Goal: Task Accomplishment & Management: Complete application form

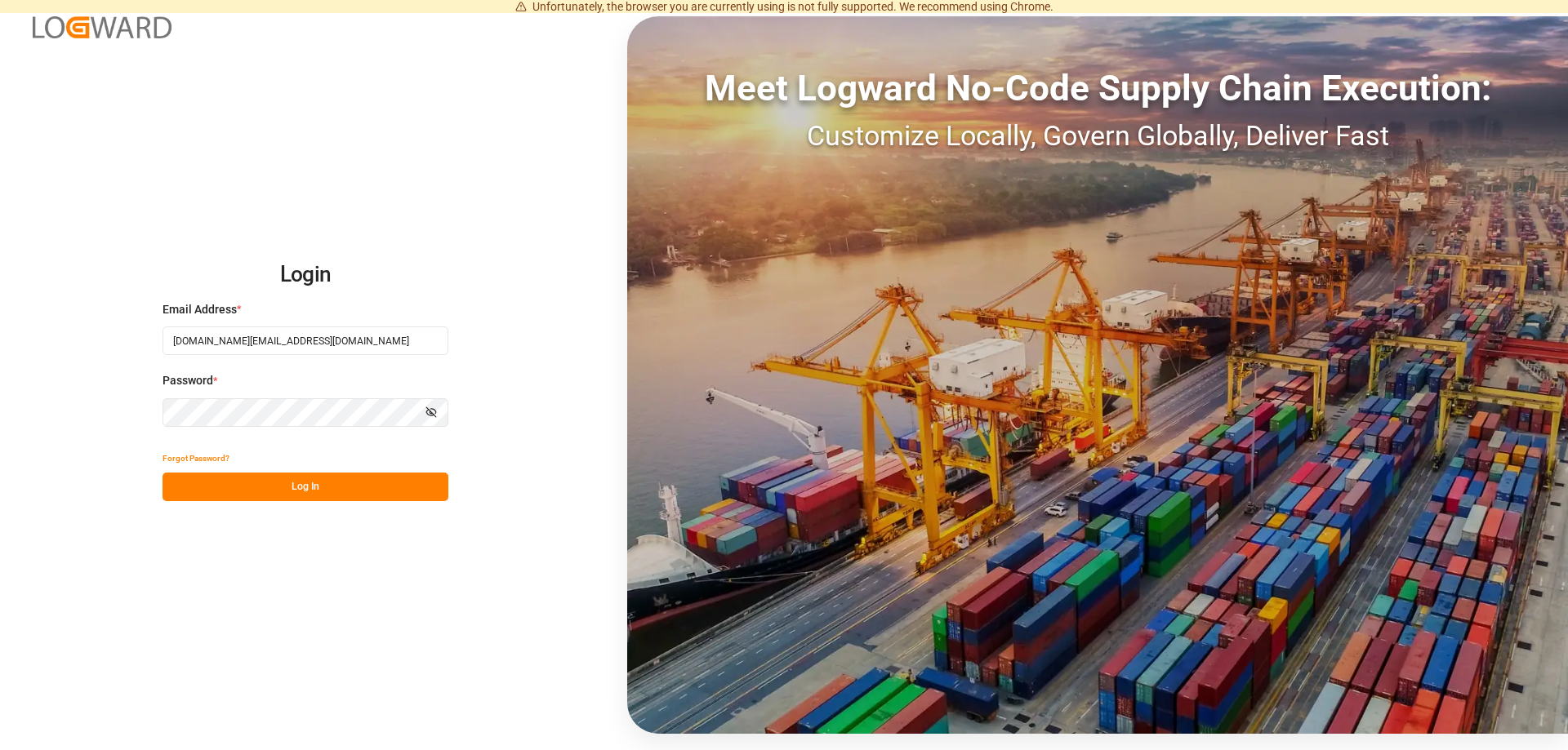
click at [250, 490] on button "Log In" at bounding box center [306, 487] width 286 height 29
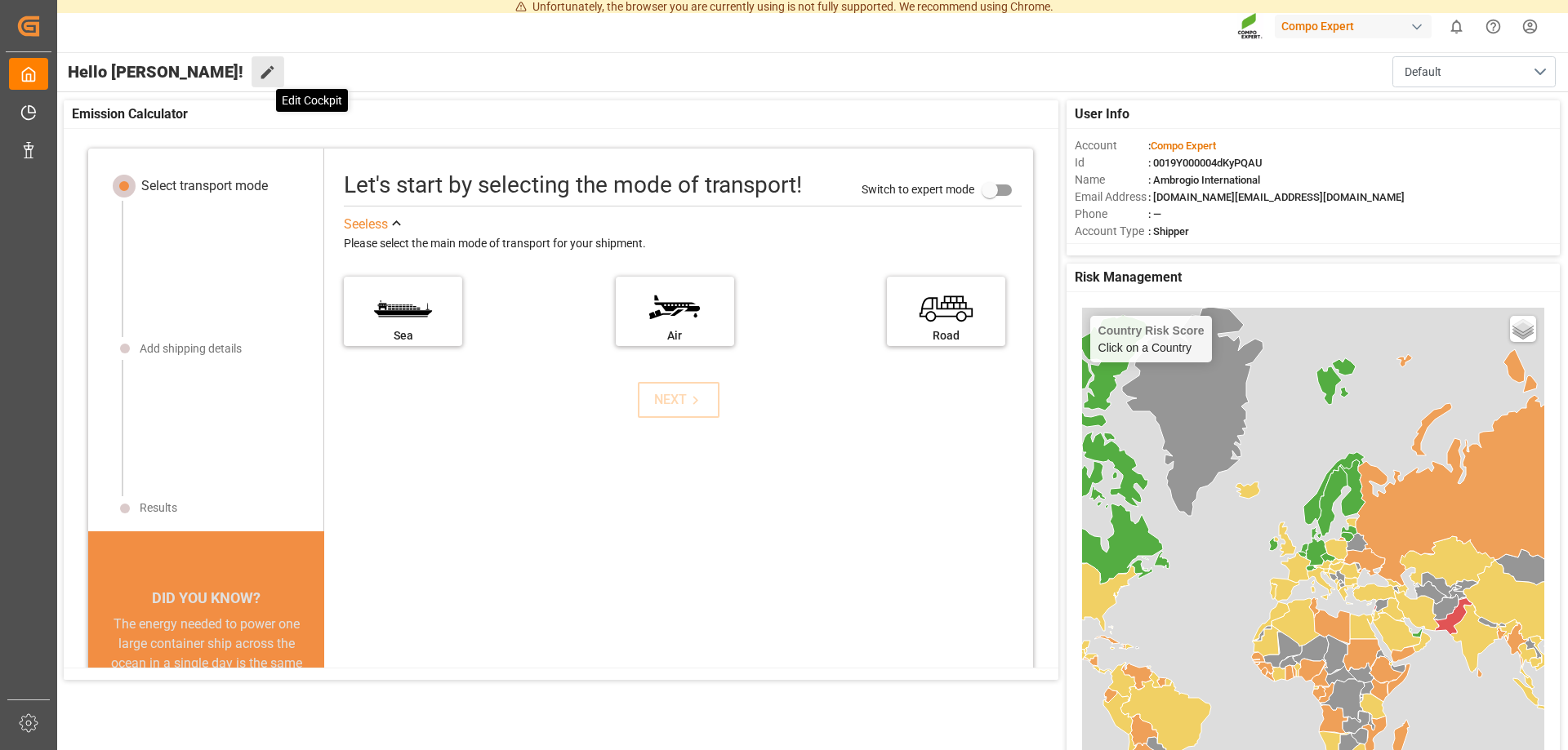
click at [259, 72] on icon at bounding box center [267, 72] width 17 height 17
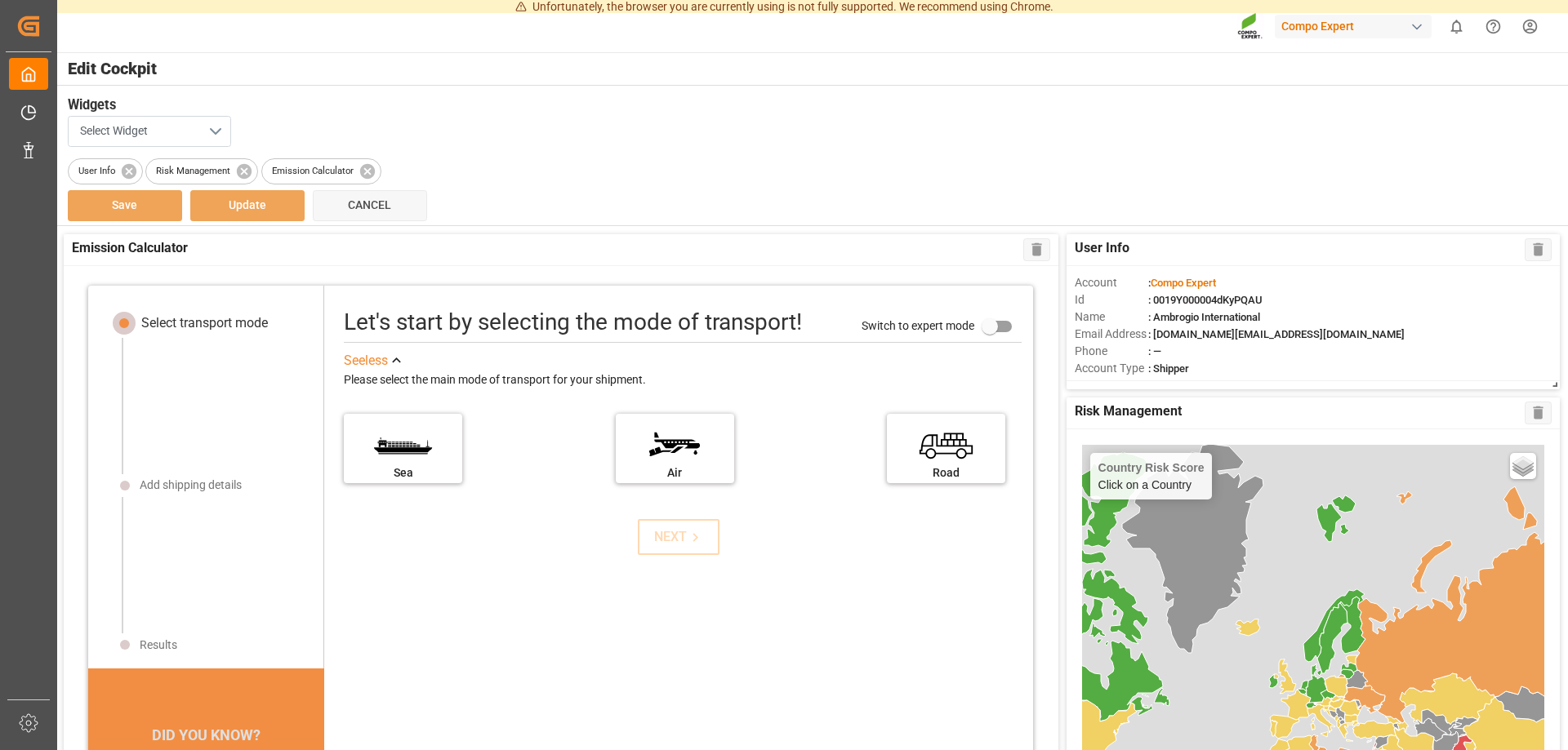
click at [212, 128] on button "Select Widget" at bounding box center [150, 131] width 163 height 31
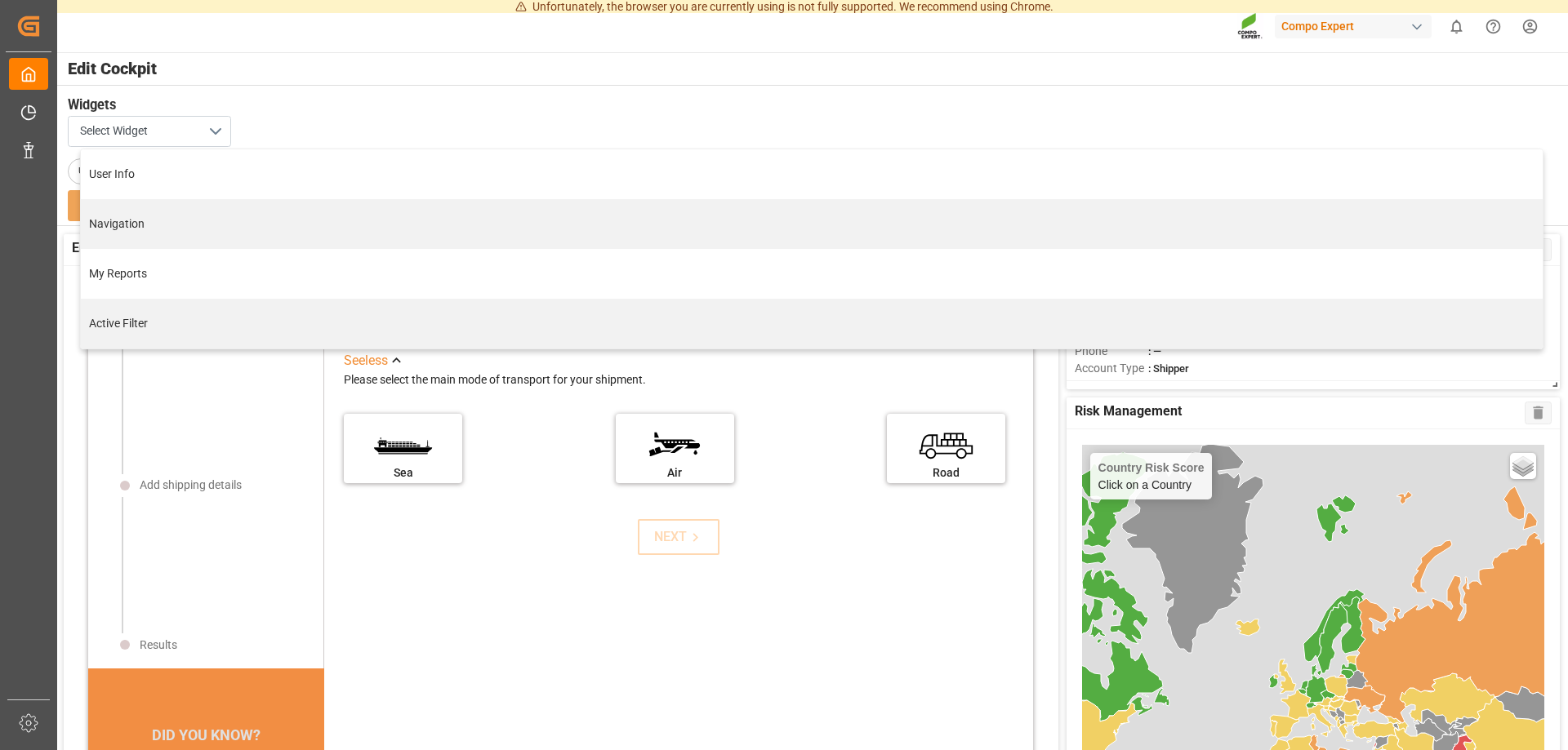
click at [330, 102] on h3 "Widgets" at bounding box center [803, 105] width 1471 height 20
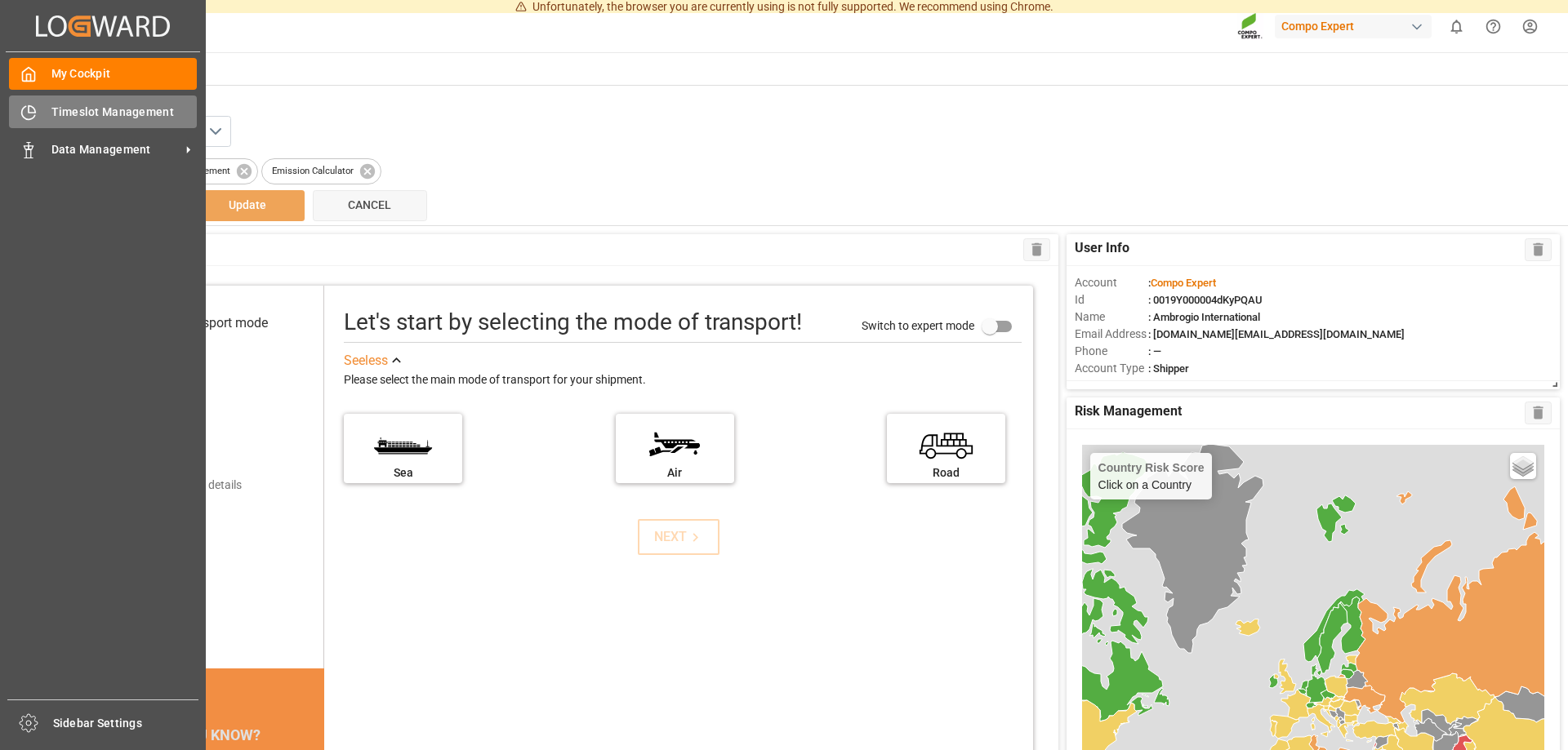
click at [49, 112] on div "Timeslot Management Timeslot Management" at bounding box center [103, 111] width 188 height 32
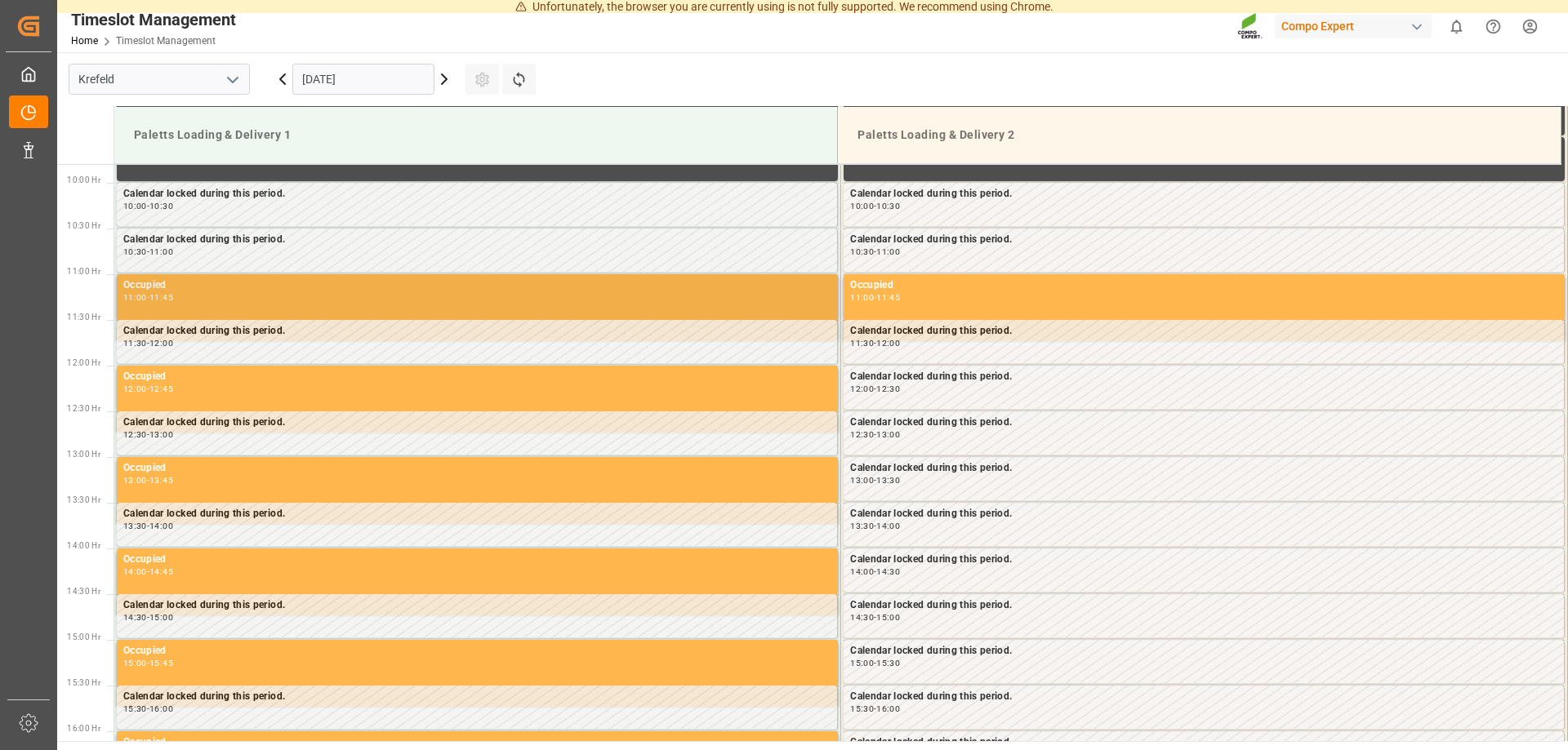
scroll to position [646, 0]
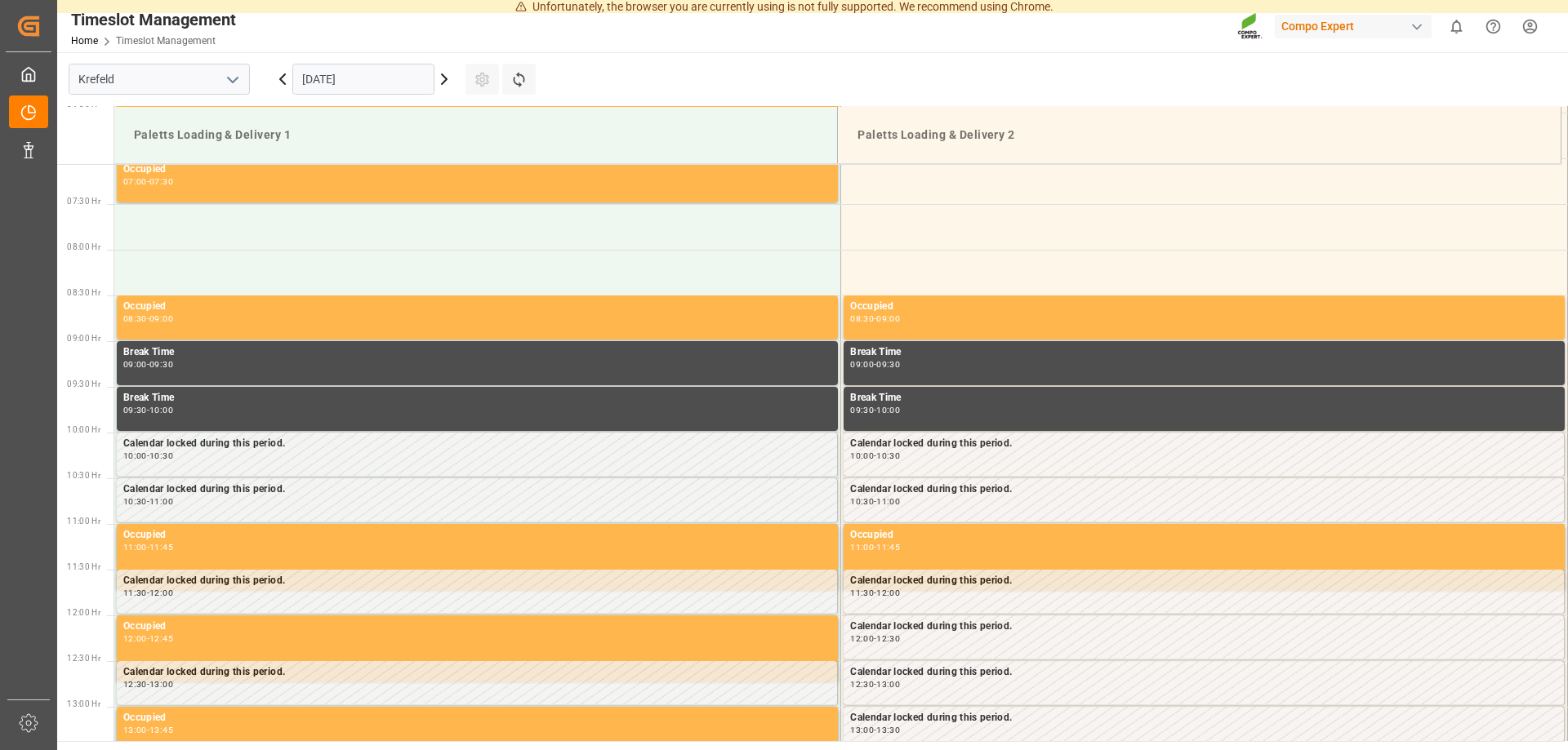
click at [446, 84] on icon at bounding box center [444, 79] width 19 height 19
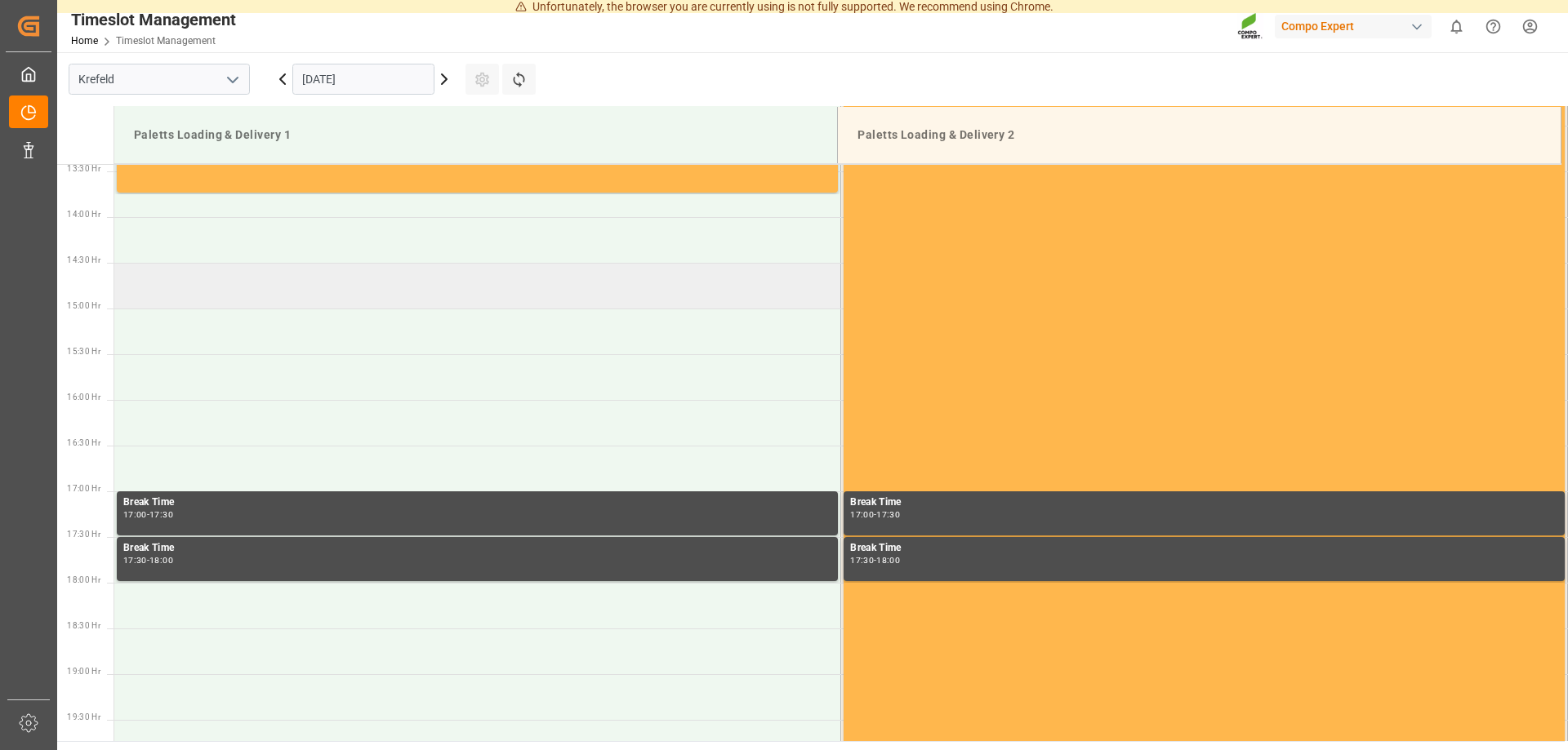
scroll to position [1229, 0]
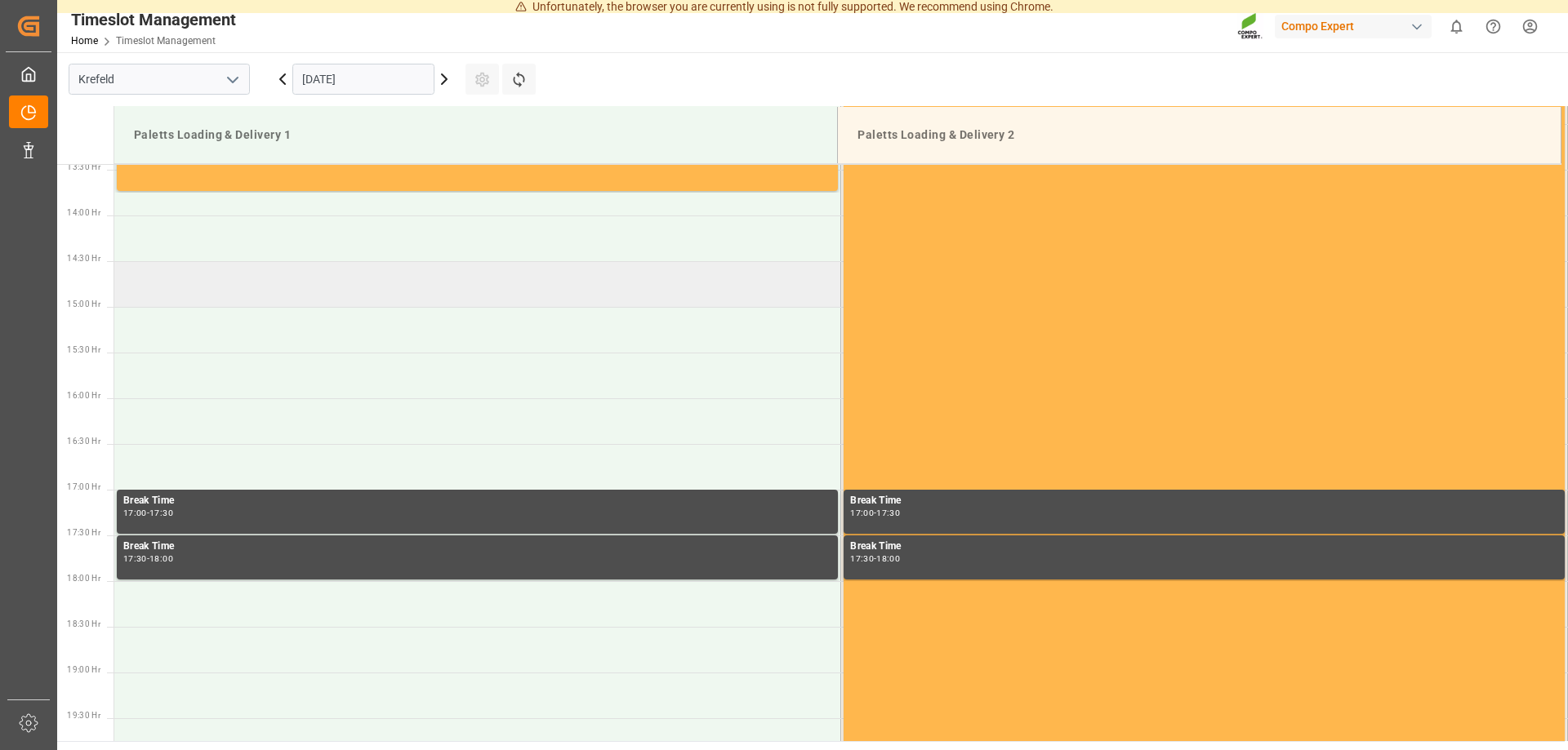
click at [263, 299] on td at bounding box center [477, 284] width 727 height 46
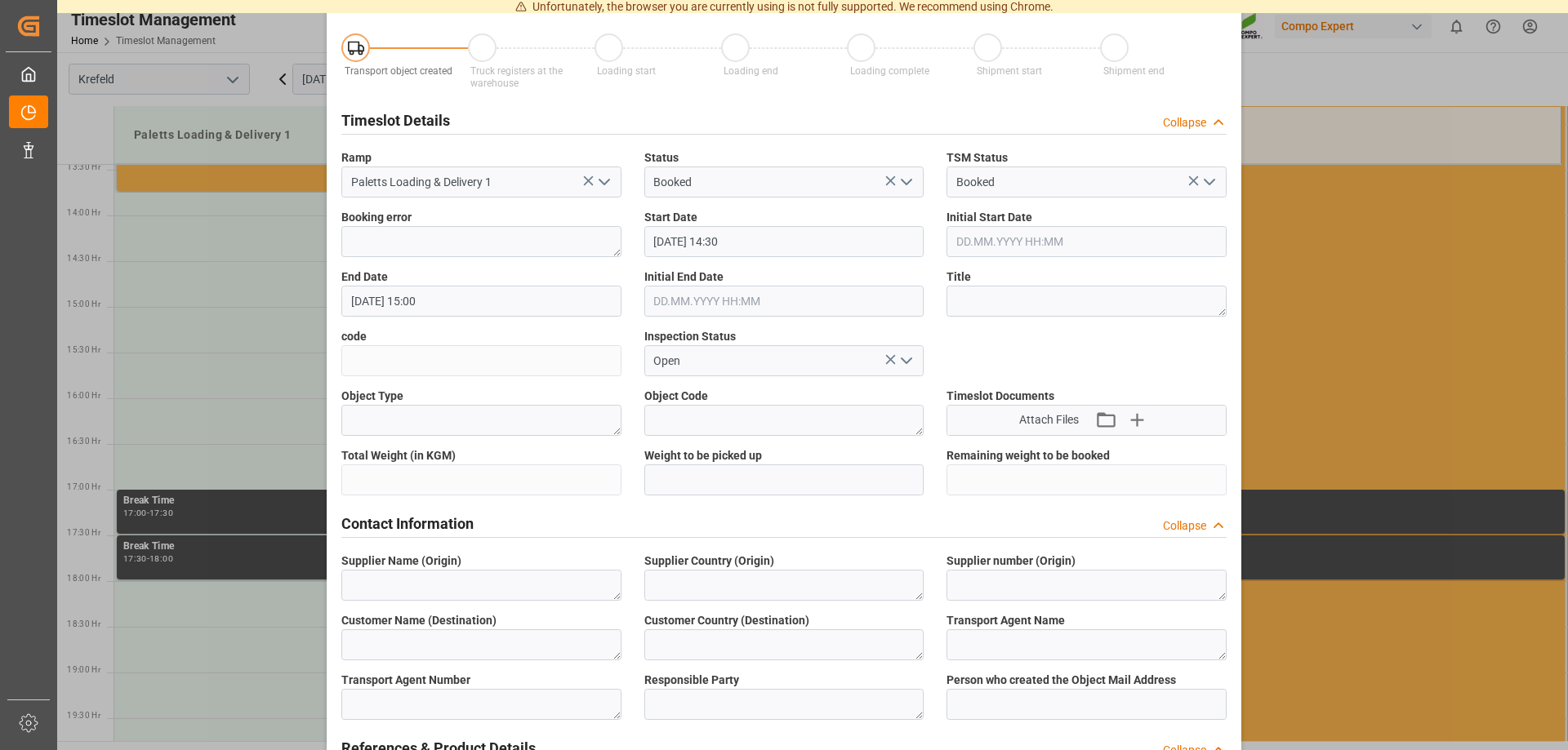
scroll to position [0, 0]
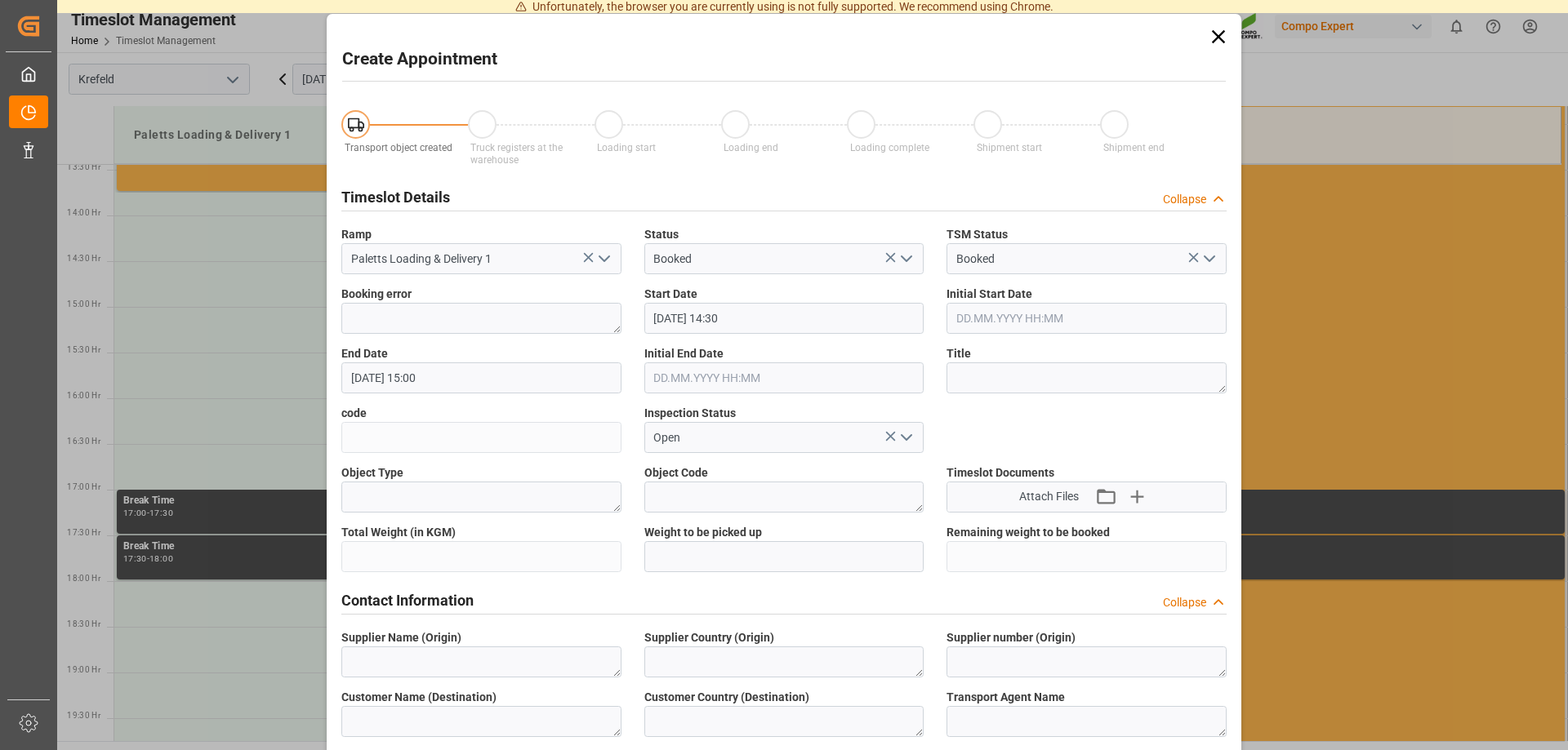
click at [1219, 33] on icon at bounding box center [1219, 36] width 23 height 23
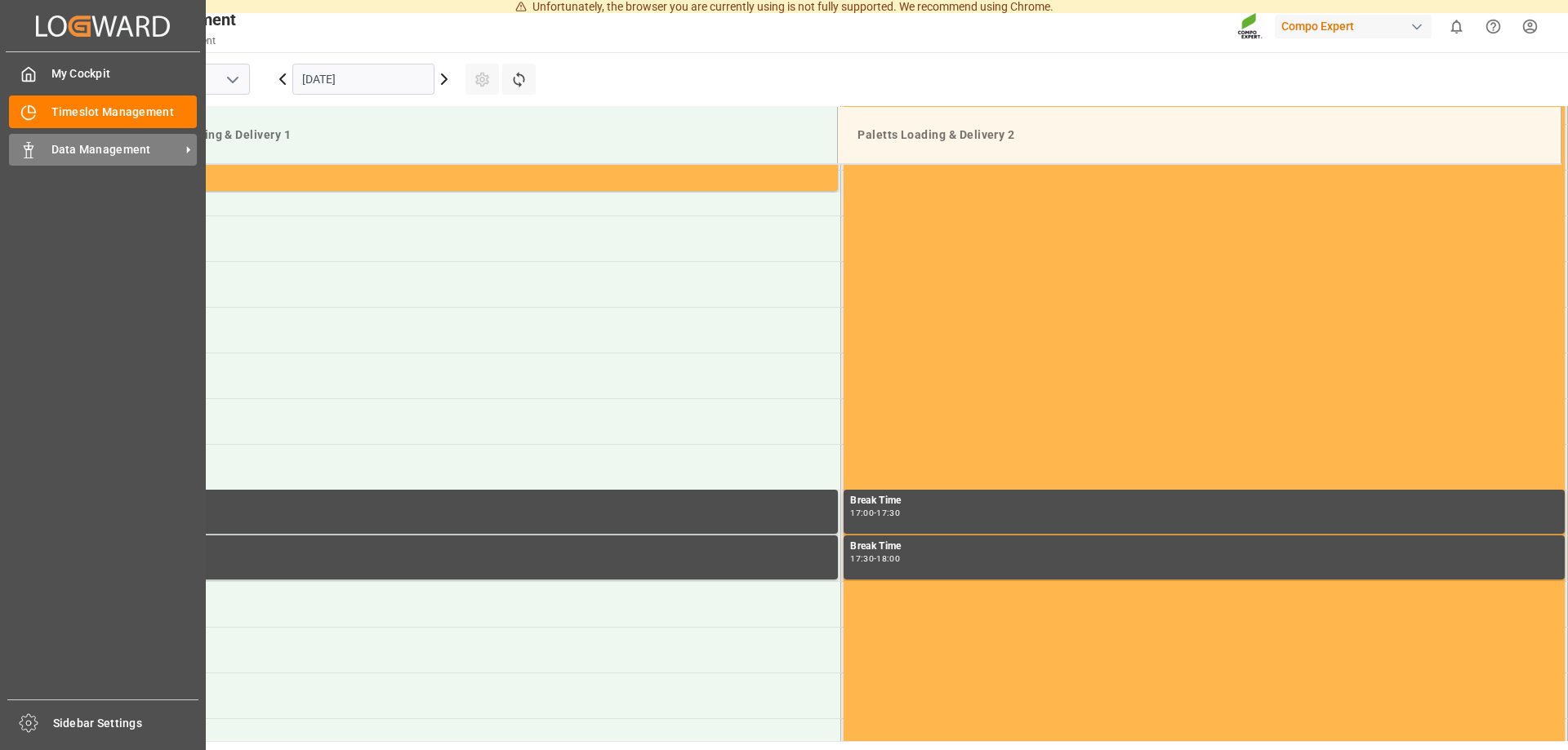
click at [127, 149] on span "Data Management" at bounding box center [116, 149] width 129 height 17
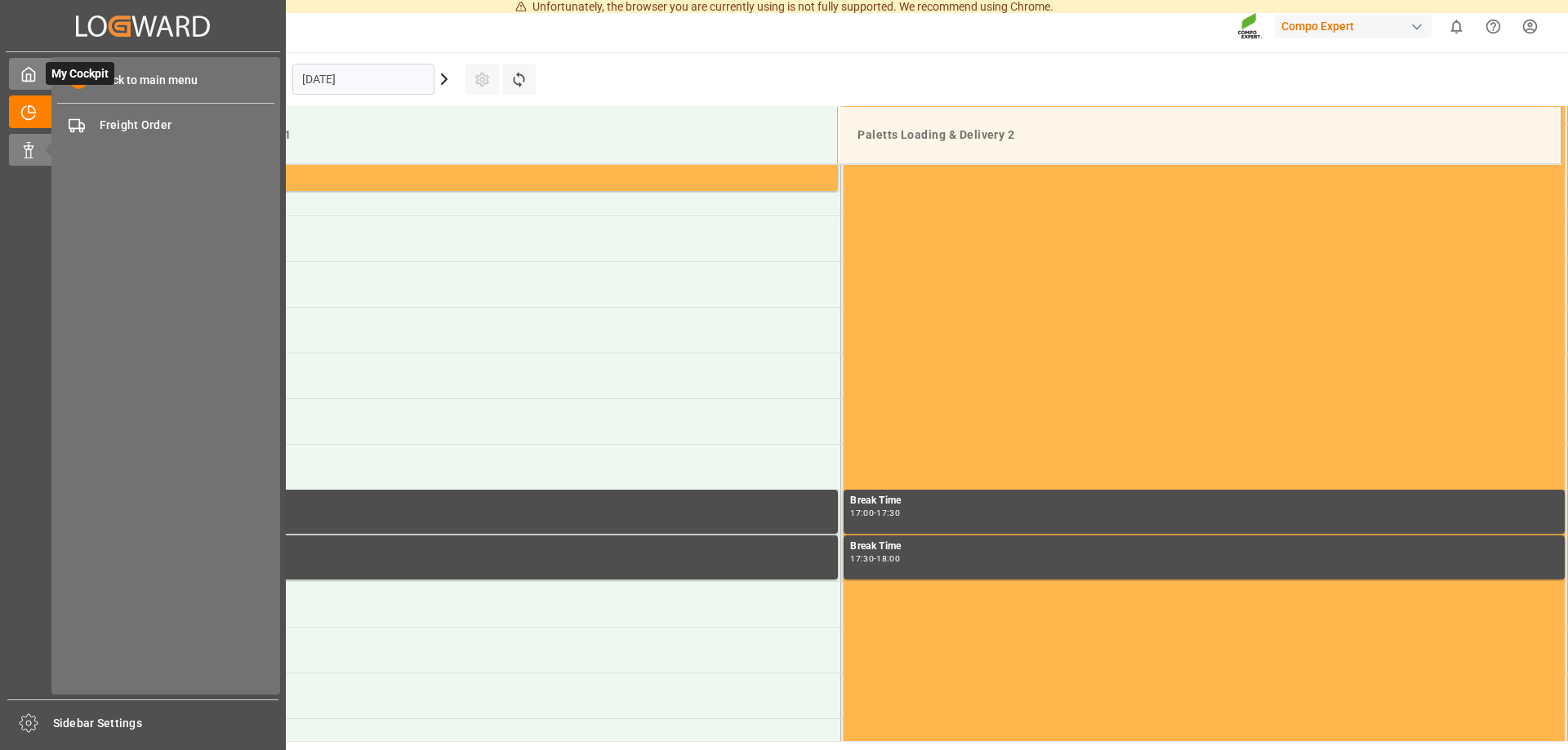
click at [36, 65] on div "My Cockpit My Cockpit" at bounding box center [143, 74] width 268 height 32
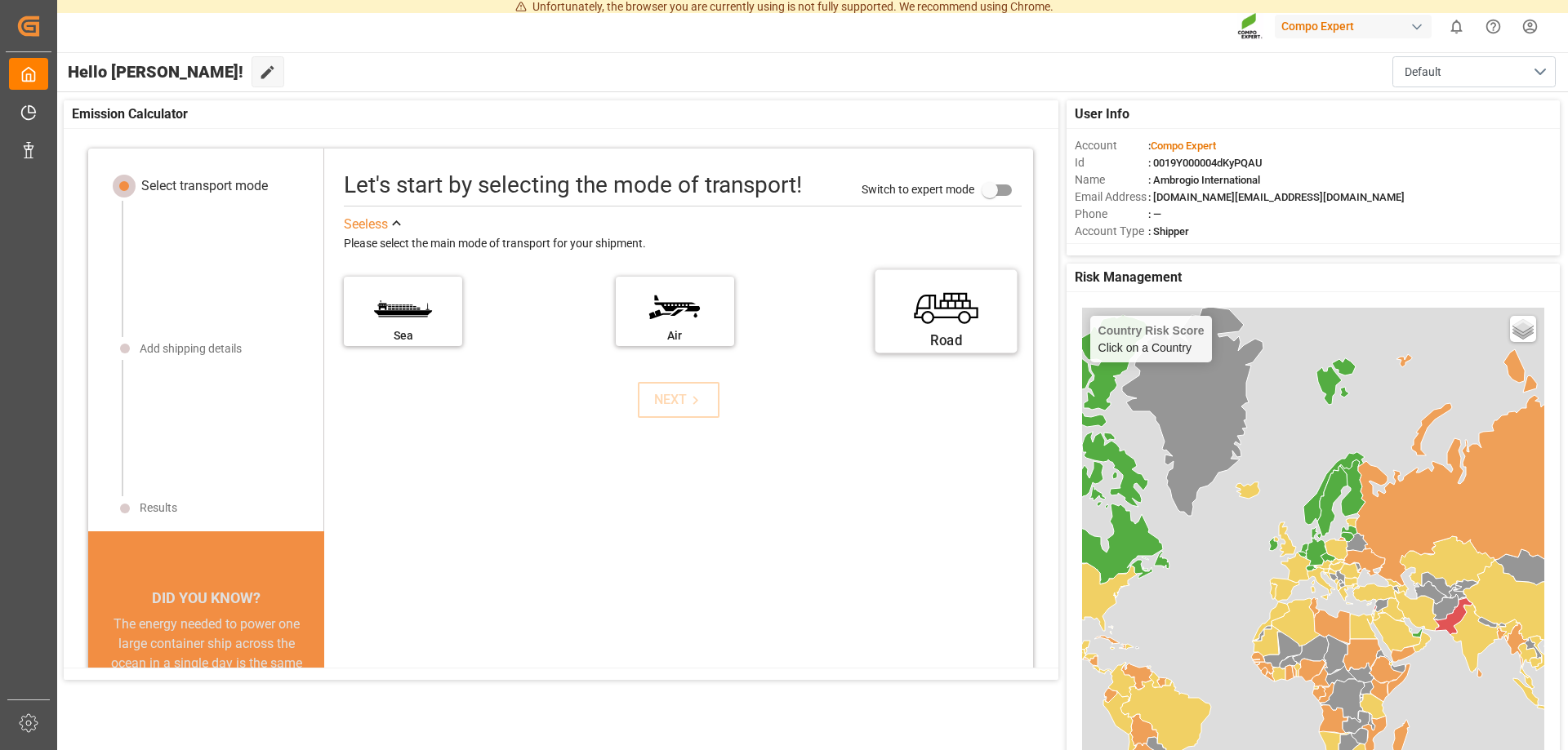
click at [921, 318] on label "Road" at bounding box center [947, 307] width 123 height 69
click at [0, 0] on input "Road" at bounding box center [0, 0] width 0 height 0
click at [659, 405] on div "NEXT" at bounding box center [680, 399] width 50 height 19
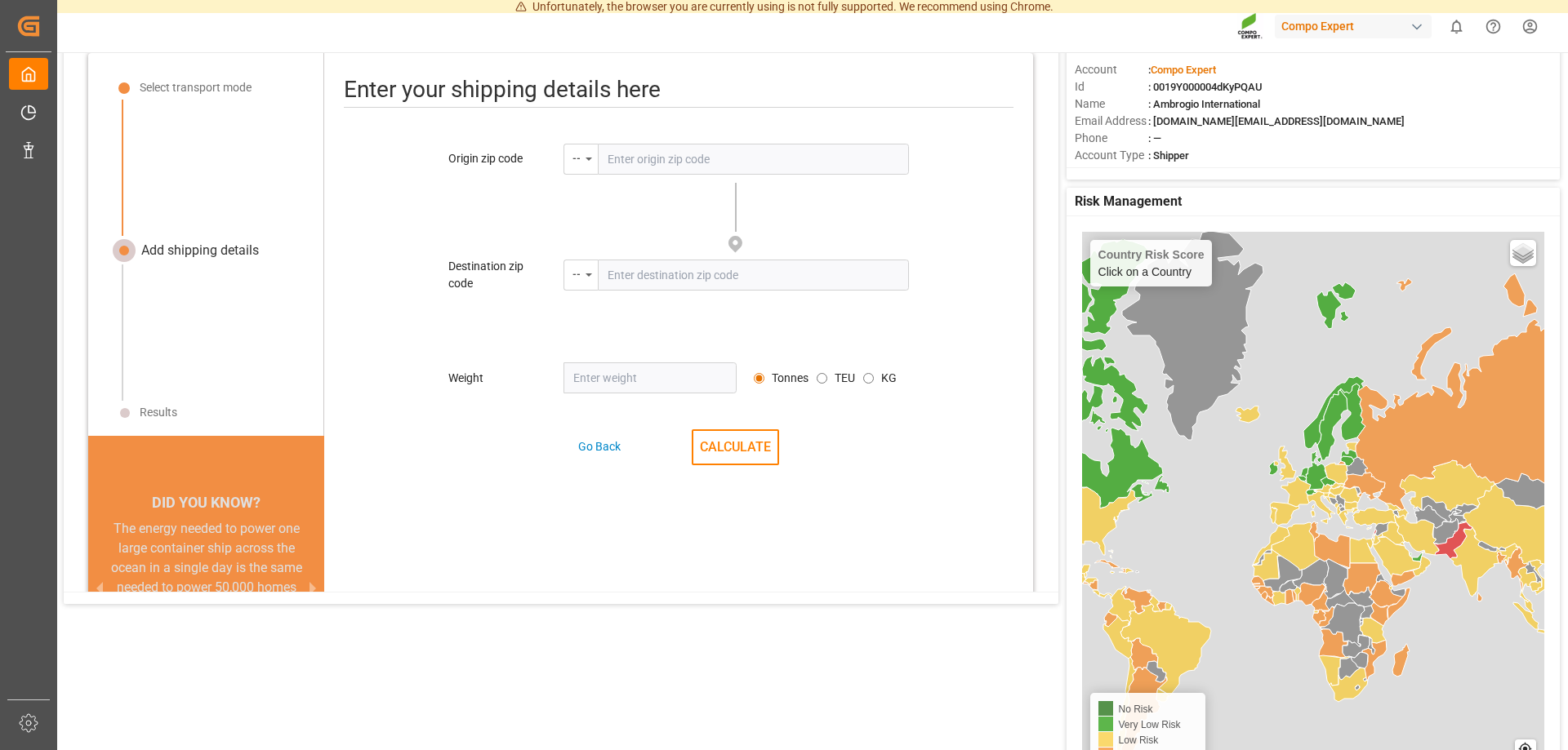
scroll to position [77, 0]
click at [639, 166] on input "text" at bounding box center [753, 158] width 311 height 31
click at [584, 157] on div "--" at bounding box center [581, 158] width 35 height 31
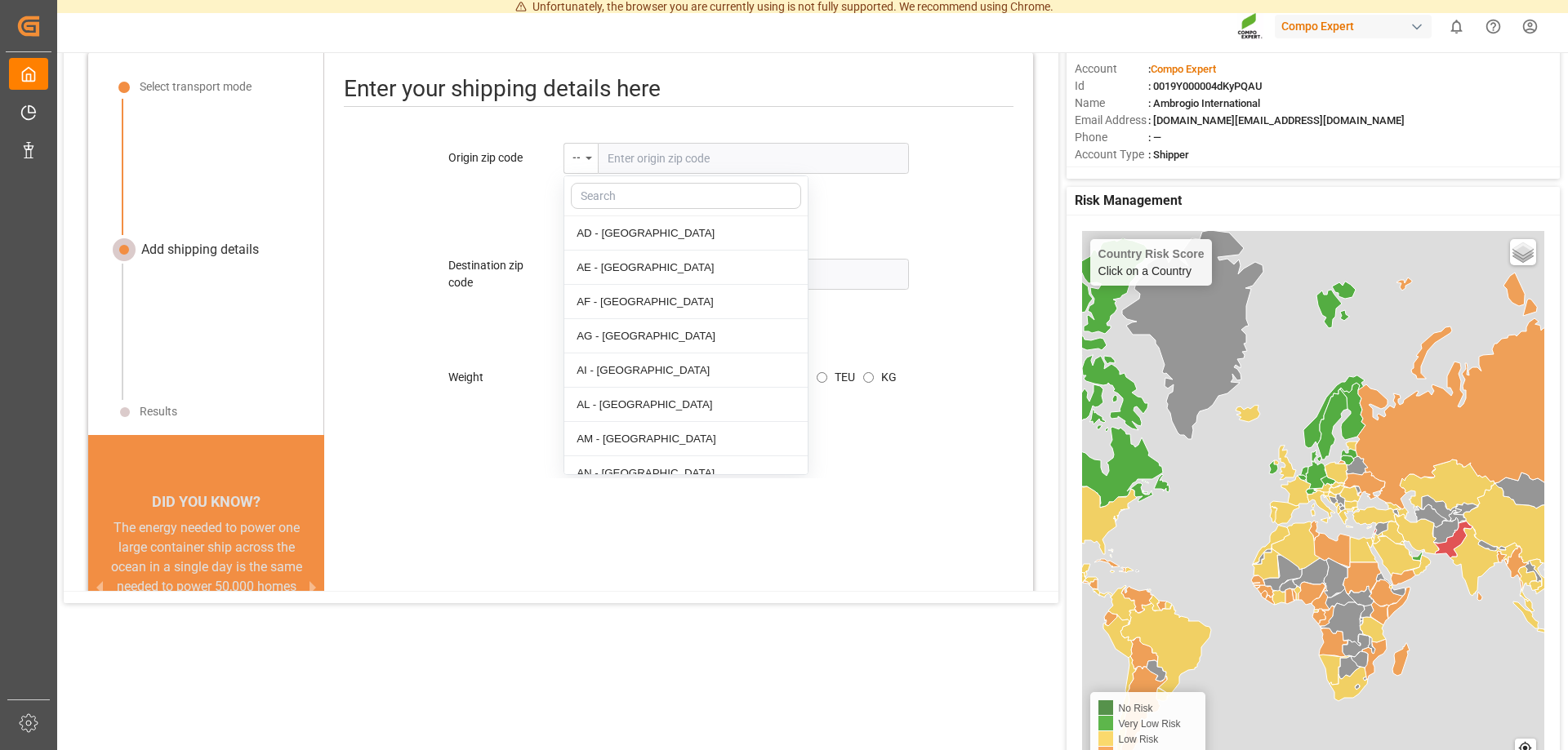
click at [631, 152] on input "text" at bounding box center [753, 158] width 311 height 31
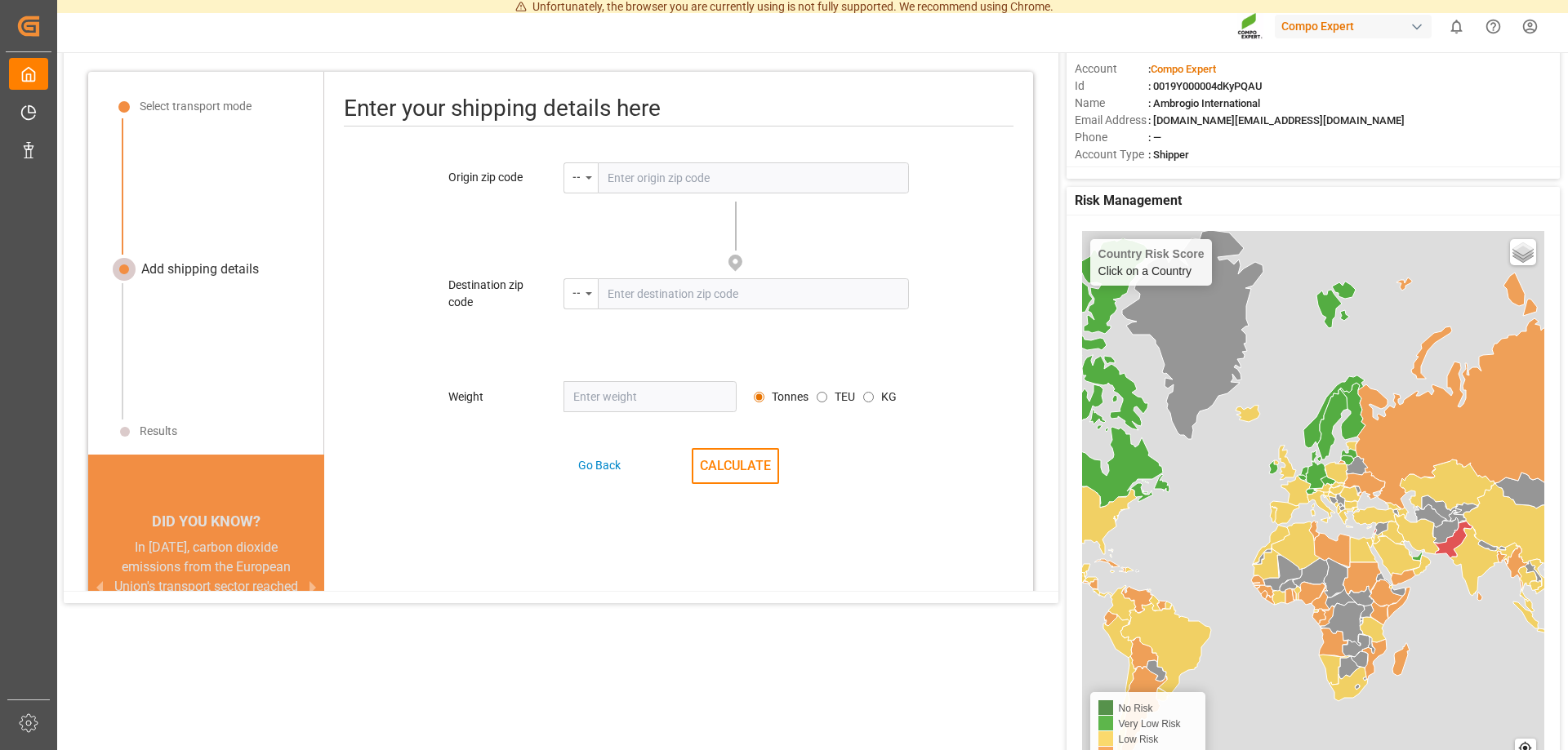
scroll to position [0, 0]
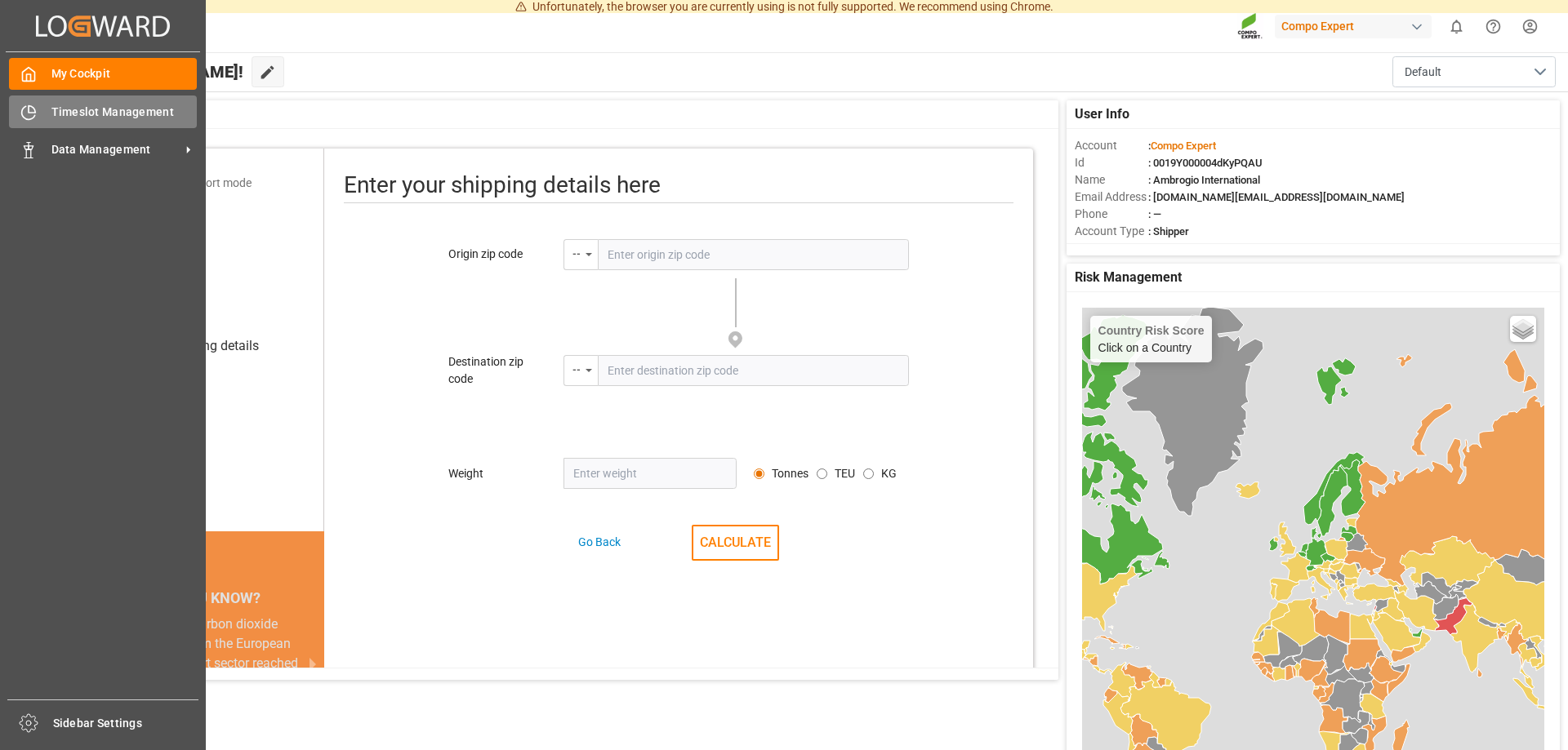
click at [92, 113] on span "Timeslot Management" at bounding box center [125, 112] width 147 height 17
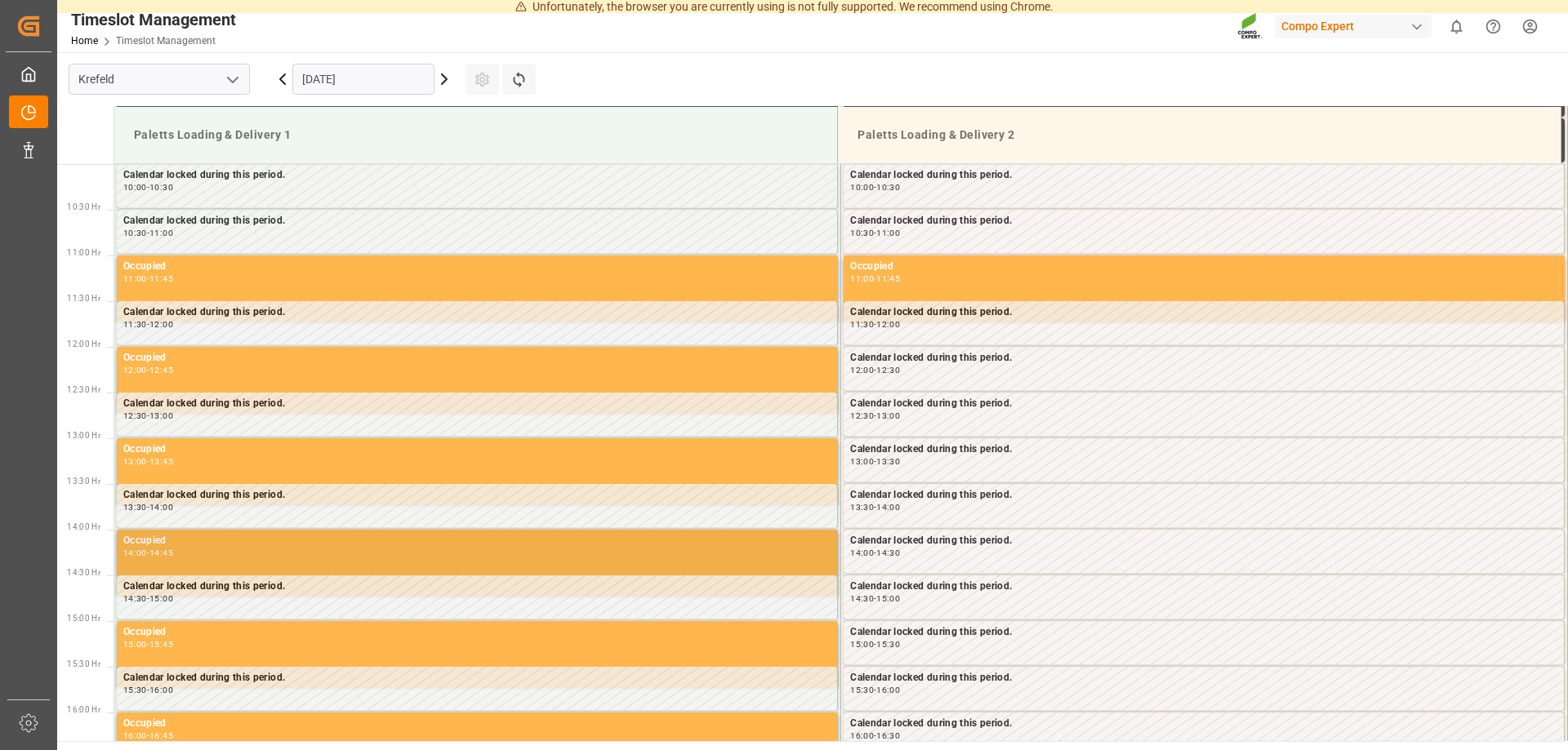
scroll to position [979, 0]
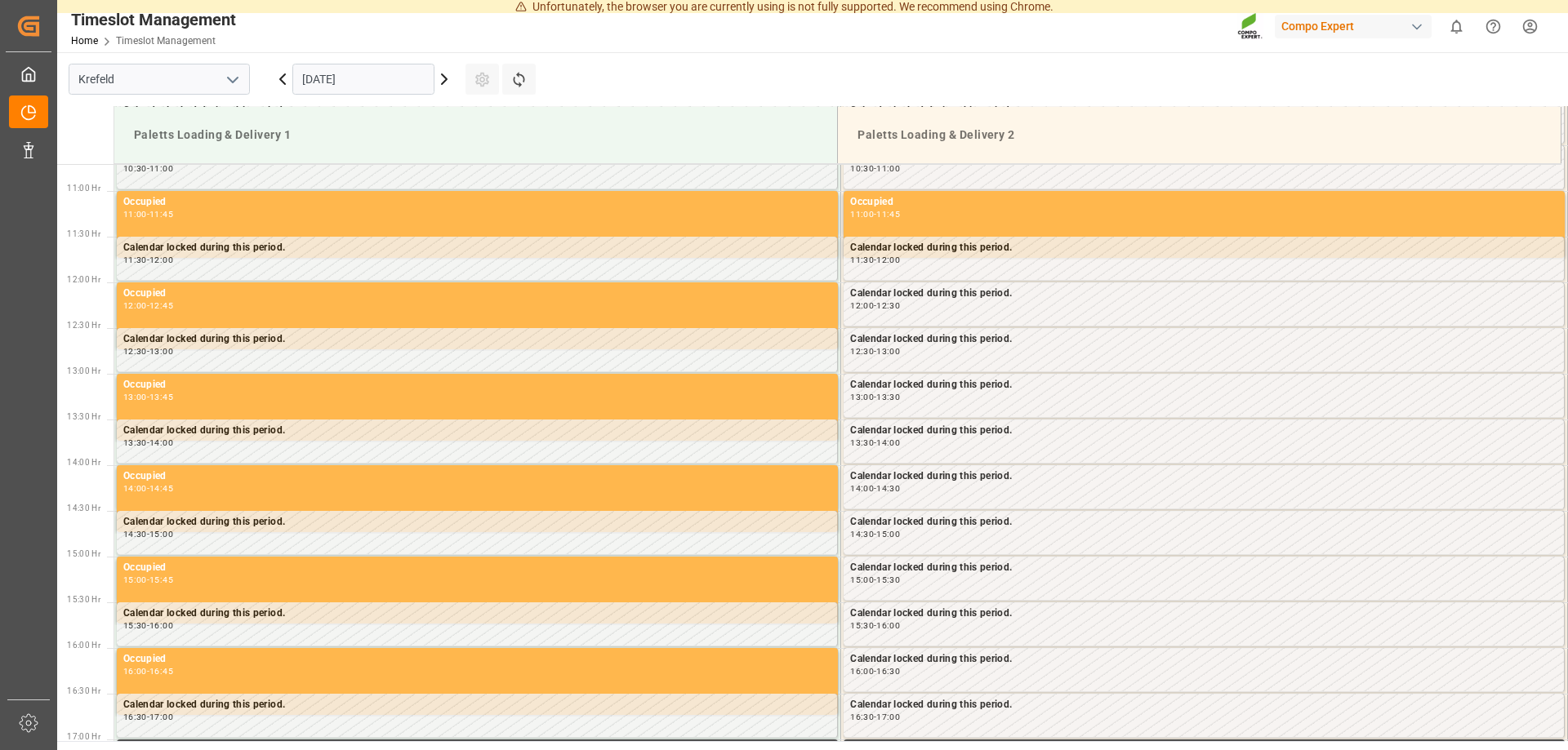
click at [445, 80] on icon at bounding box center [444, 80] width 5 height 10
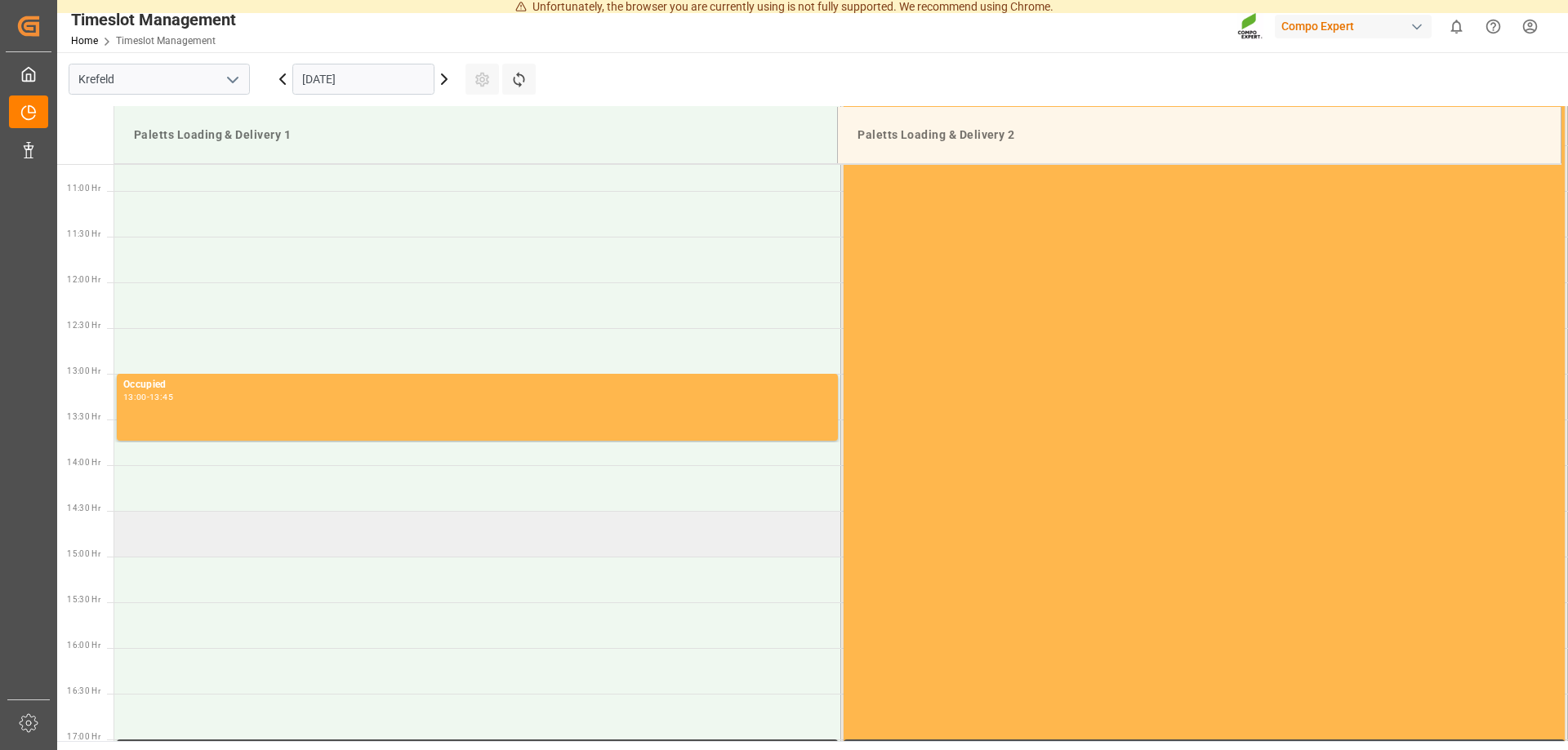
click at [217, 520] on td at bounding box center [477, 534] width 727 height 46
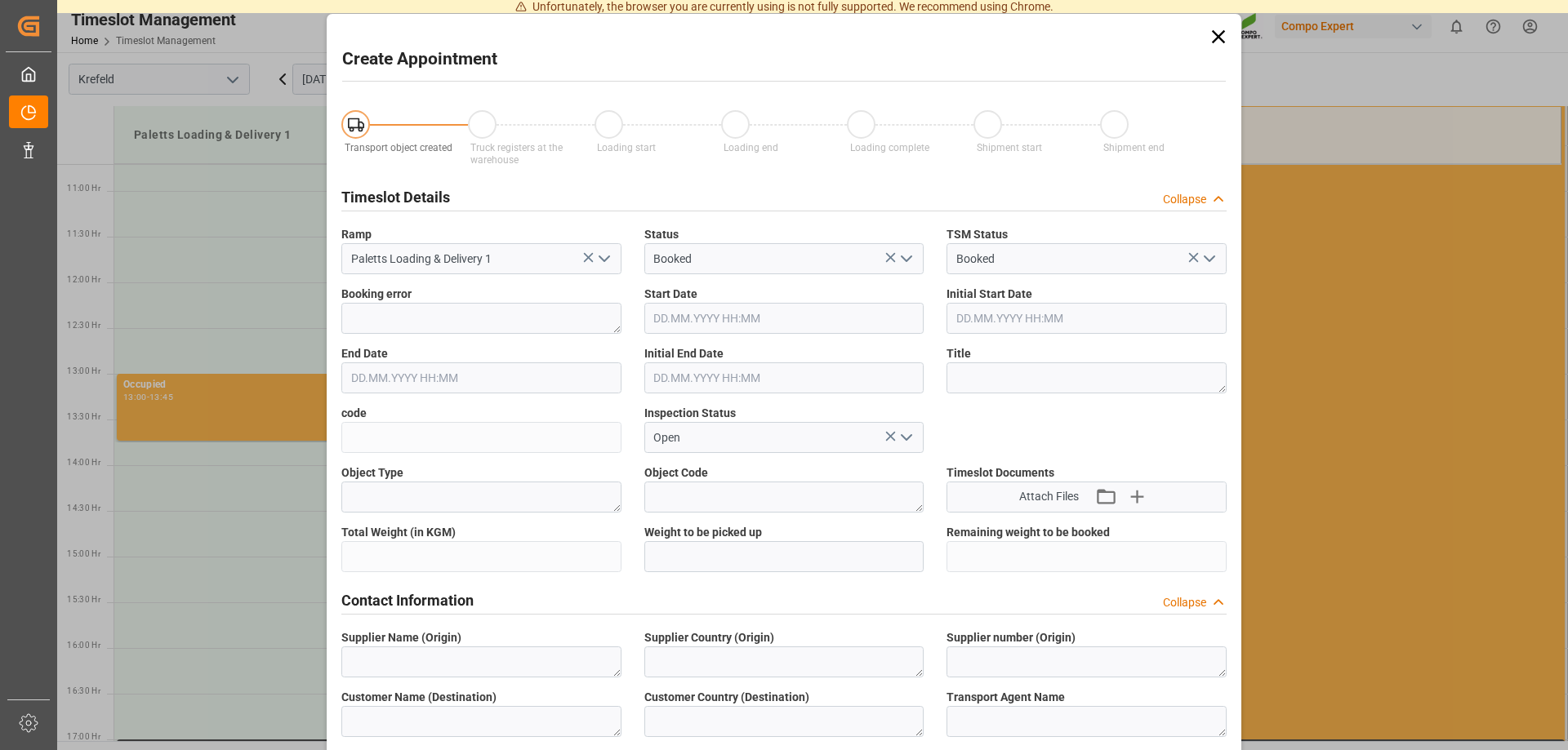
type input "Paletts Loading & Delivery 1"
type input "Booked"
type input "Open"
type input "[DATE] 14:30"
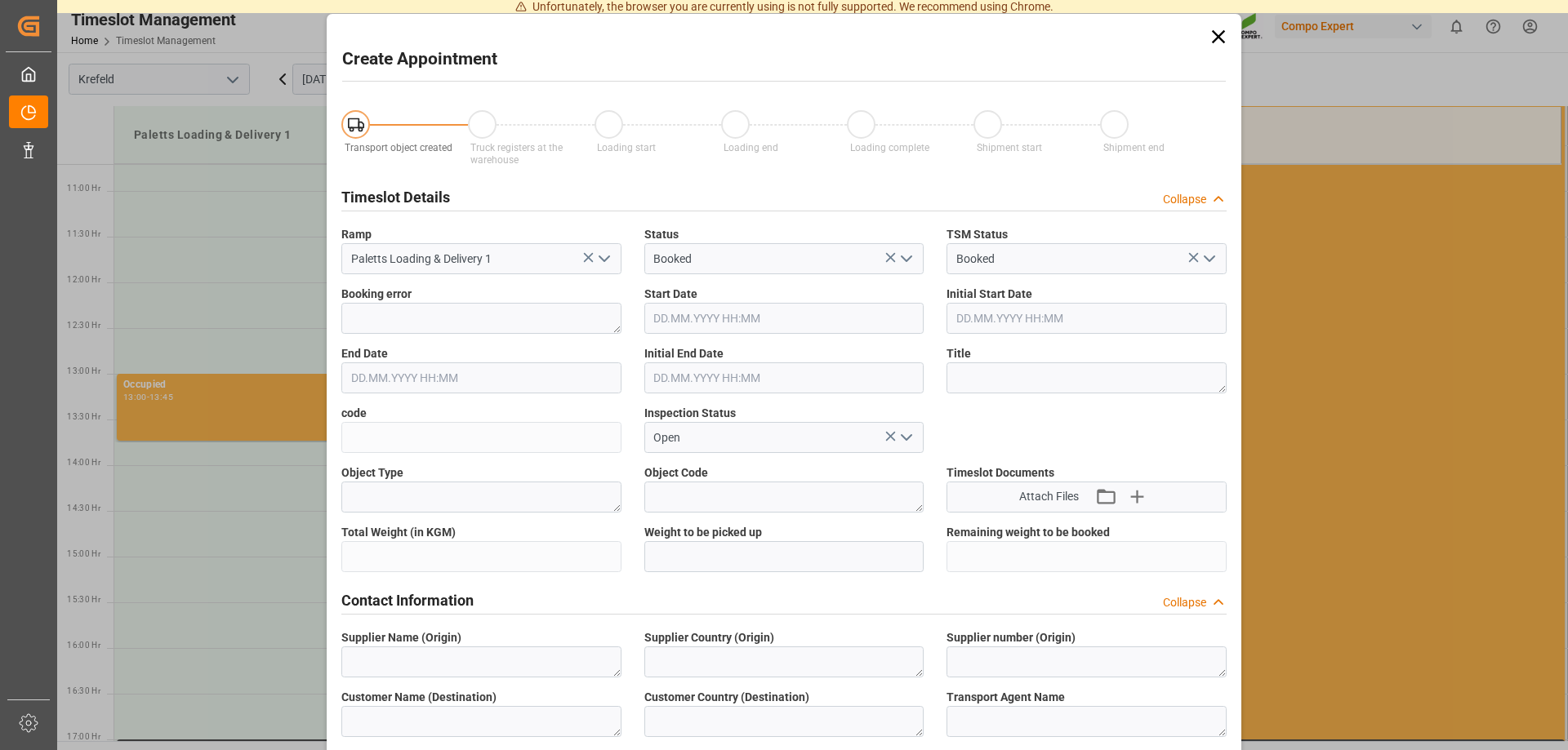
type input "[DATE] 15:00"
click at [456, 318] on textarea at bounding box center [481, 318] width 280 height 31
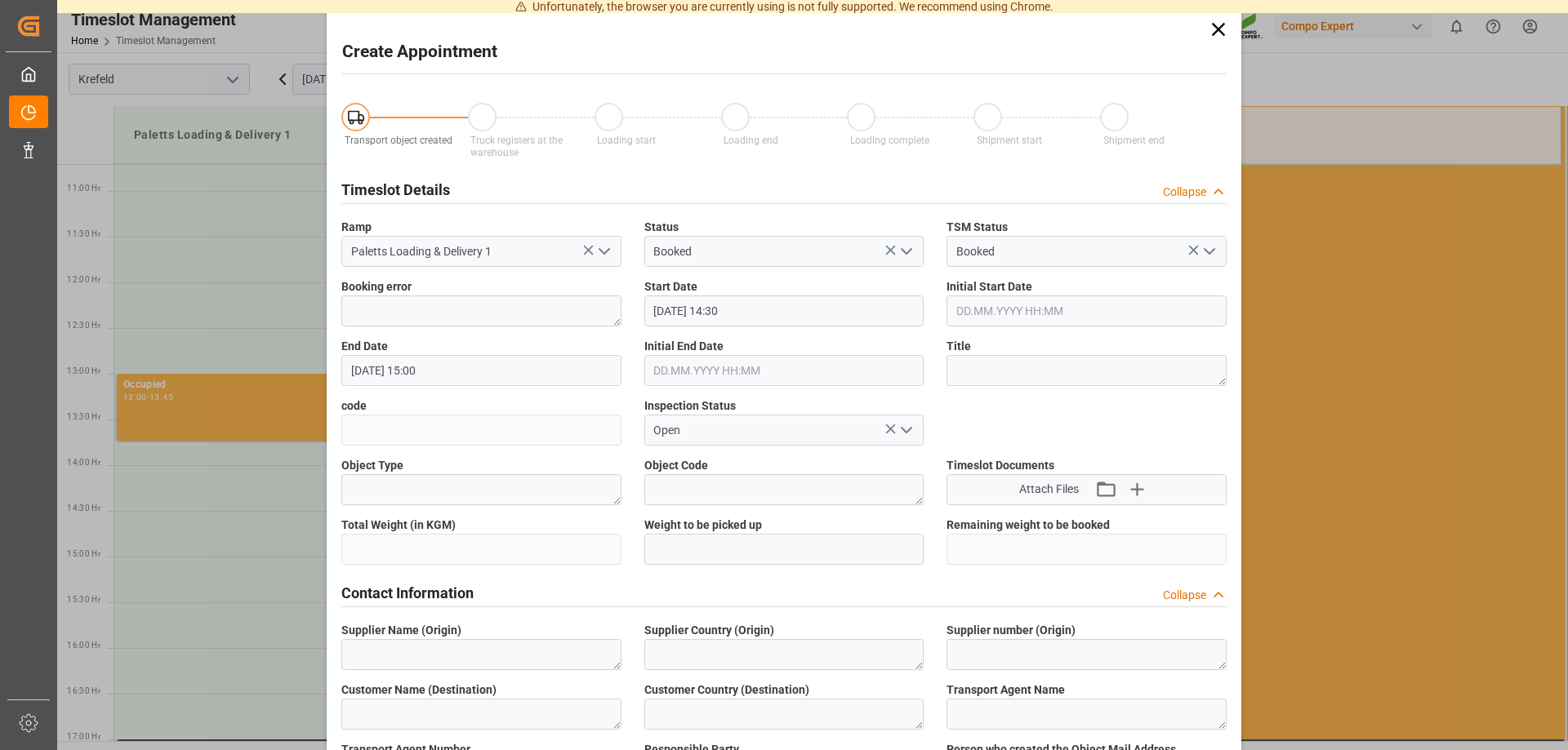
scroll to position [0, 0]
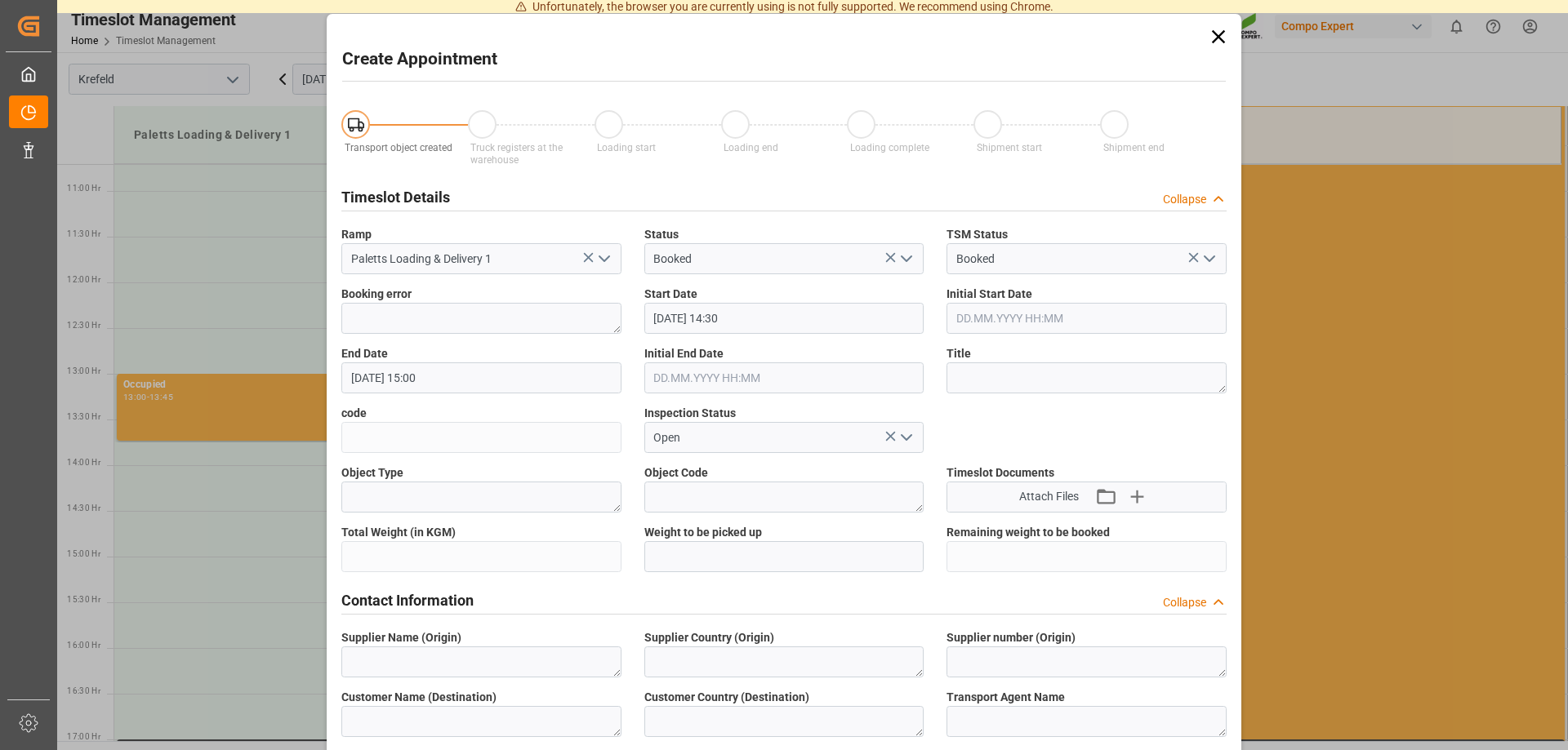
click at [1220, 41] on icon at bounding box center [1219, 36] width 23 height 23
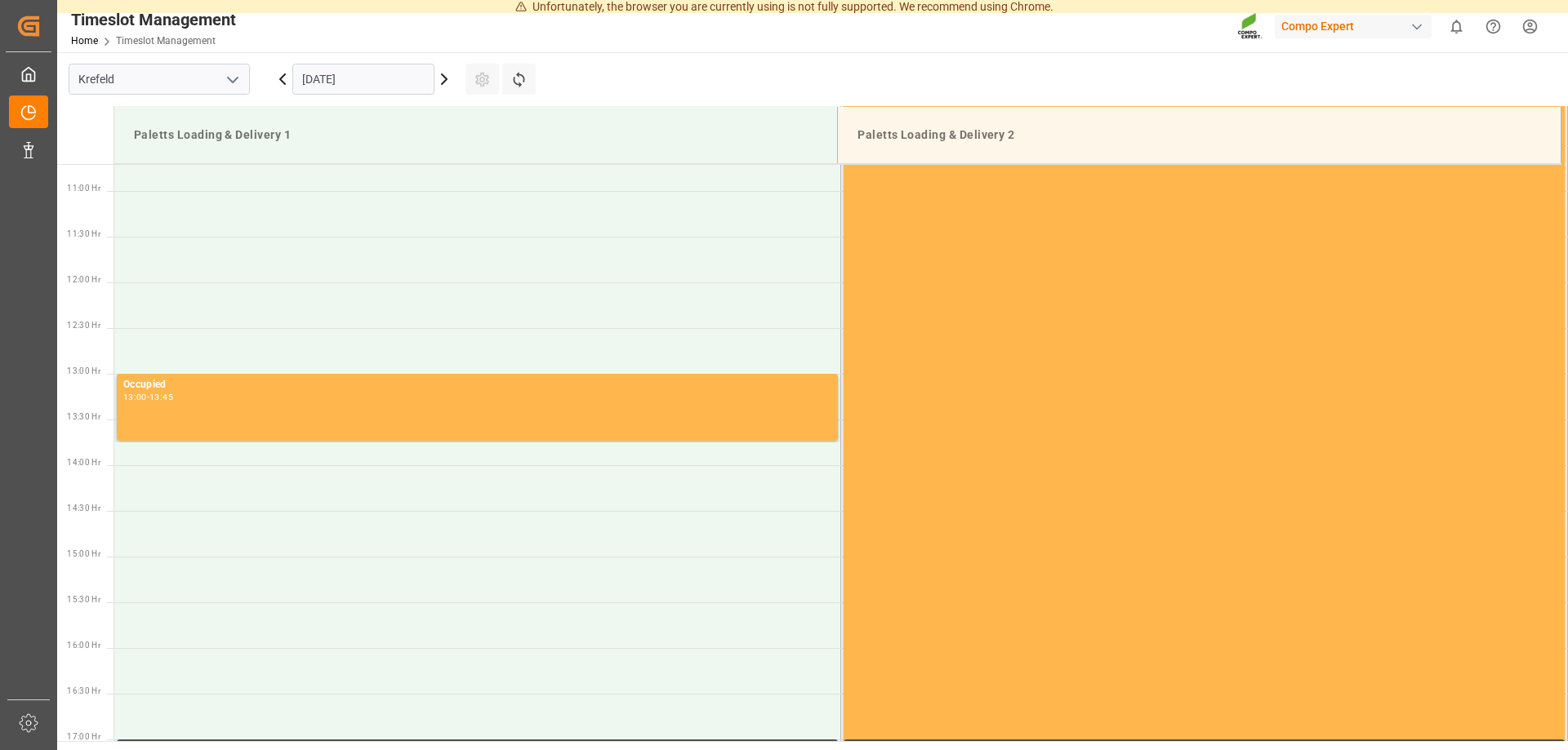
scroll to position [979, 0]
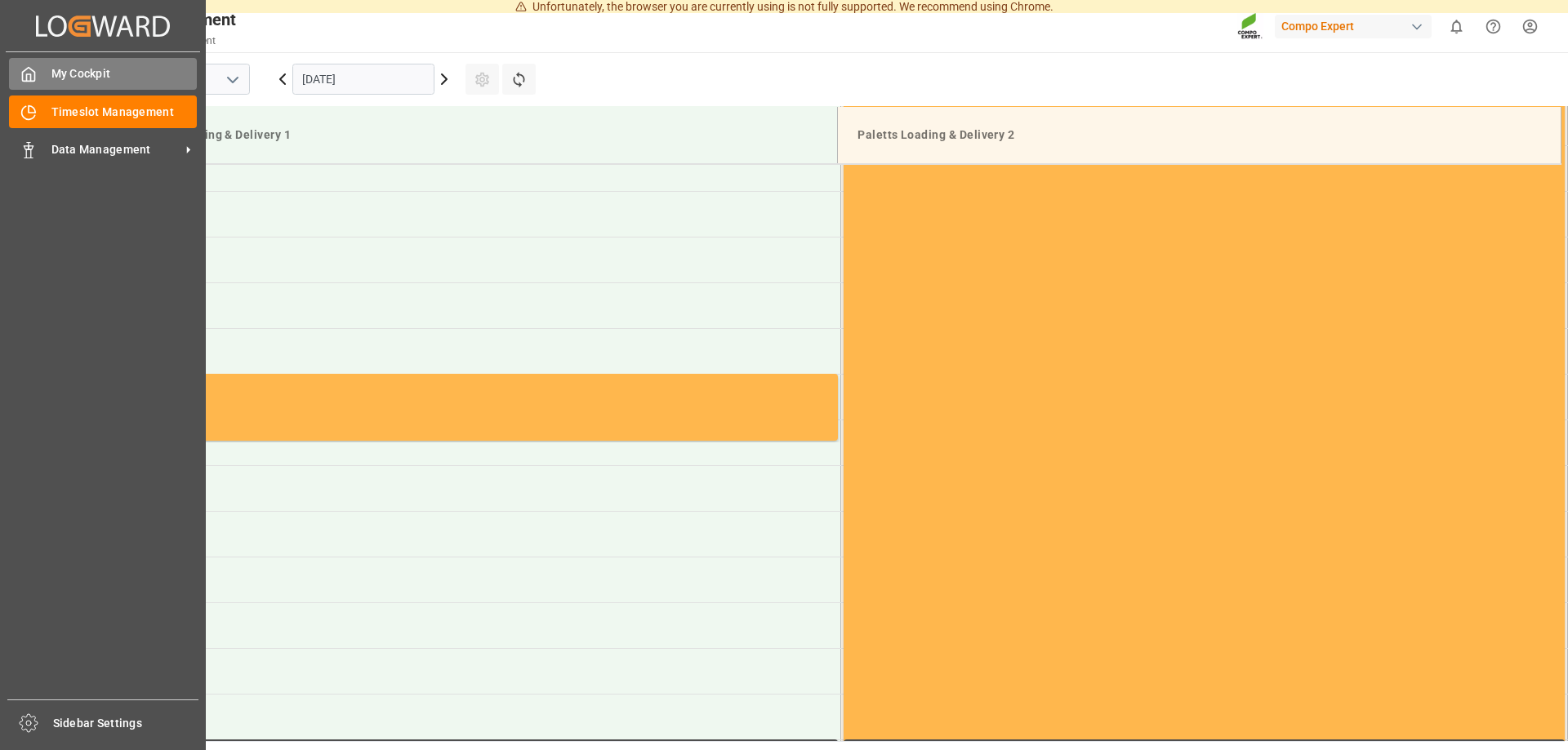
click at [99, 73] on span "My Cockpit" at bounding box center [125, 74] width 147 height 17
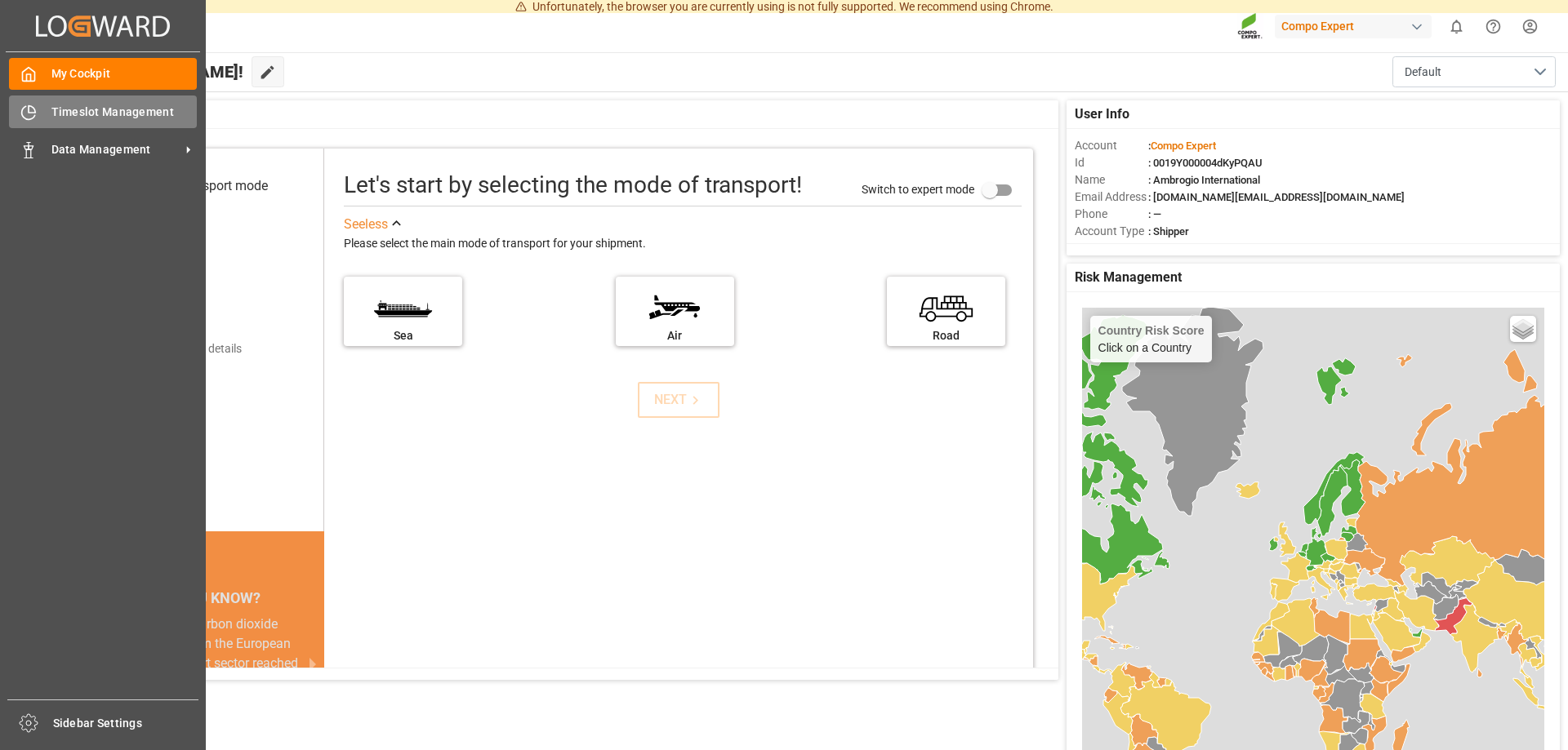
click at [88, 114] on span "Timeslot Management" at bounding box center [125, 112] width 147 height 17
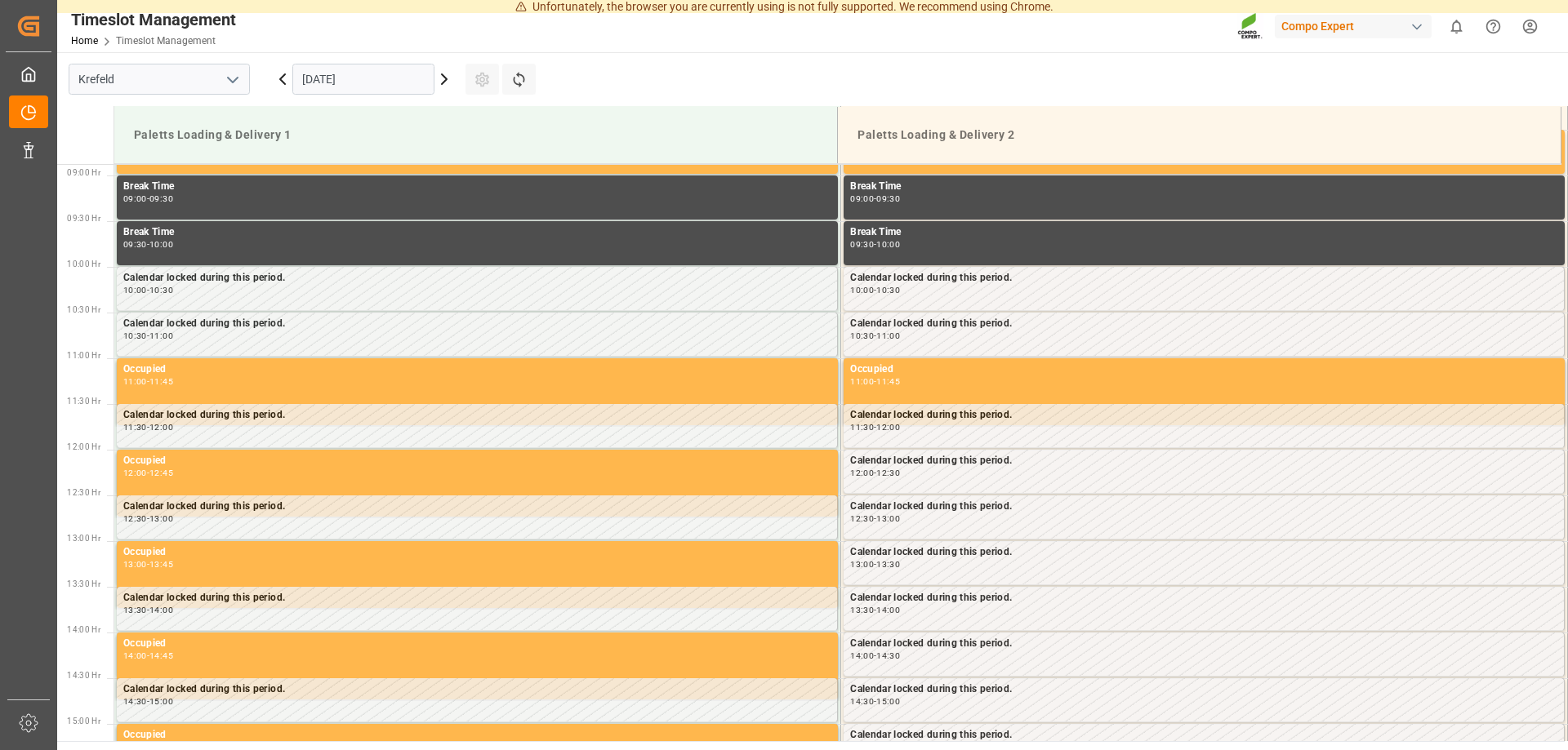
scroll to position [812, 0]
click at [1415, 26] on div "button" at bounding box center [1417, 27] width 16 height 16
click at [1325, 61] on input at bounding box center [1357, 67] width 267 height 29
type input "610002489"
click at [1299, 68] on input "610002489" at bounding box center [1357, 67] width 267 height 29
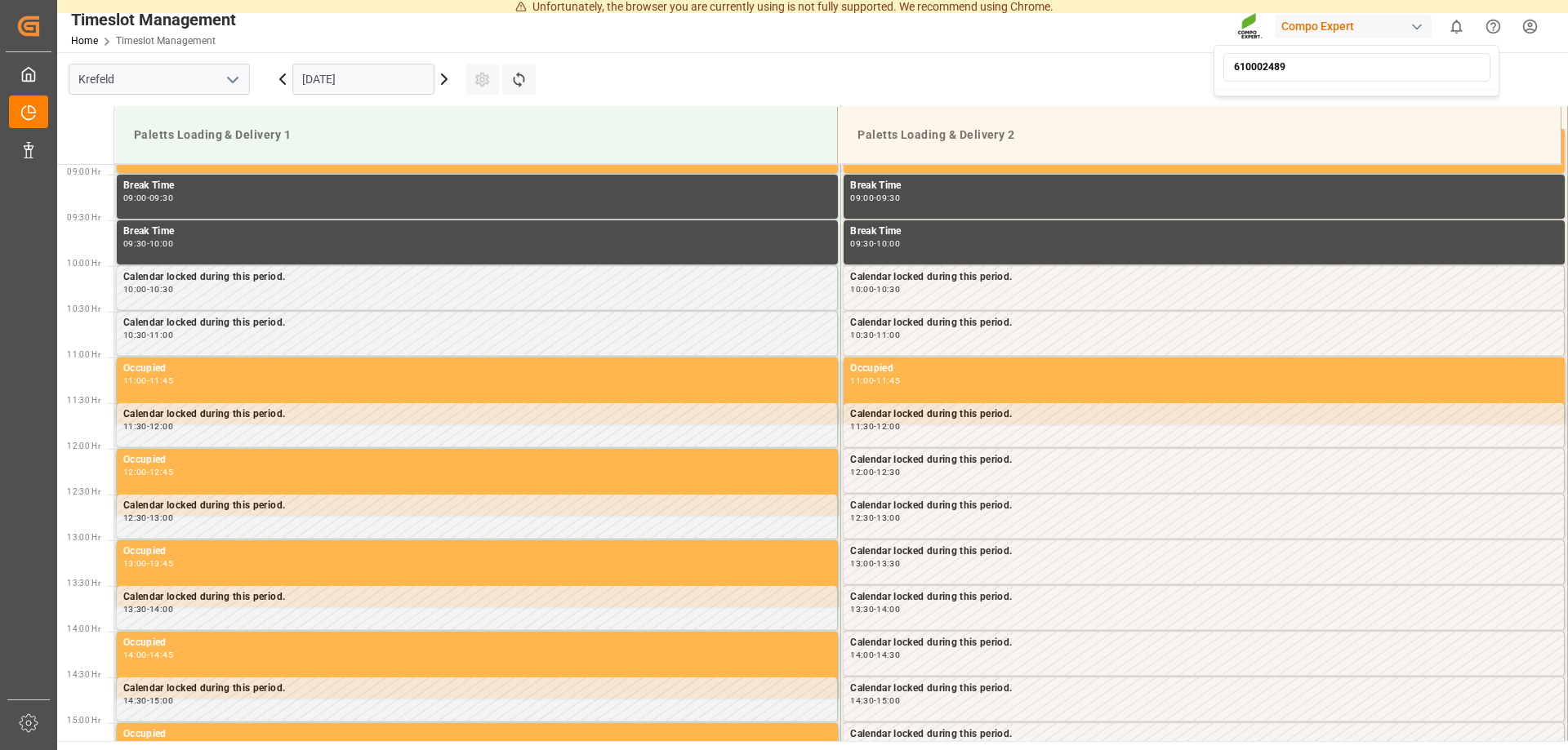
click at [1299, 68] on input "610002489" at bounding box center [1357, 67] width 267 height 29
click at [449, 79] on html "Unfortunately, the browser you are currently using is not fully supported. We r…" at bounding box center [784, 375] width 1568 height 750
click at [442, 81] on icon at bounding box center [444, 79] width 19 height 19
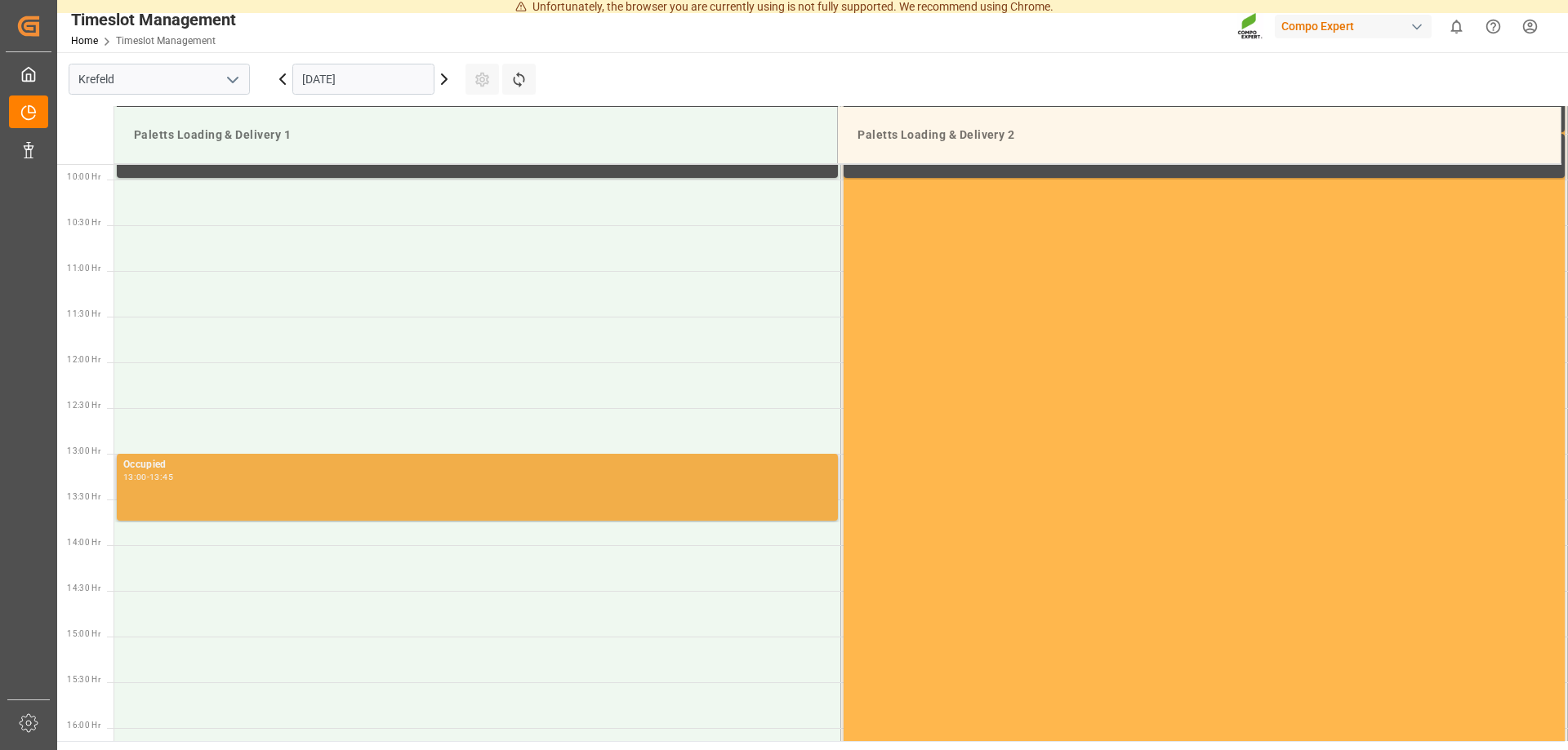
scroll to position [979, 0]
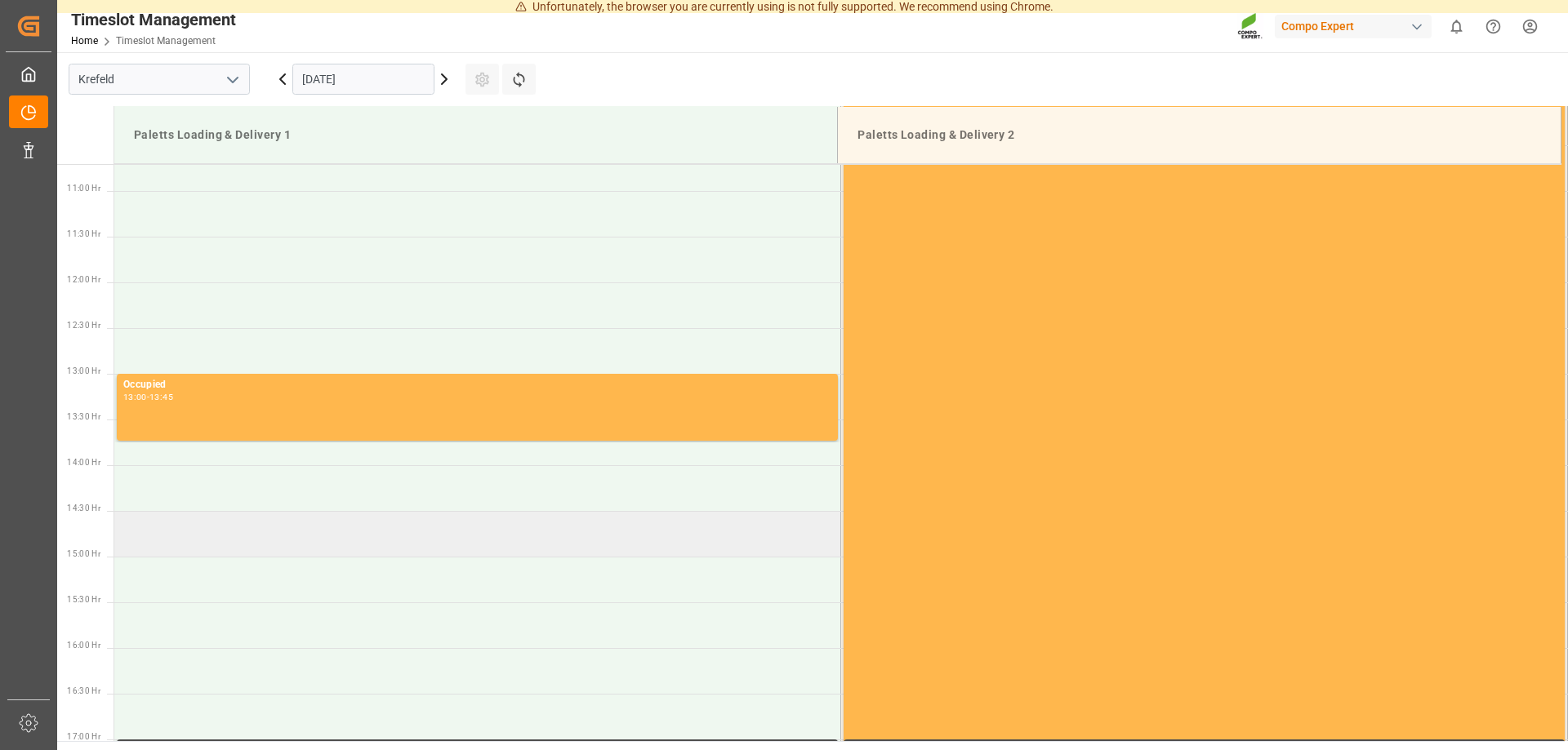
click at [252, 540] on td at bounding box center [477, 534] width 727 height 46
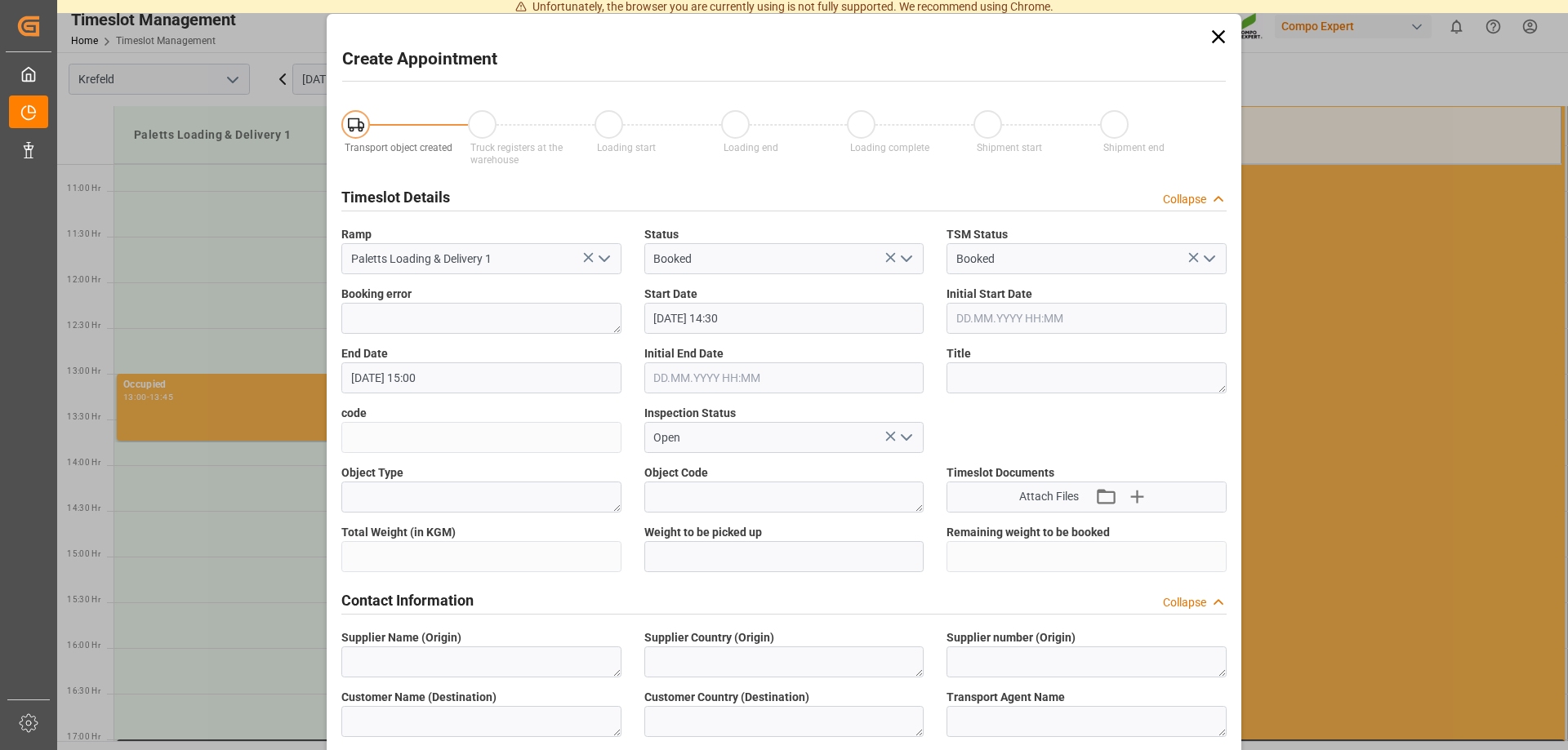
type input "Paletts Loading & Delivery 1"
type input "Booked"
type input "[DATE] 14:30"
type input "[DATE] 15:00"
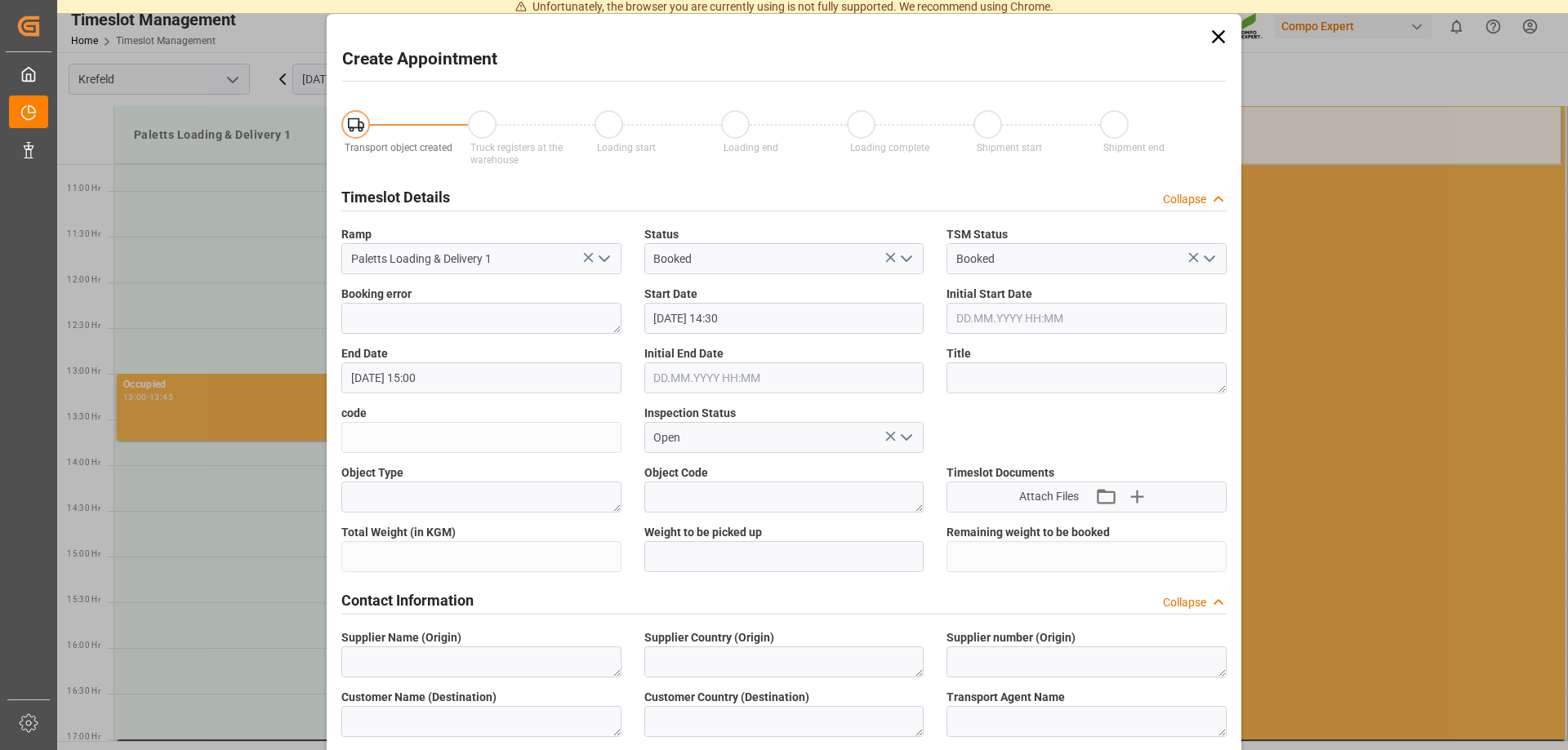
type input "Open"
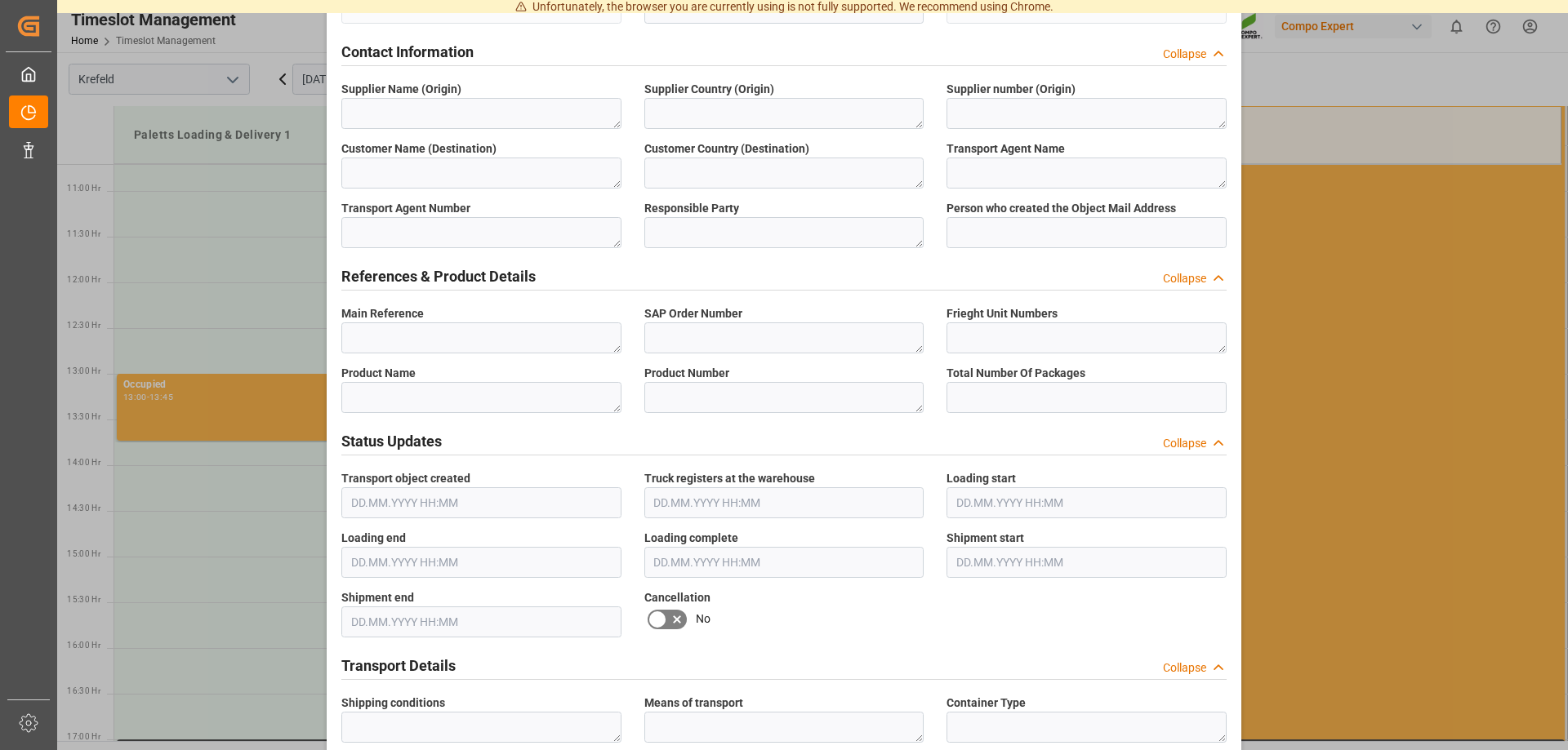
scroll to position [583, 0]
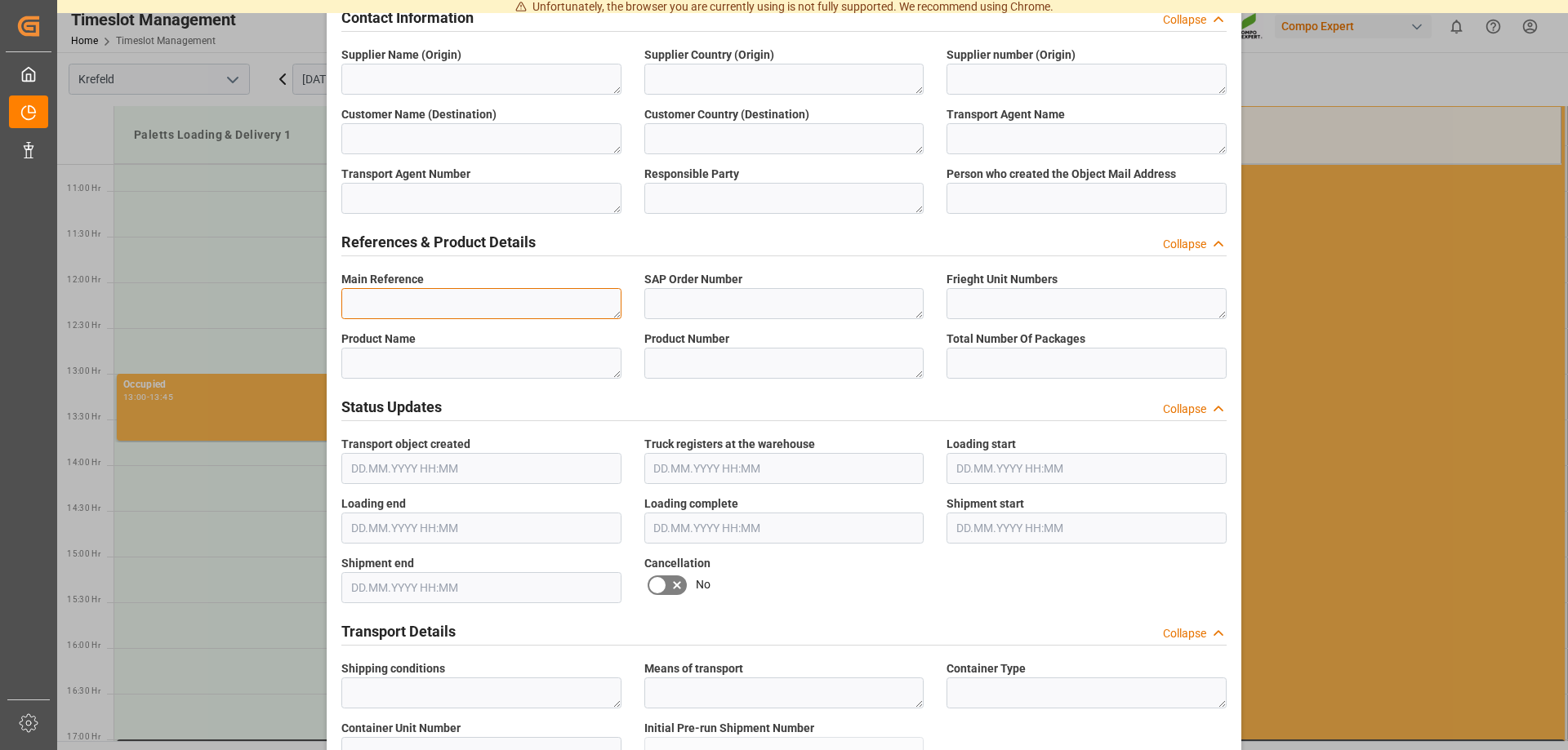
click at [383, 305] on textarea at bounding box center [481, 304] width 280 height 31
click at [692, 301] on textarea at bounding box center [784, 304] width 280 height 31
click at [403, 298] on textarea at bounding box center [481, 304] width 280 height 31
click at [408, 304] on textarea at bounding box center [481, 304] width 280 height 31
paste textarea "6100002489"
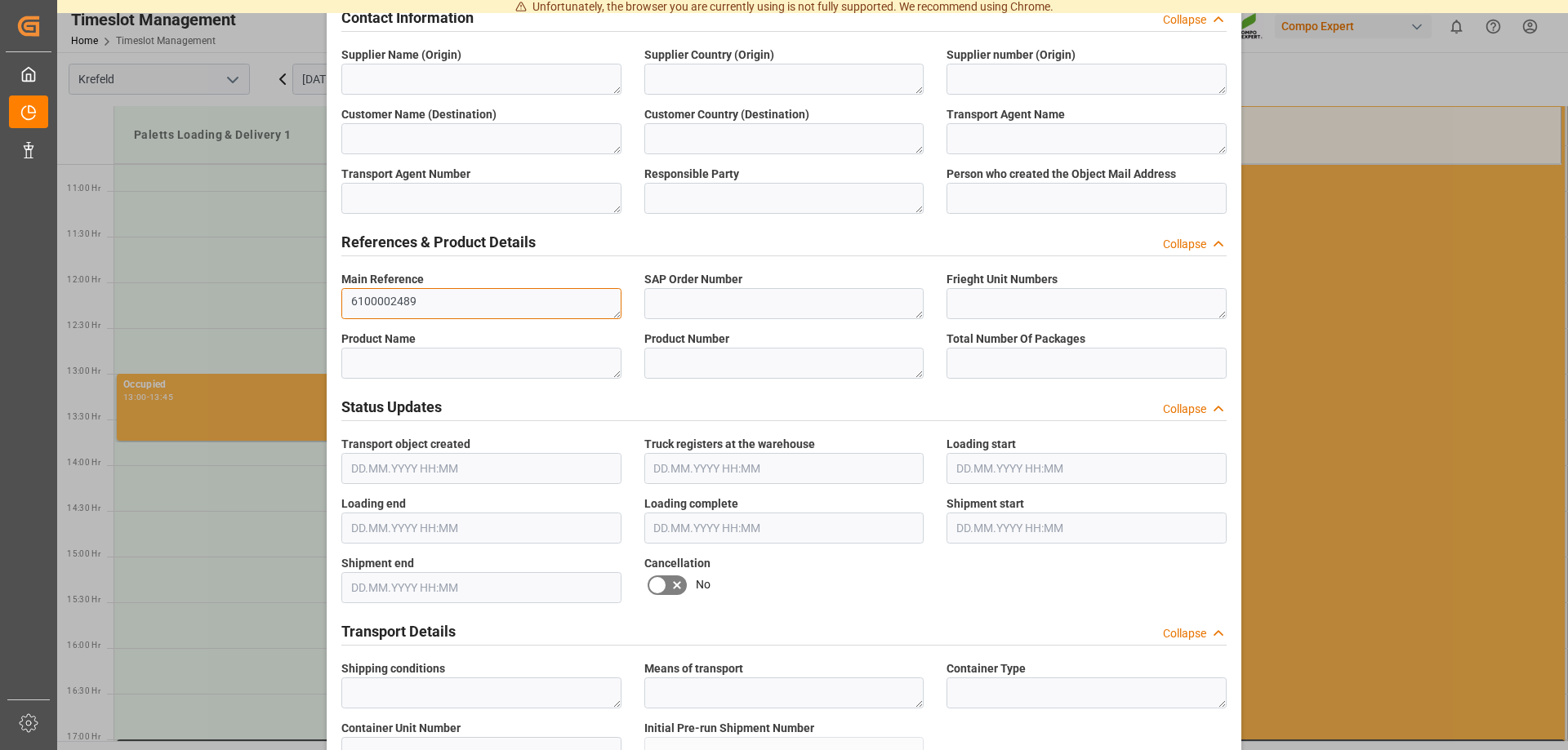
type textarea "6100002489"
click at [681, 307] on textarea at bounding box center [784, 304] width 280 height 31
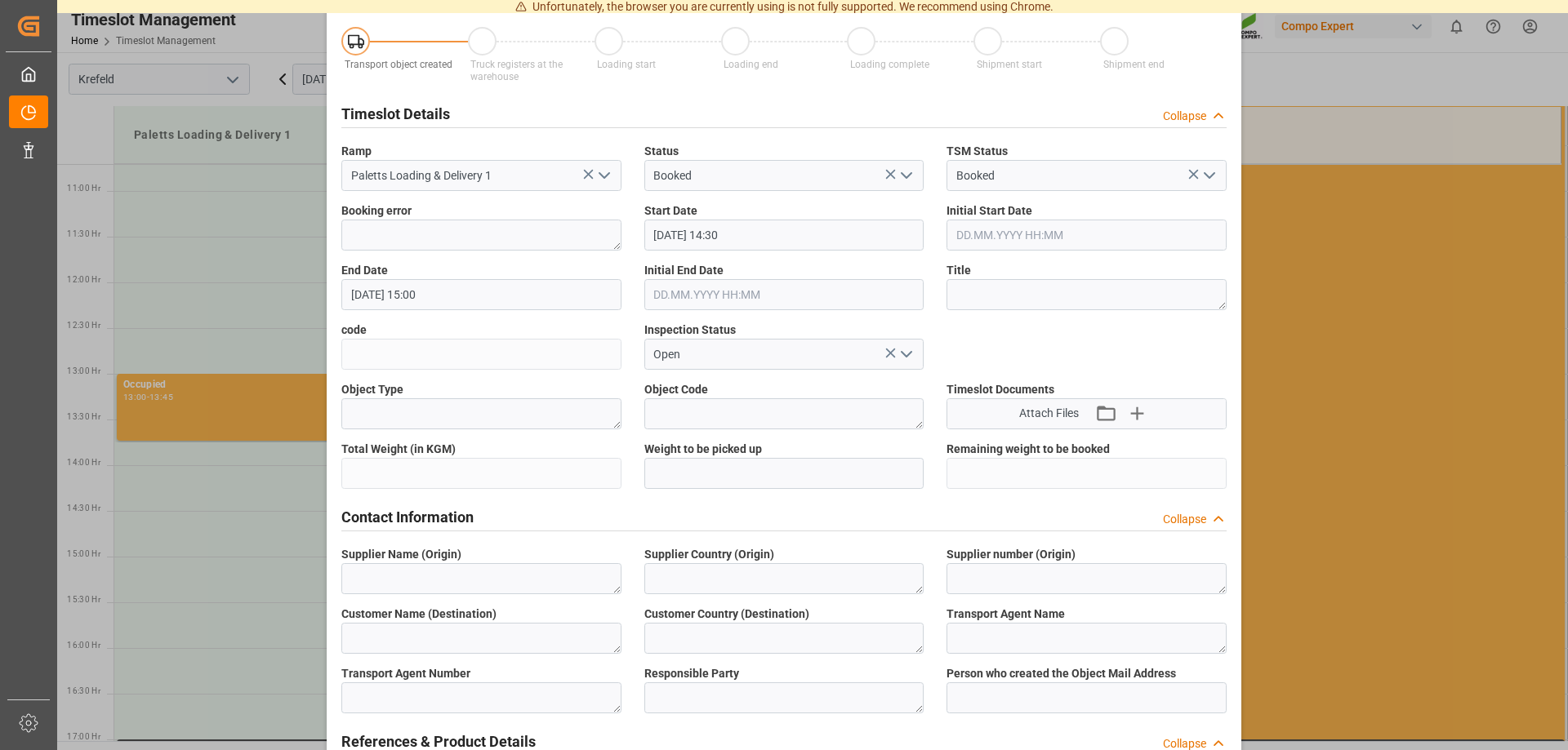
scroll to position [0, 0]
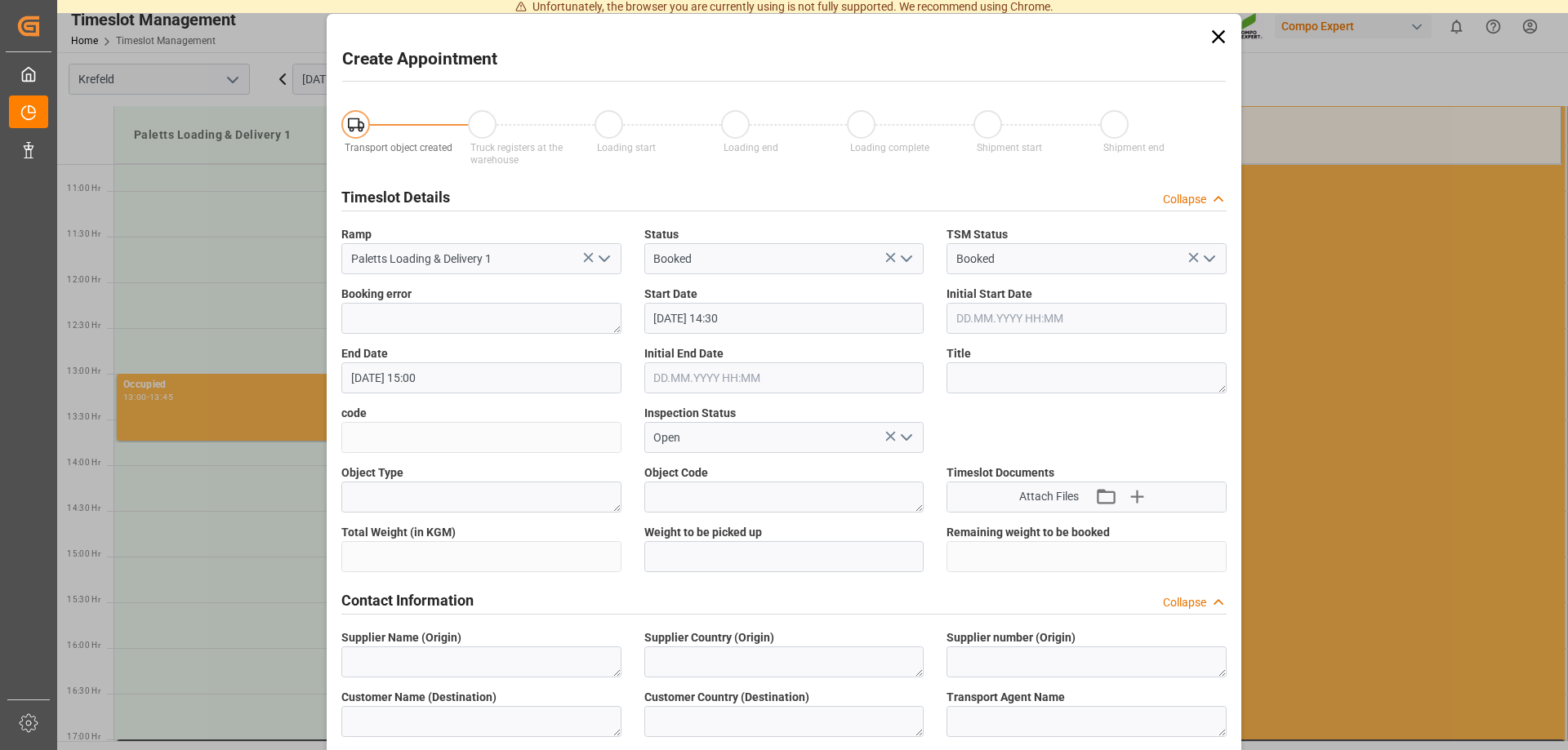
click at [1214, 41] on icon at bounding box center [1219, 37] width 13 height 13
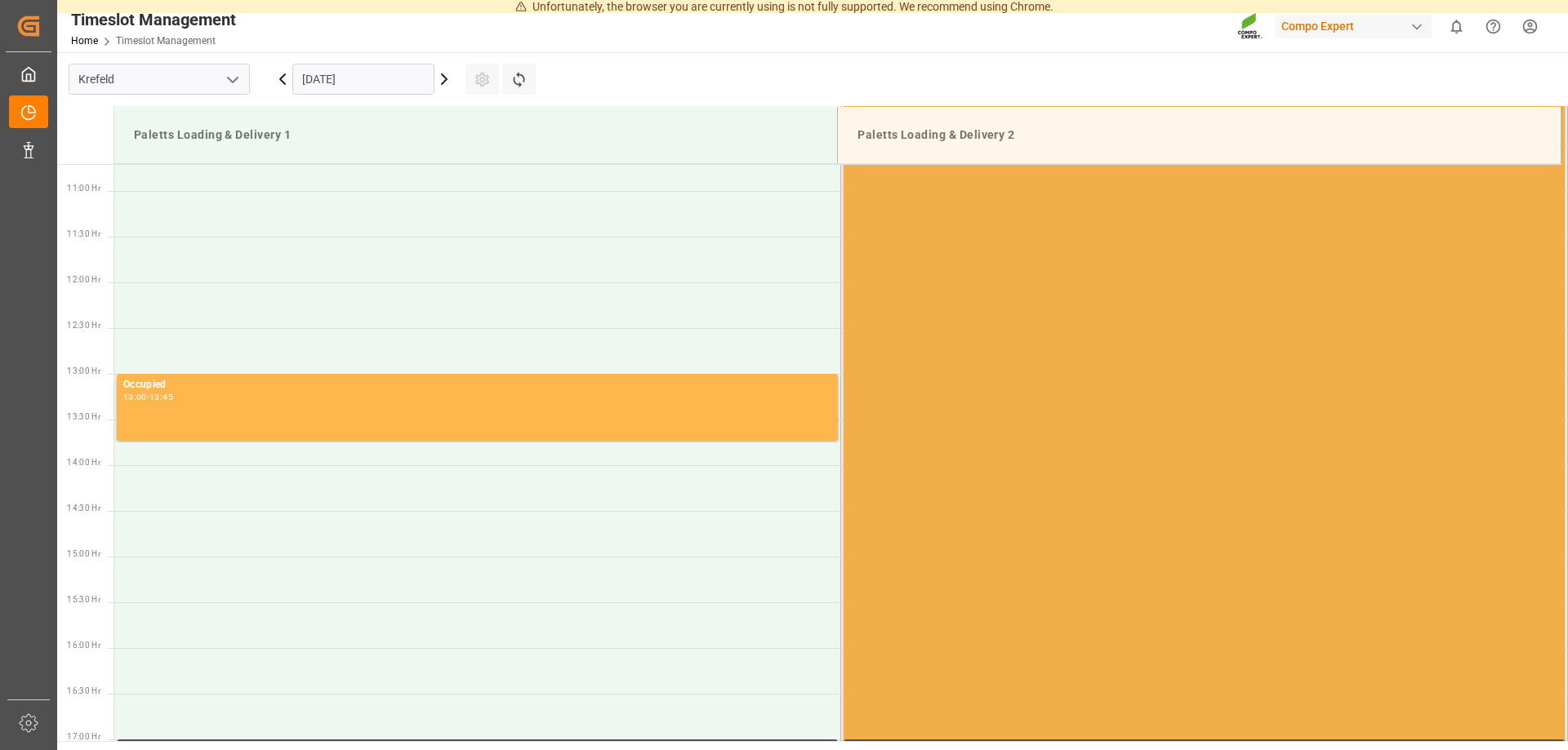
scroll to position [979, 0]
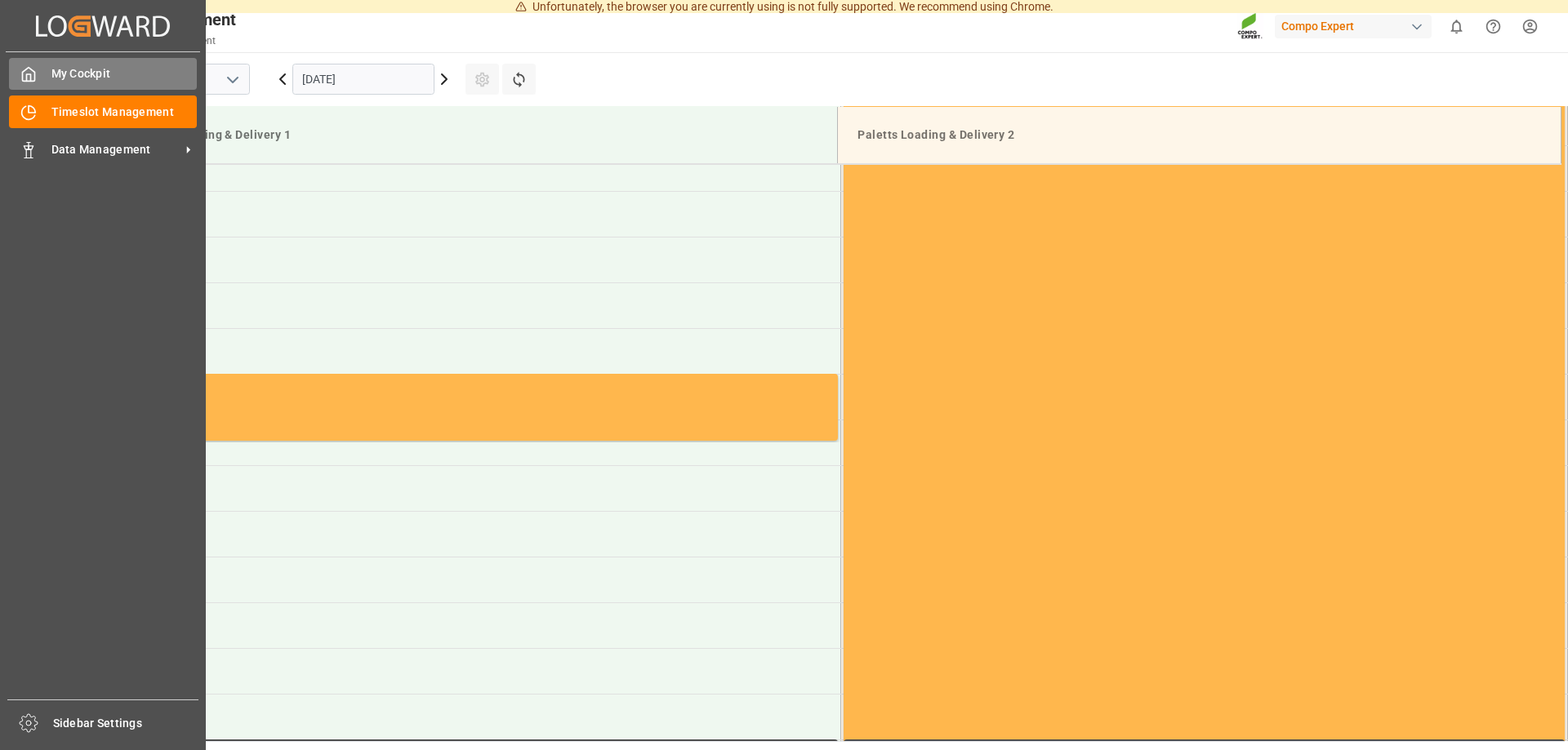
click at [81, 79] on span "My Cockpit" at bounding box center [125, 74] width 147 height 17
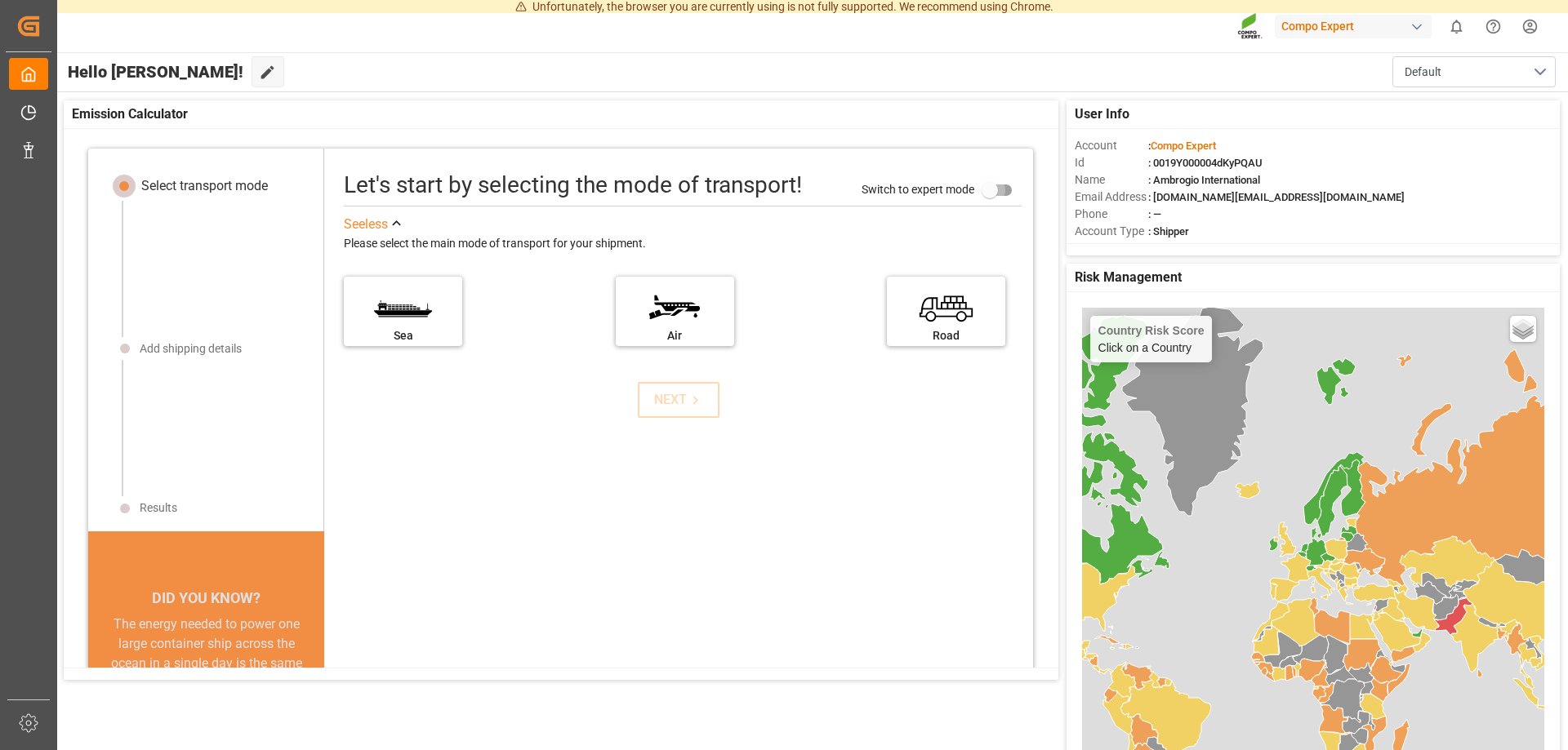
click at [986, 193] on input "primary checkbox" at bounding box center [989, 190] width 93 height 31
click at [1005, 196] on input "primary checkbox" at bounding box center [1005, 190] width 93 height 31
checkbox input "false"
click at [971, 319] on label "Road" at bounding box center [947, 307] width 123 height 69
click at [0, 0] on input "Road" at bounding box center [0, 0] width 0 height 0
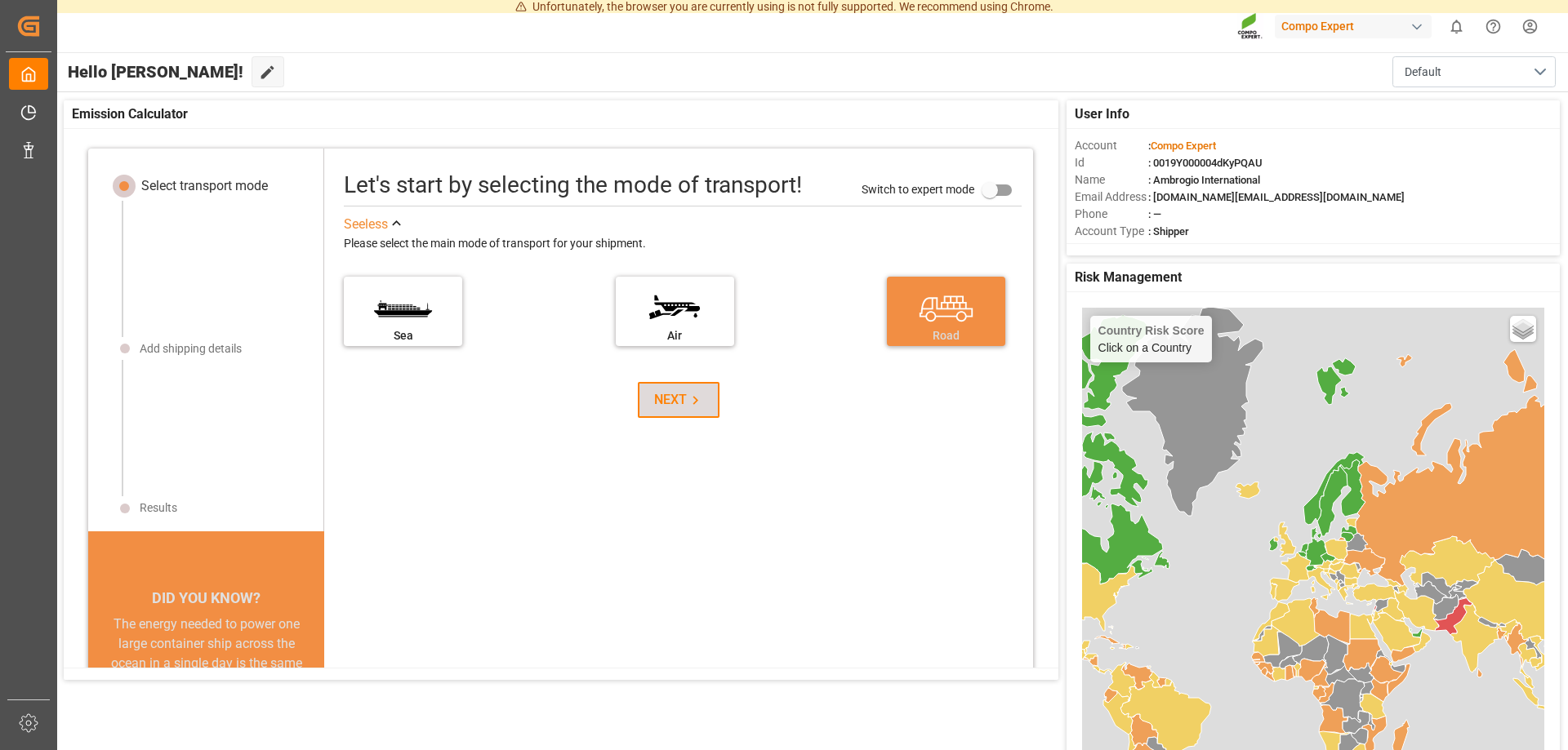
click at [679, 409] on div "NEXT" at bounding box center [680, 399] width 50 height 19
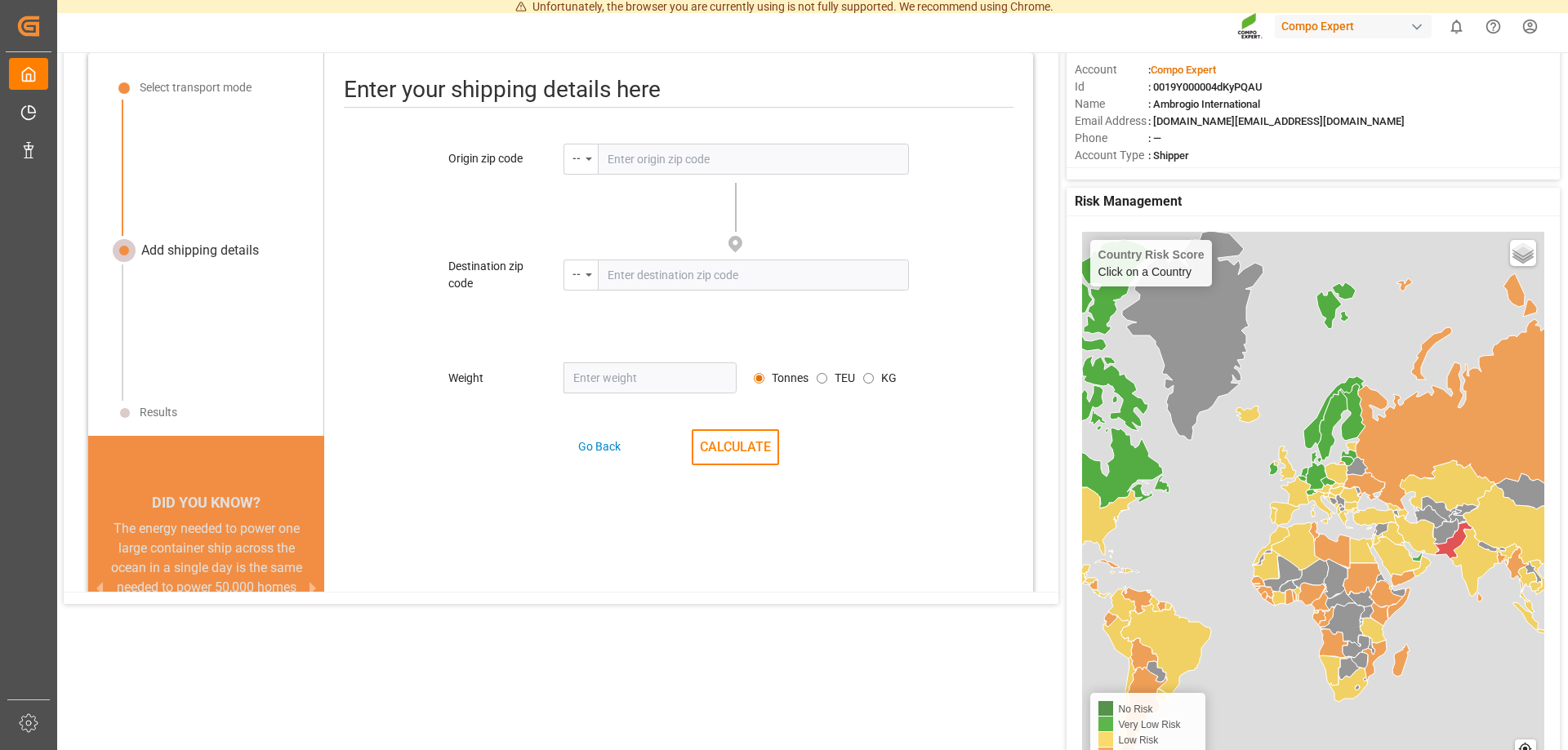
scroll to position [77, 0]
click at [652, 159] on input "text" at bounding box center [753, 158] width 311 height 31
click at [584, 163] on div "--" at bounding box center [581, 158] width 35 height 31
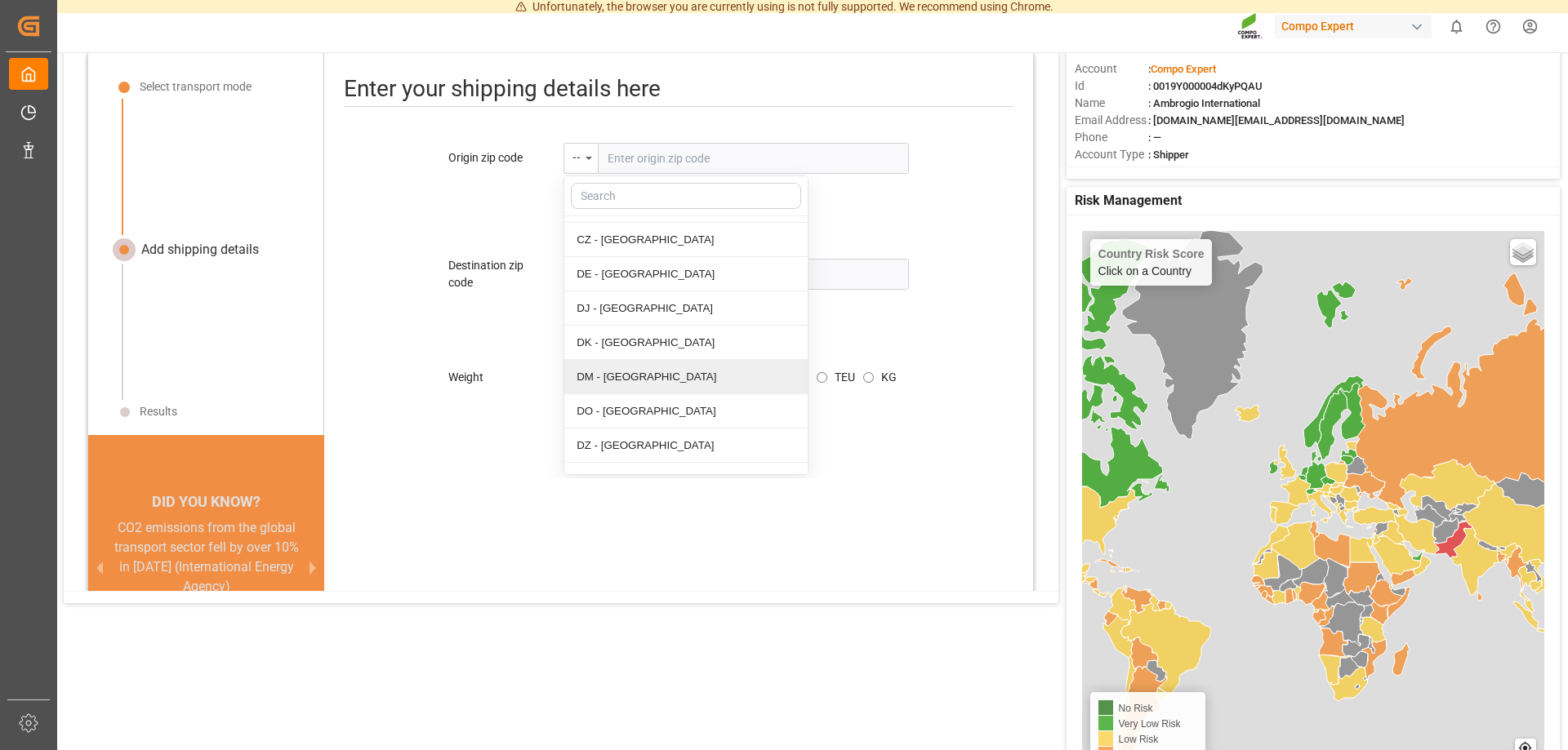
scroll to position [1832, 0]
click at [641, 296] on div "DE - Germany" at bounding box center [686, 305] width 243 height 34
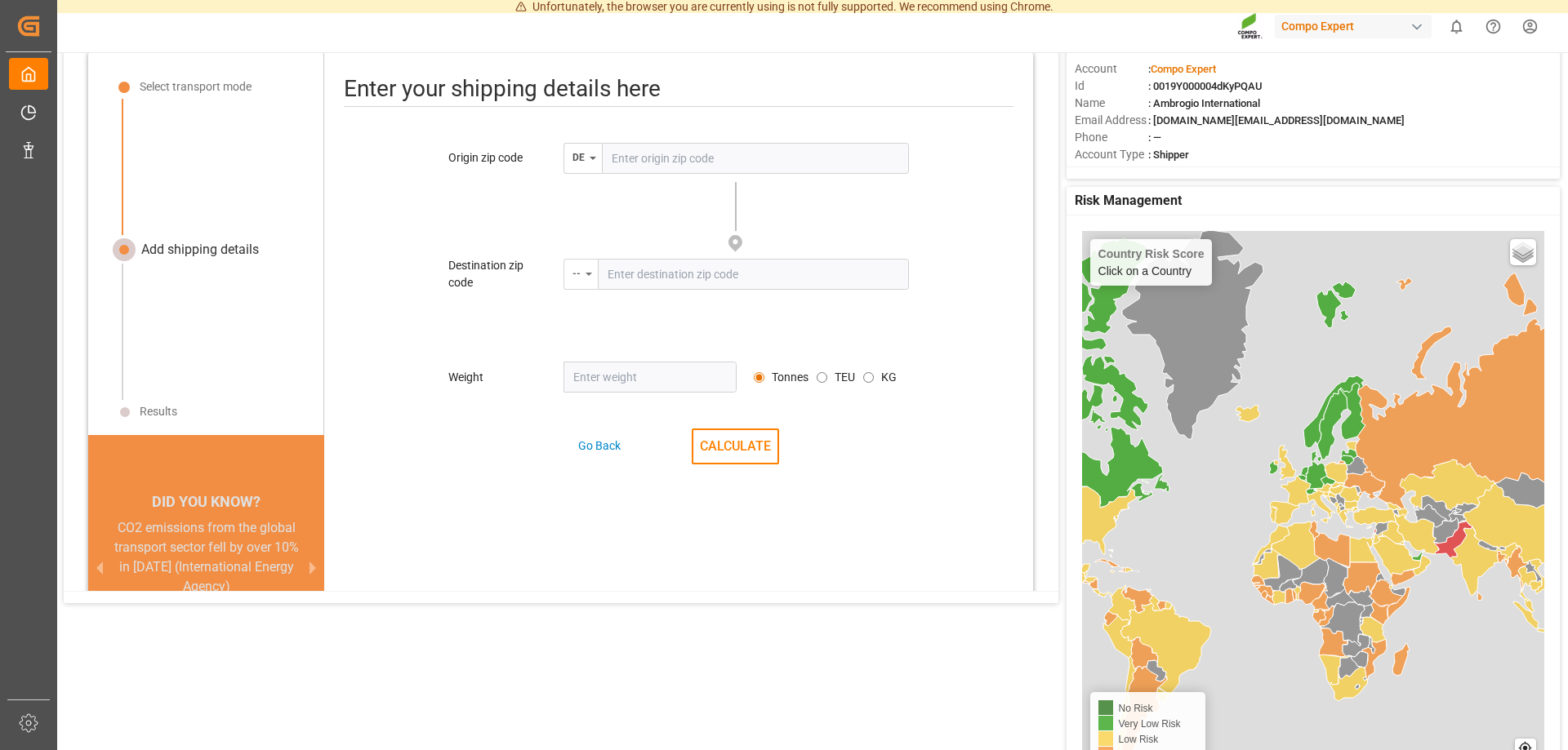
click at [577, 279] on div "--" at bounding box center [576, 272] width 9 height 19
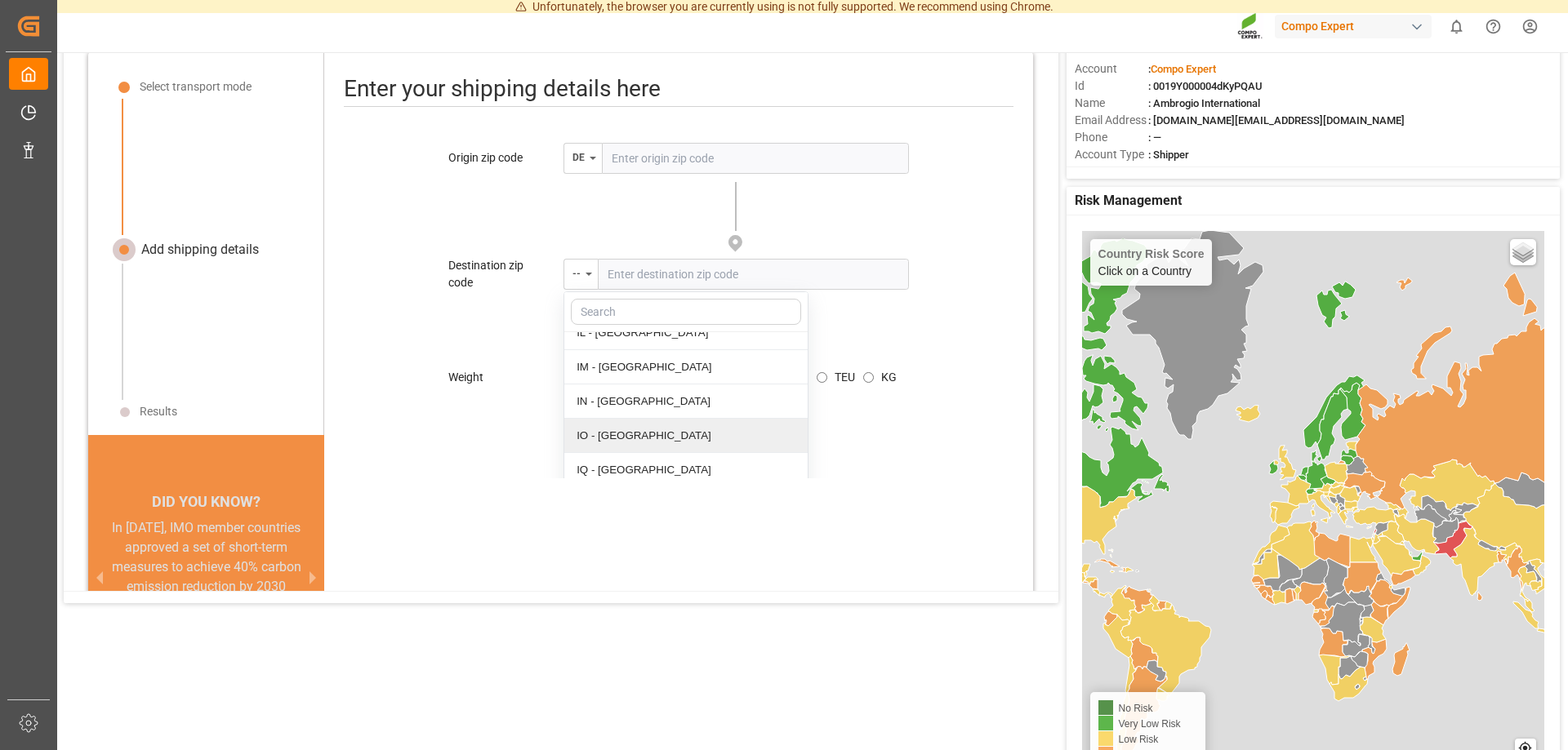
scroll to position [3664, 0]
click at [632, 474] on div "IT - Italy" at bounding box center [686, 491] width 243 height 34
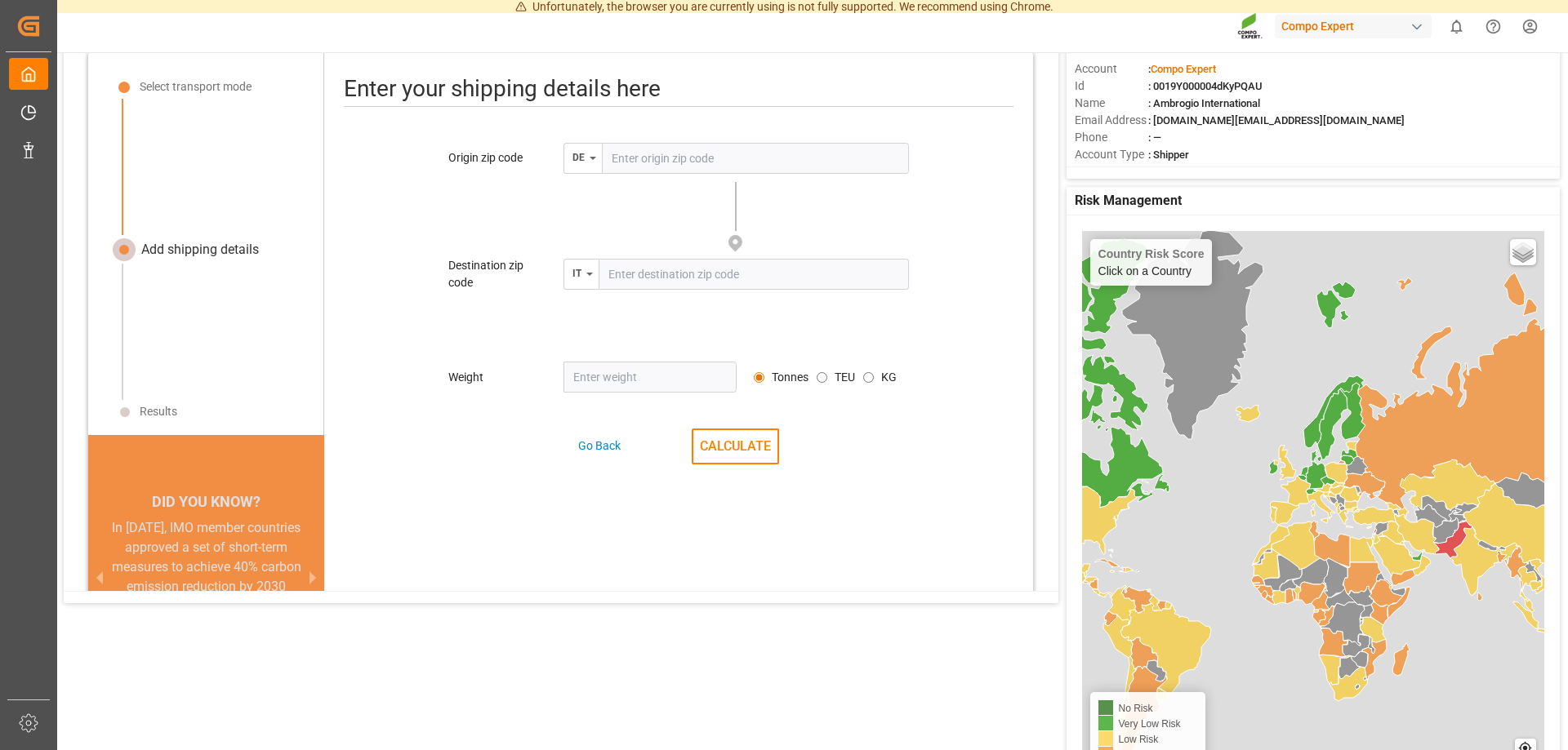
click at [603, 378] on input "number" at bounding box center [650, 377] width 173 height 31
type input "27324"
click at [749, 434] on button "CALCULATE" at bounding box center [735, 446] width 87 height 36
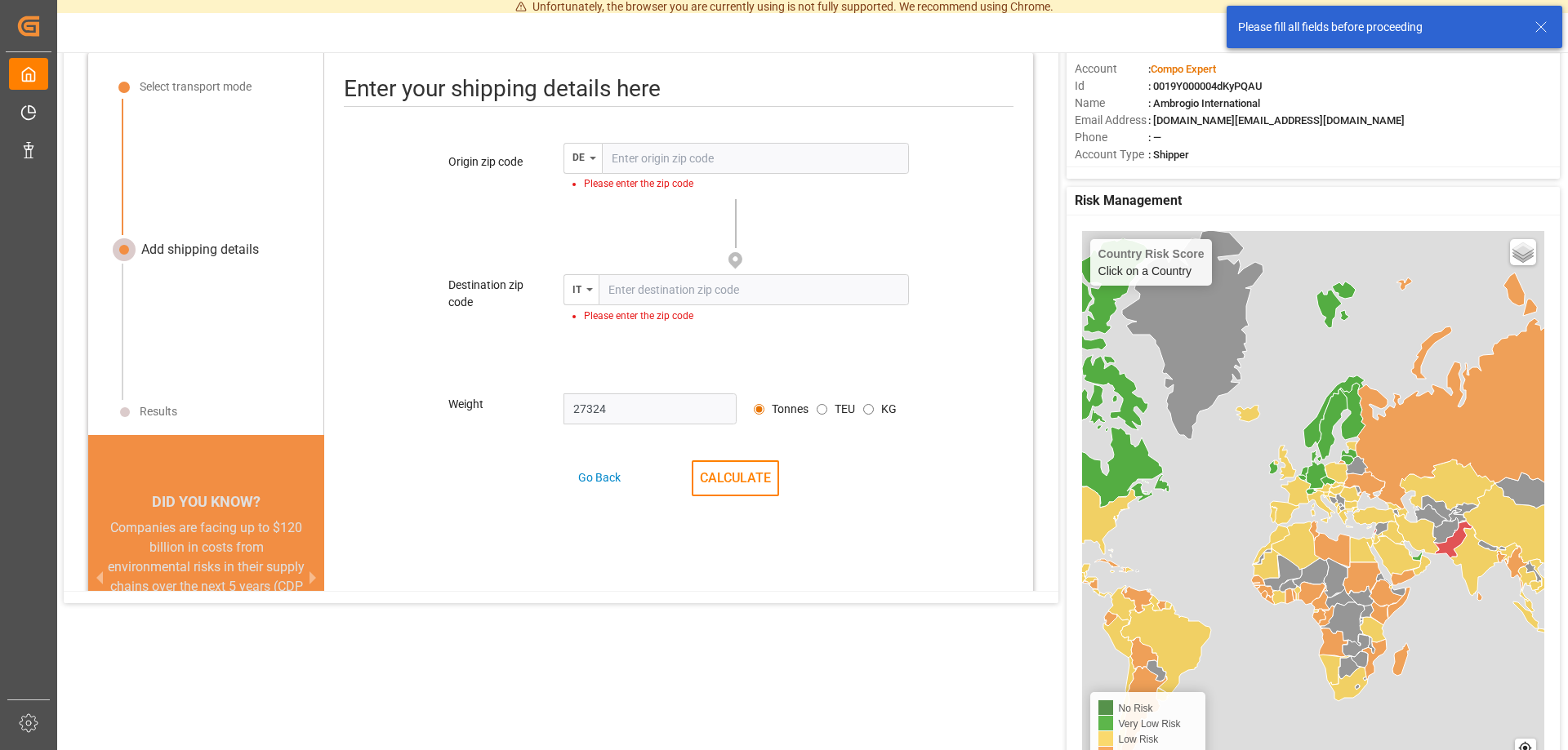
scroll to position [0, 0]
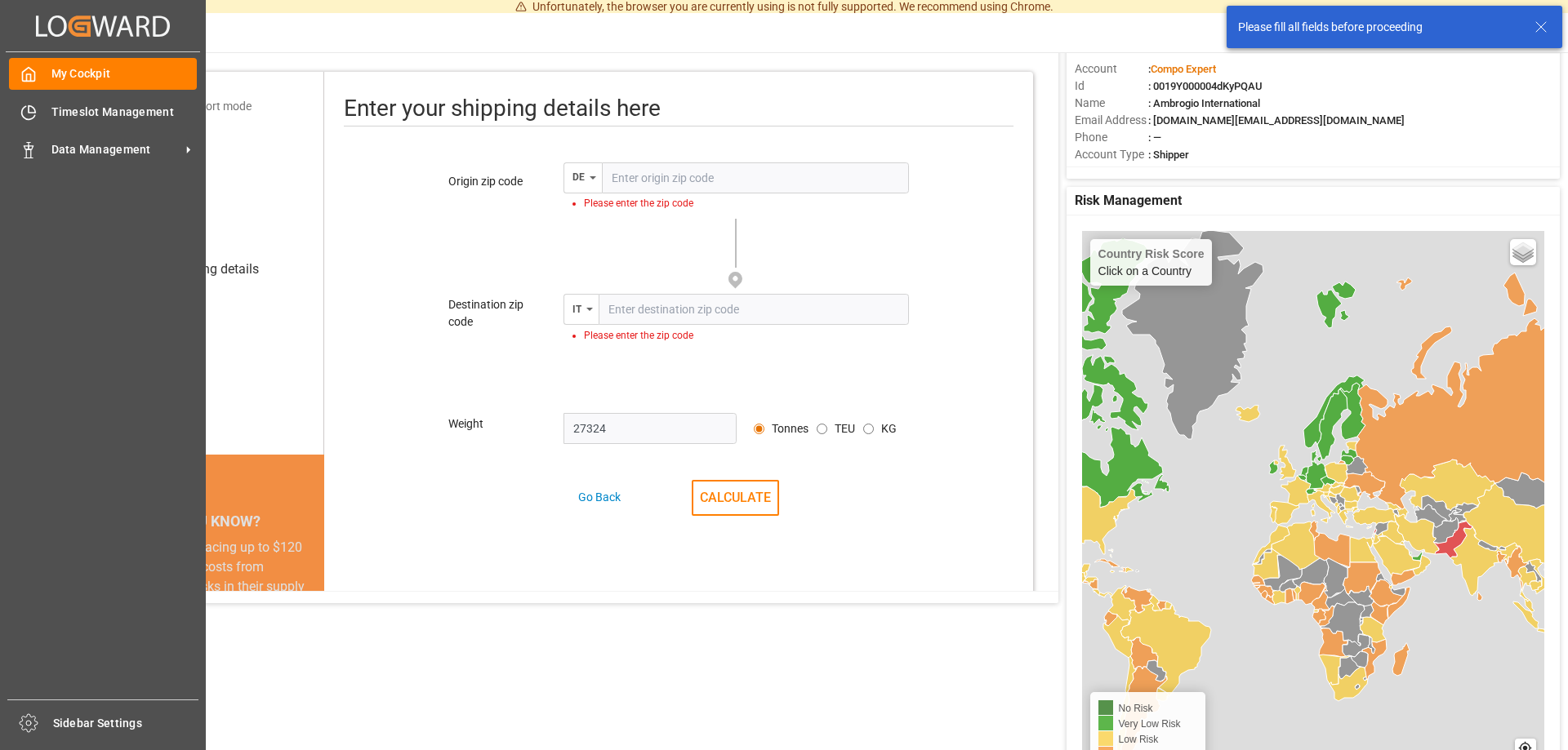
click at [93, 22] on icon "Created by potrace 1.15, written by [PERSON_NAME] [DATE]-[DATE]" at bounding box center [104, 26] width 134 height 26
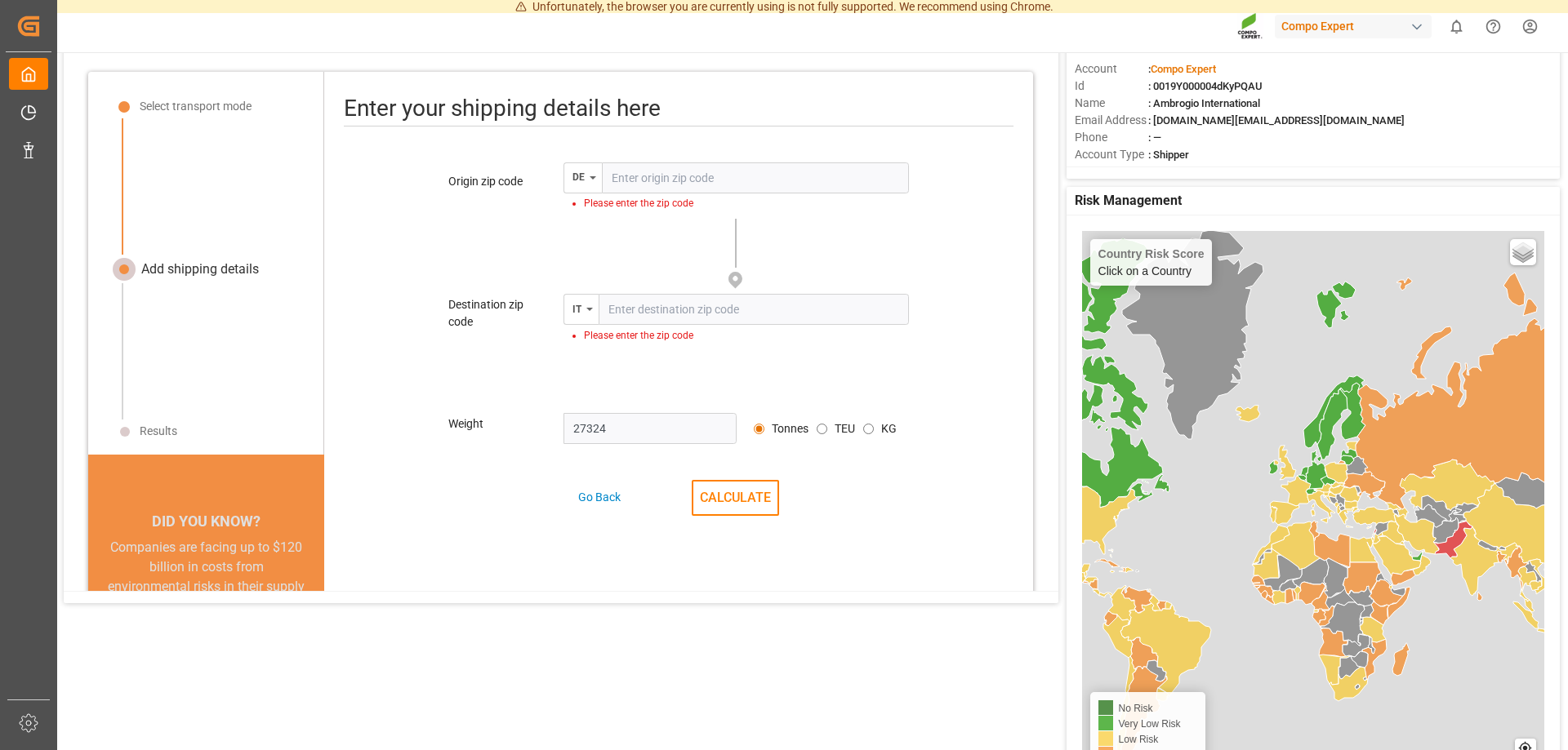
click at [1416, 31] on div "button" at bounding box center [1417, 27] width 16 height 16
click at [661, 302] on html "Unfortunately, the browser you are currently using is not fully supported. We r…" at bounding box center [784, 375] width 1568 height 750
click at [657, 307] on input "text" at bounding box center [754, 309] width 311 height 31
click at [620, 169] on input "text" at bounding box center [755, 178] width 307 height 31
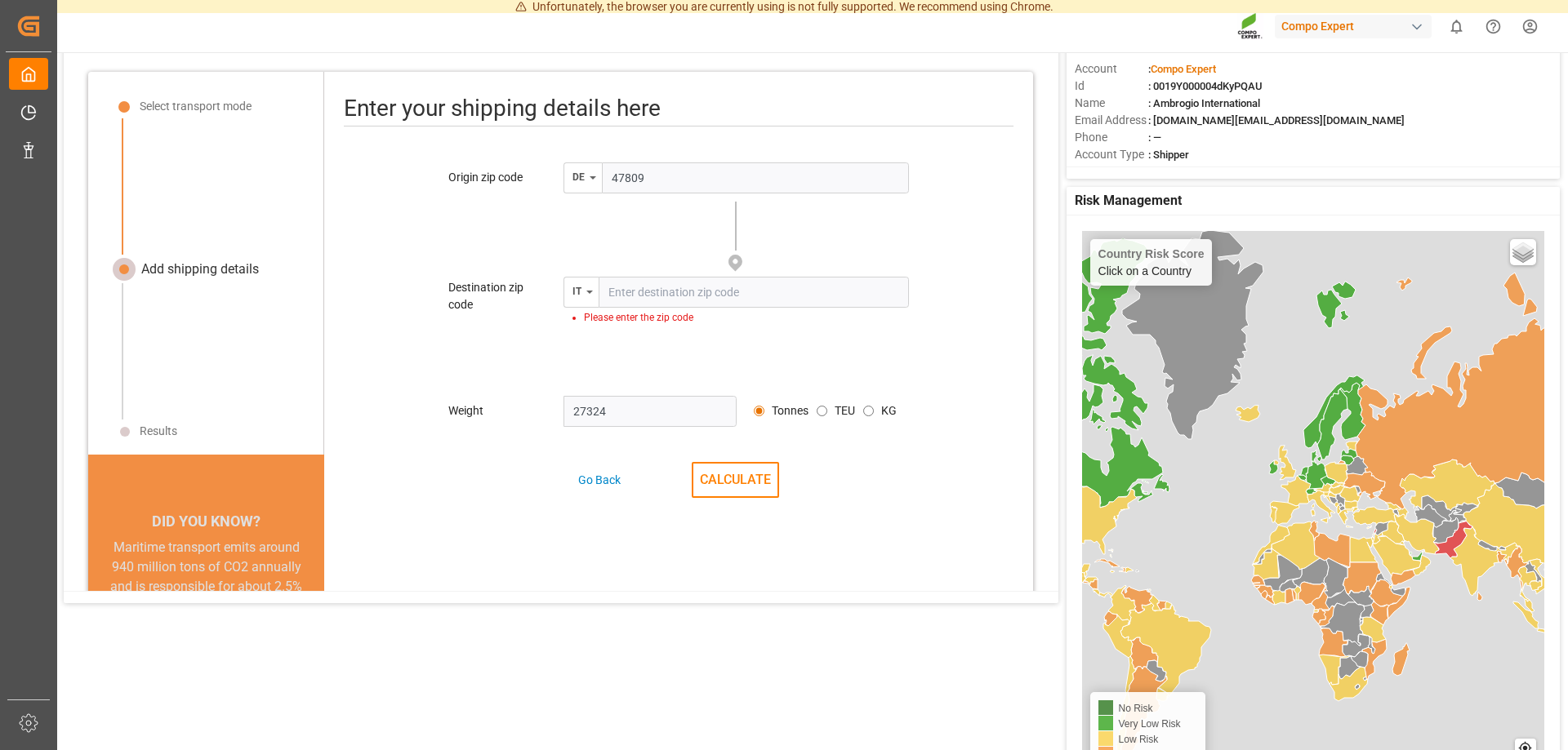
type input "47809"
click at [634, 302] on input "text" at bounding box center [754, 292] width 311 height 31
type input "95127"
click at [734, 467] on button "CALCULATE" at bounding box center [735, 466] width 87 height 36
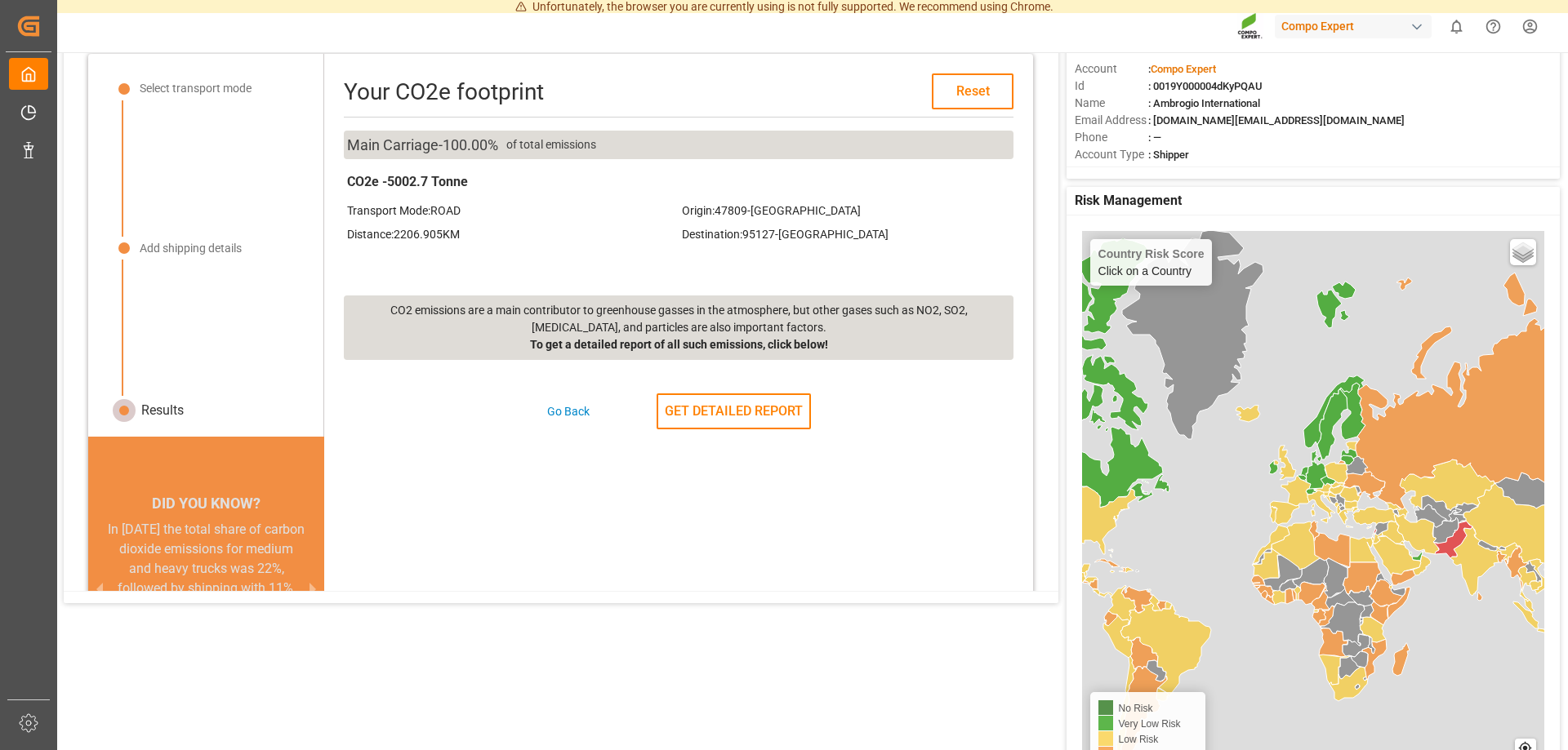
scroll to position [19, 0]
drag, startPoint x: 473, startPoint y: 240, endPoint x: 384, endPoint y: 229, distance: 89.7
click at [384, 229] on div "Distance: 2206.905 KM" at bounding box center [511, 233] width 329 height 17
click at [496, 249] on div "Distance: 2206.905 KM Destination: 95127 - Italy" at bounding box center [679, 238] width 670 height 34
click at [727, 415] on button "GET DETAILED REPORT" at bounding box center [733, 410] width 154 height 36
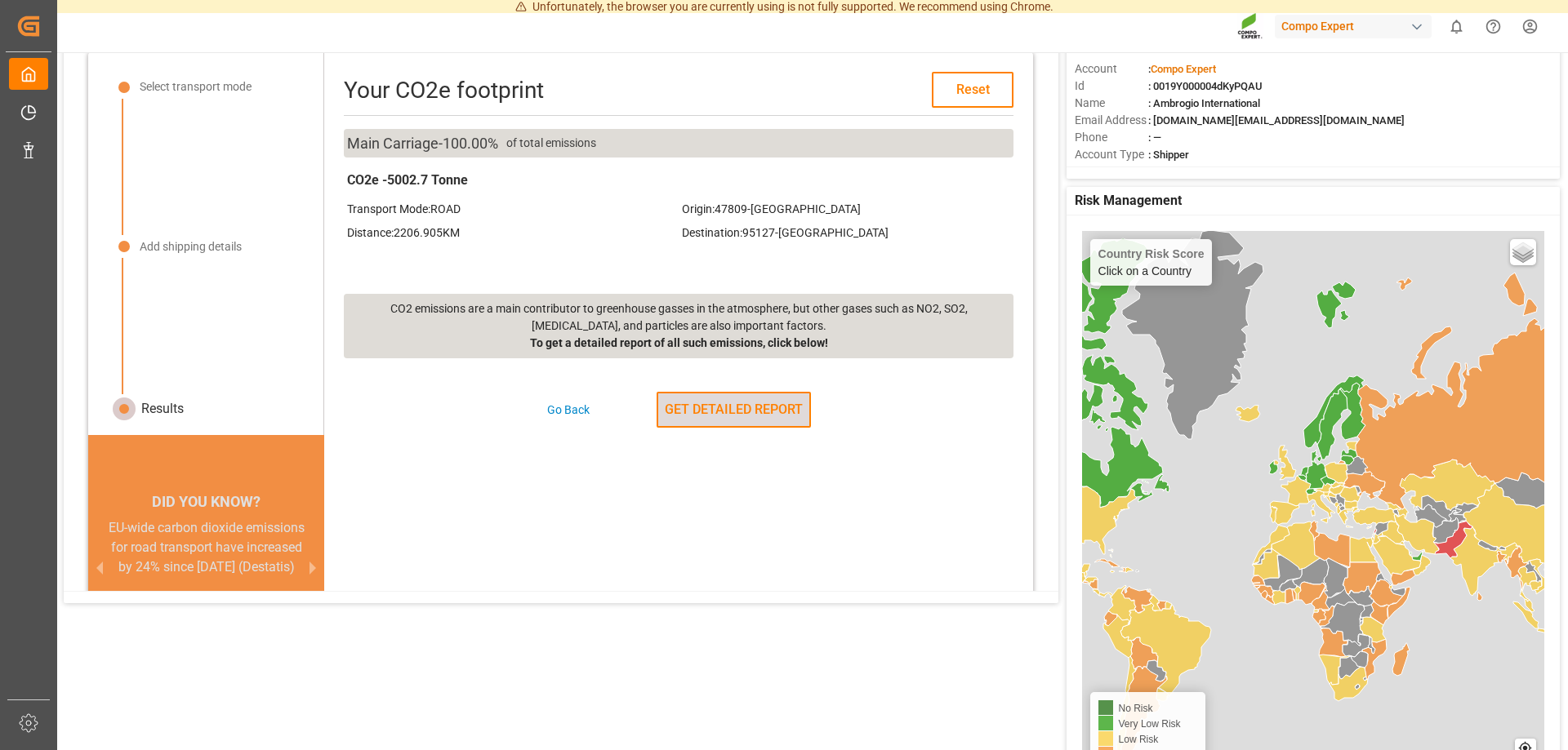
scroll to position [77, 0]
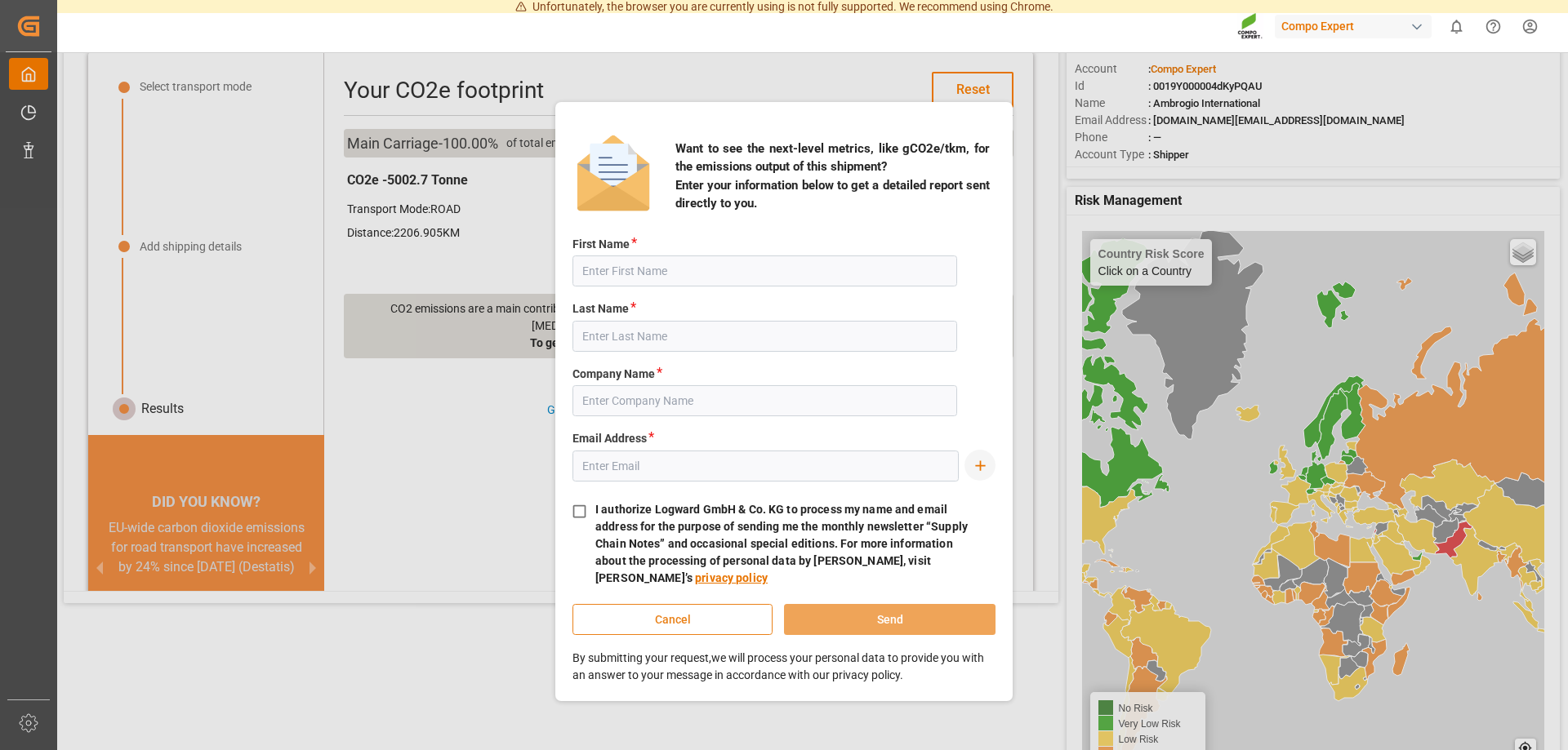
click at [672, 615] on button "Cancel" at bounding box center [672, 620] width 200 height 31
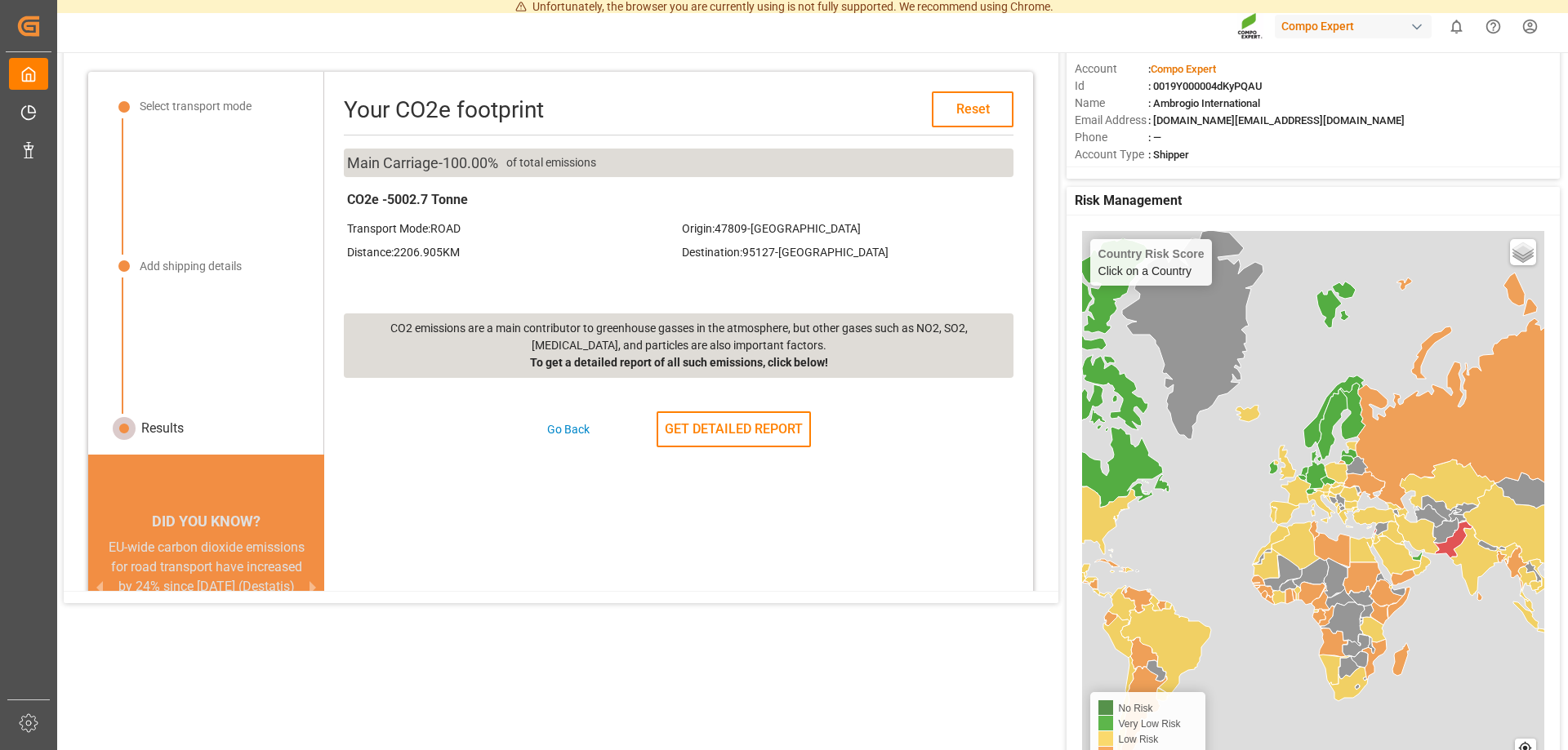
scroll to position [0, 0]
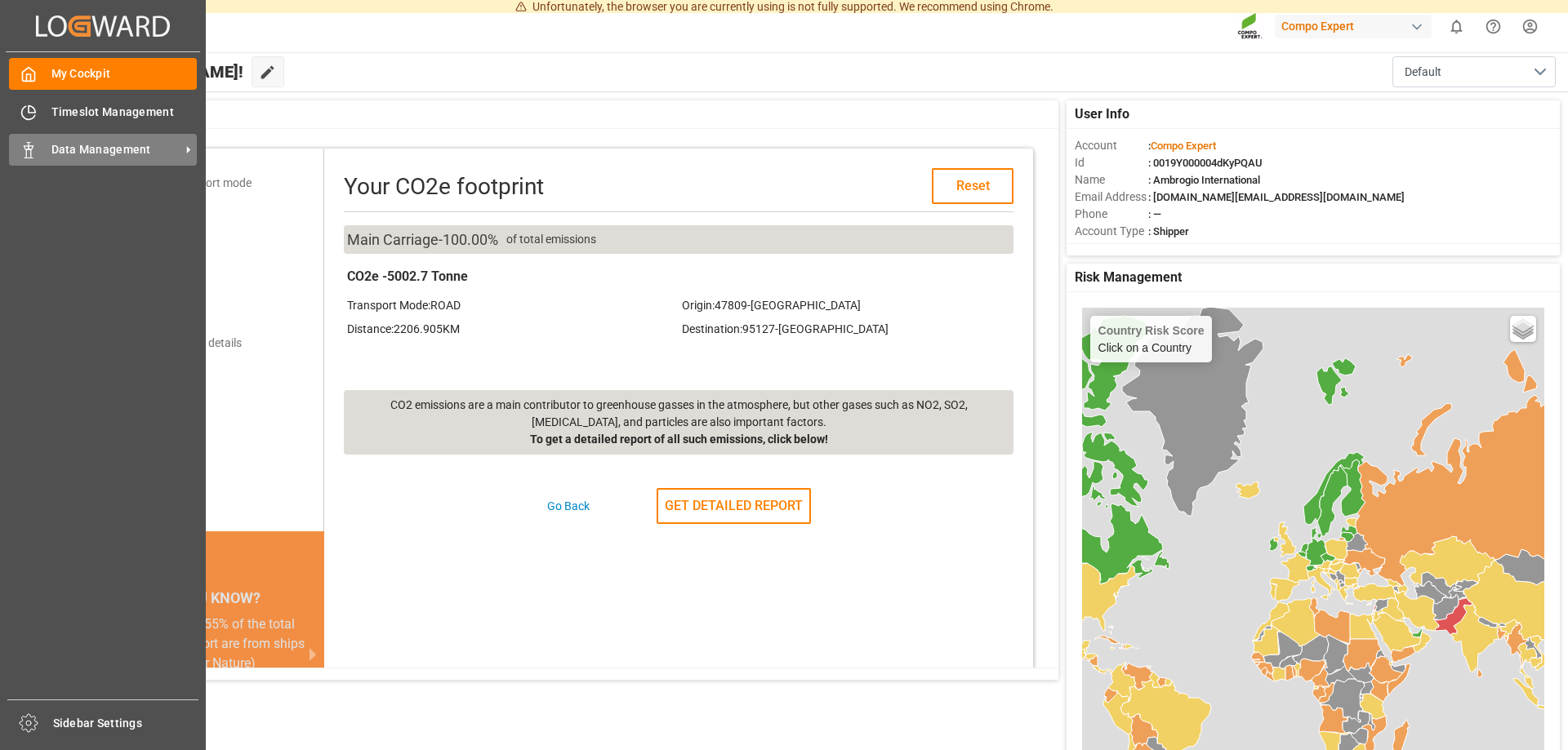
click at [187, 148] on icon at bounding box center [188, 150] width 3 height 8
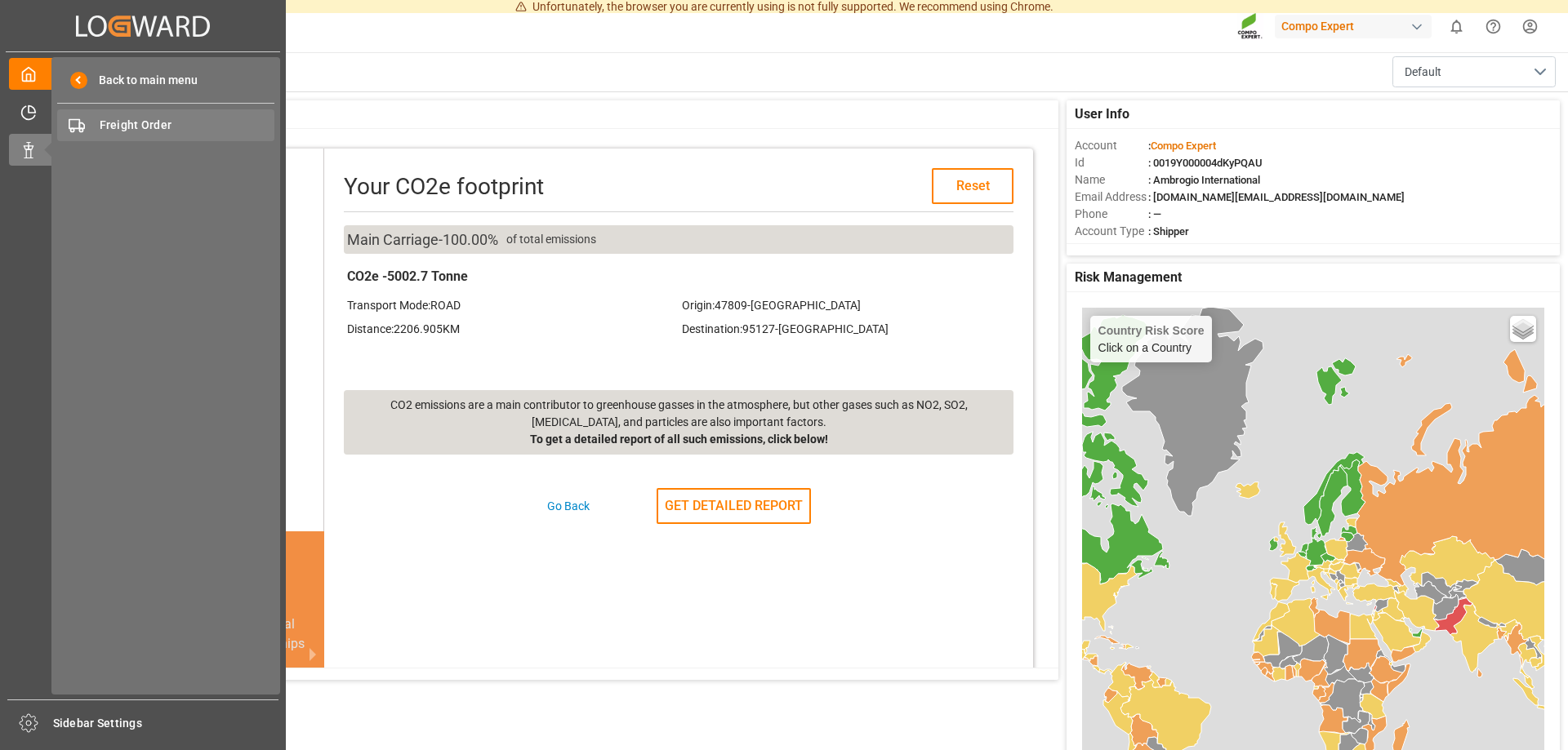
click at [140, 134] on span "Freight Order" at bounding box center [187, 125] width 175 height 17
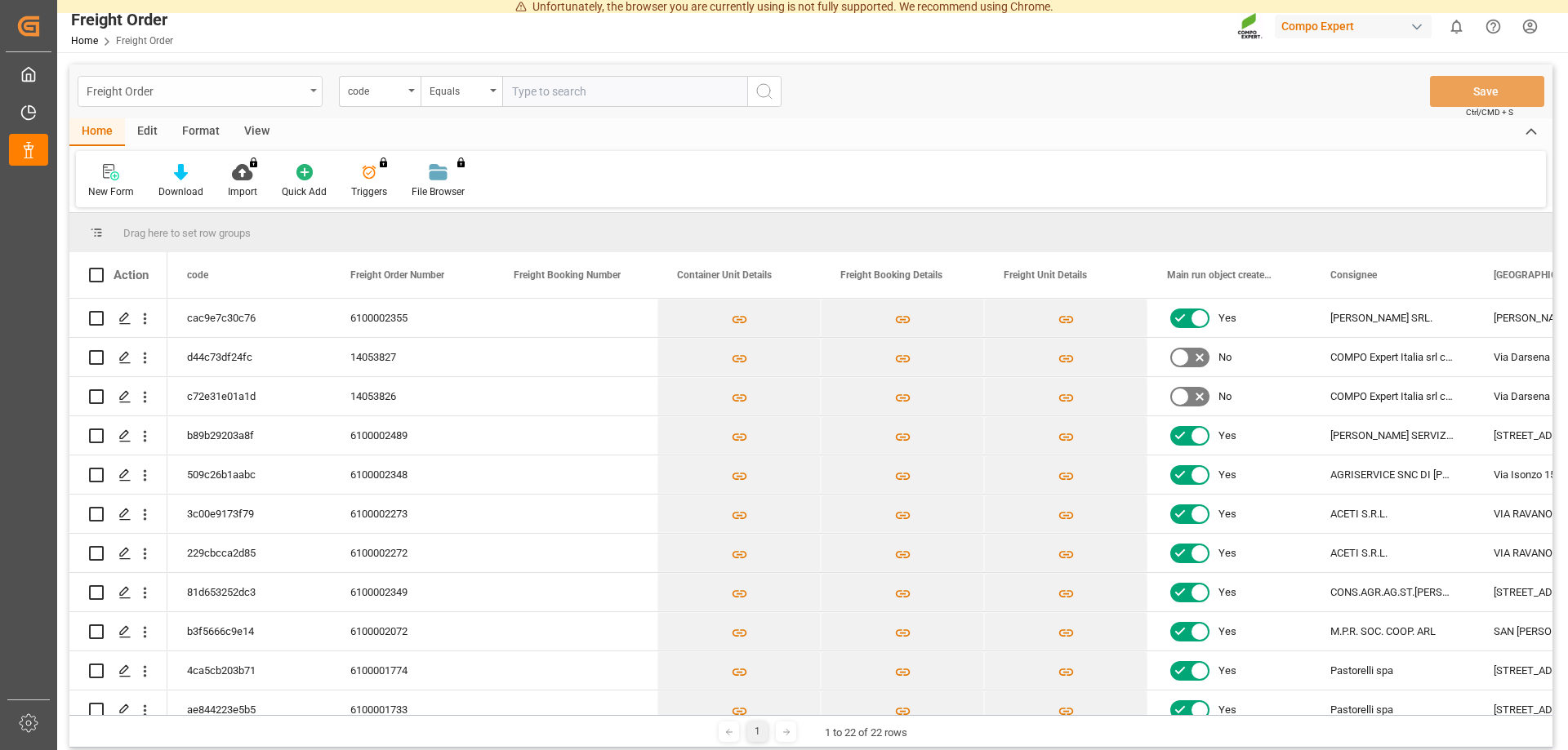
click at [186, 97] on div "Freight Order" at bounding box center [196, 90] width 219 height 20
click at [126, 444] on div "Press SPACE to select this row." at bounding box center [125, 437] width 25 height 31
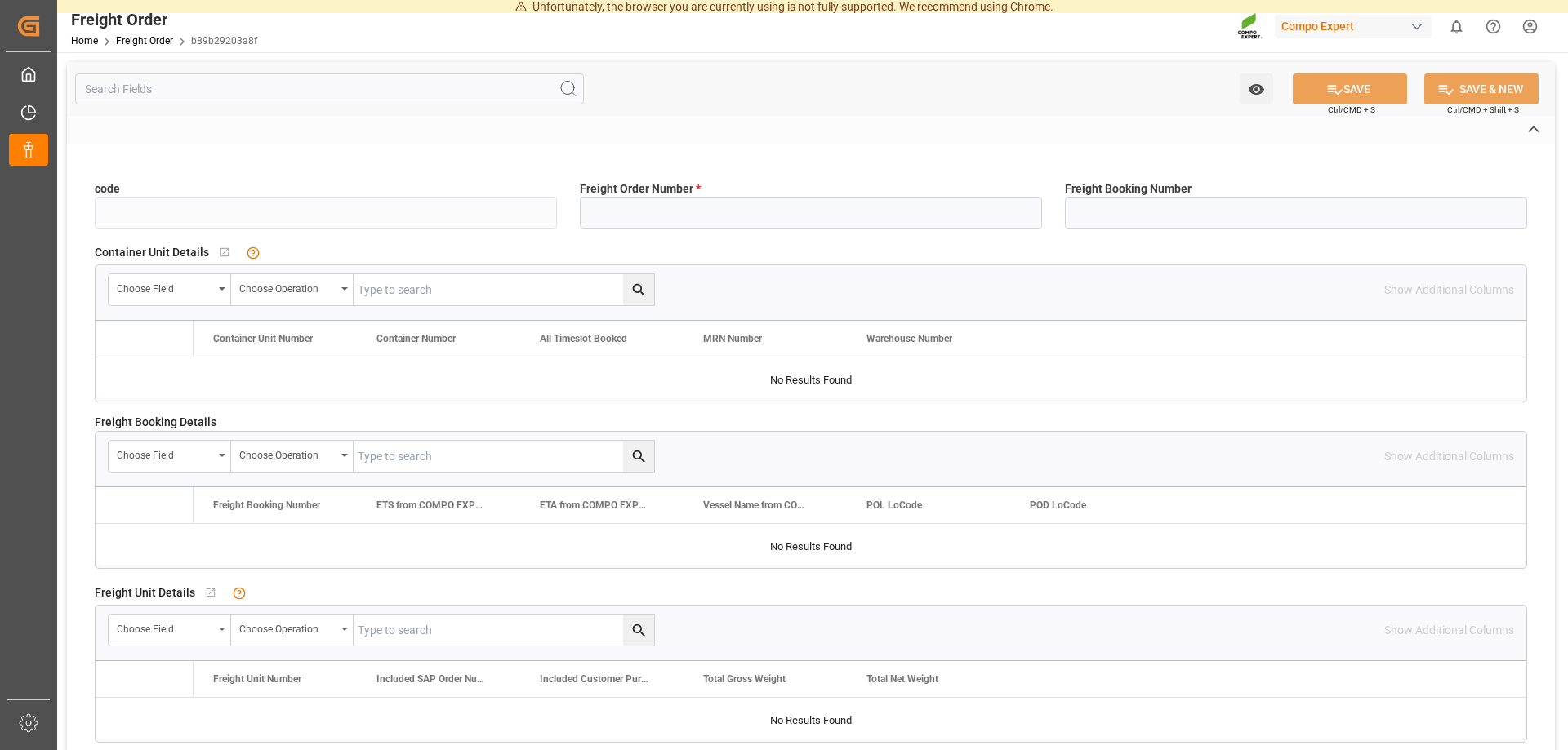
type input "b89b29203a8f"
type input "6100002489"
type input "No"
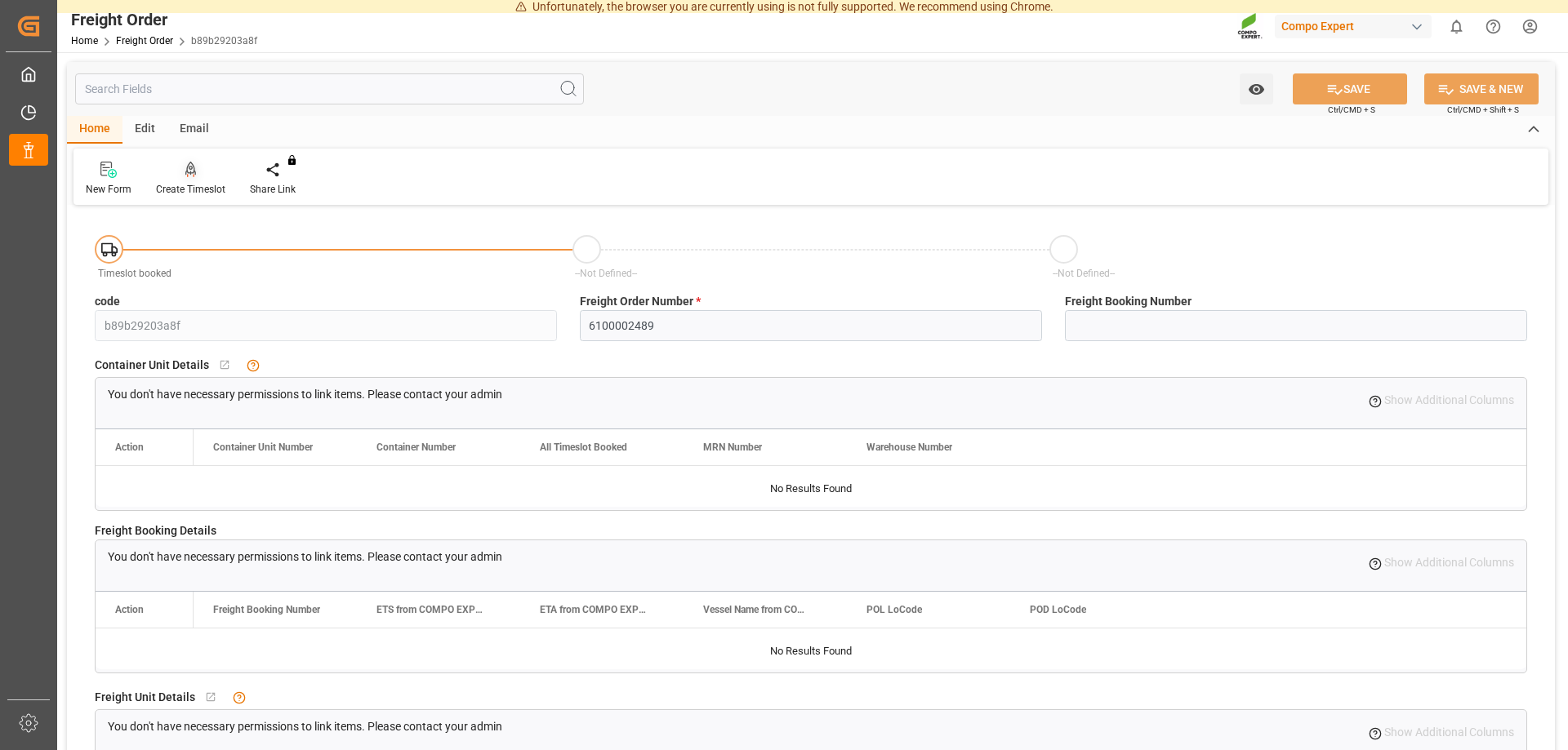
click at [191, 185] on div "Create Timeslot" at bounding box center [191, 189] width 69 height 14
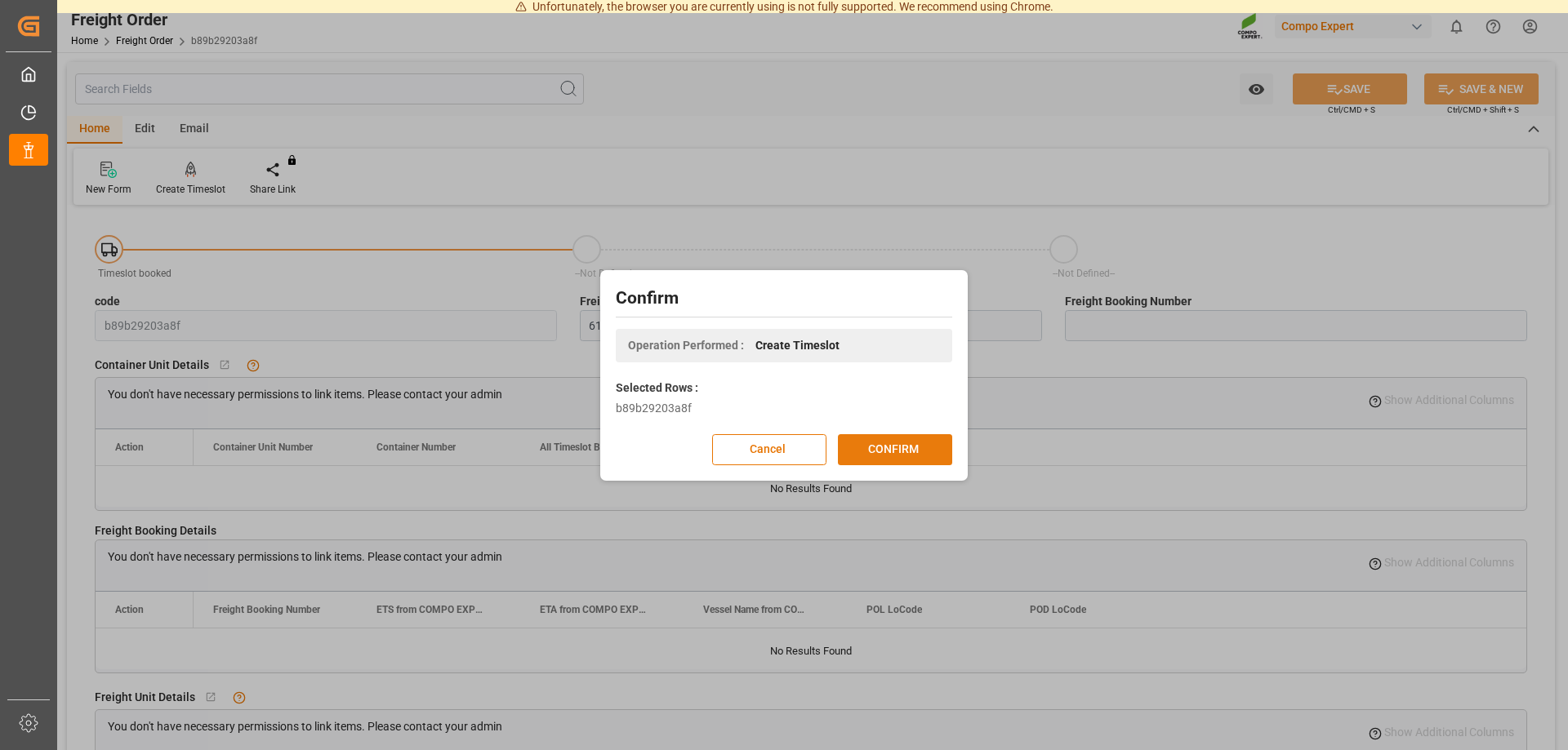
click at [889, 444] on button "CONFIRM" at bounding box center [894, 449] width 114 height 31
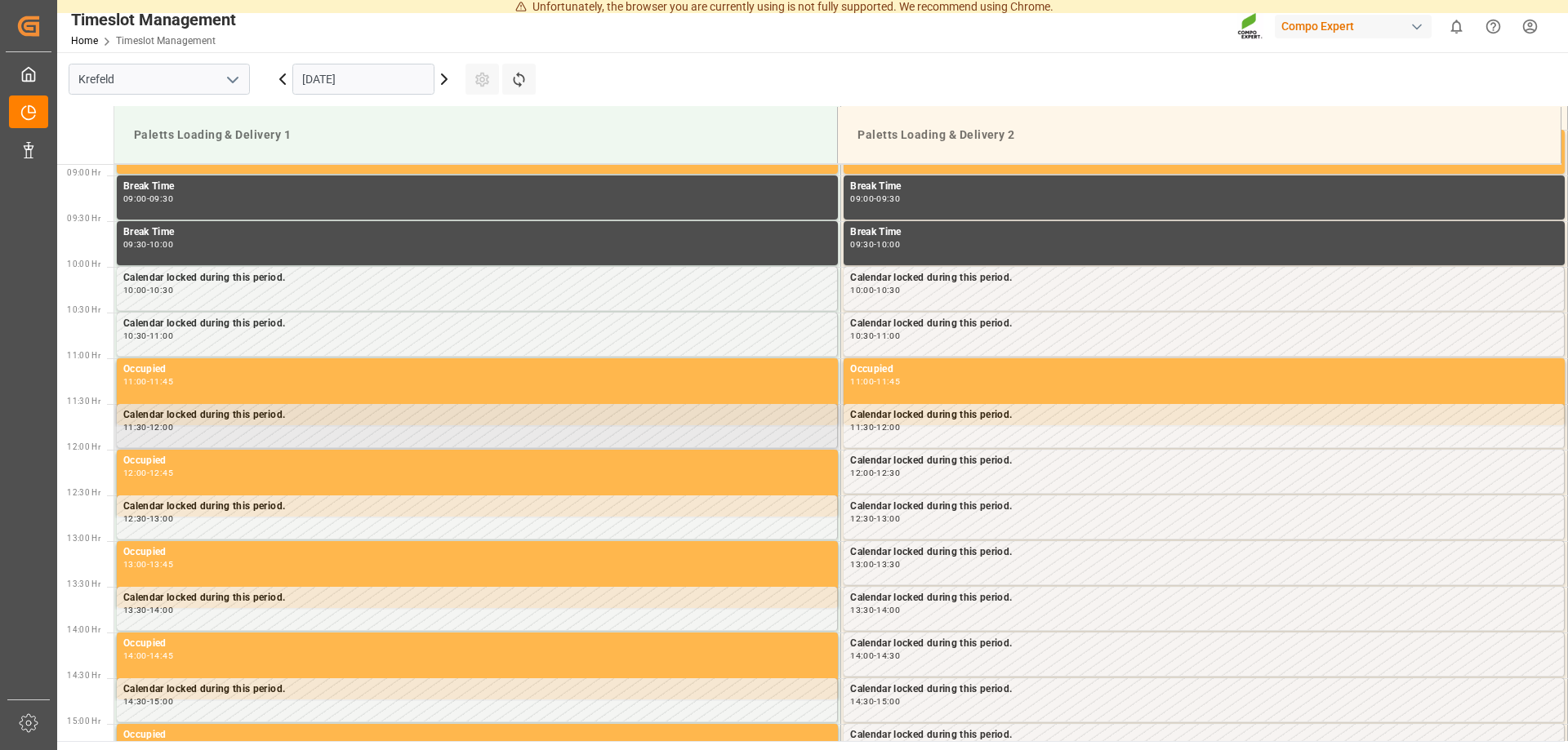
scroll to position [812, 0]
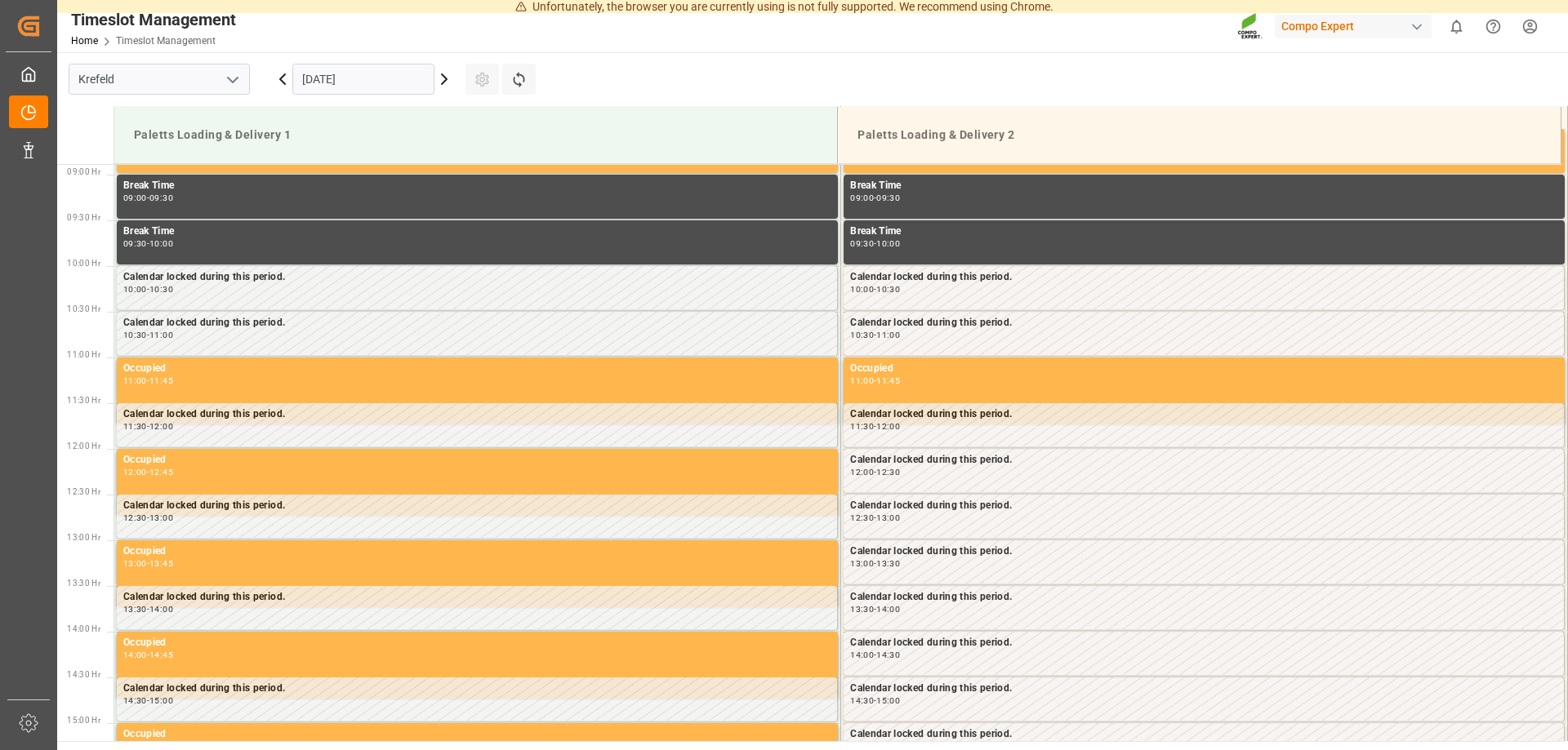
click at [447, 78] on icon at bounding box center [444, 79] width 19 height 19
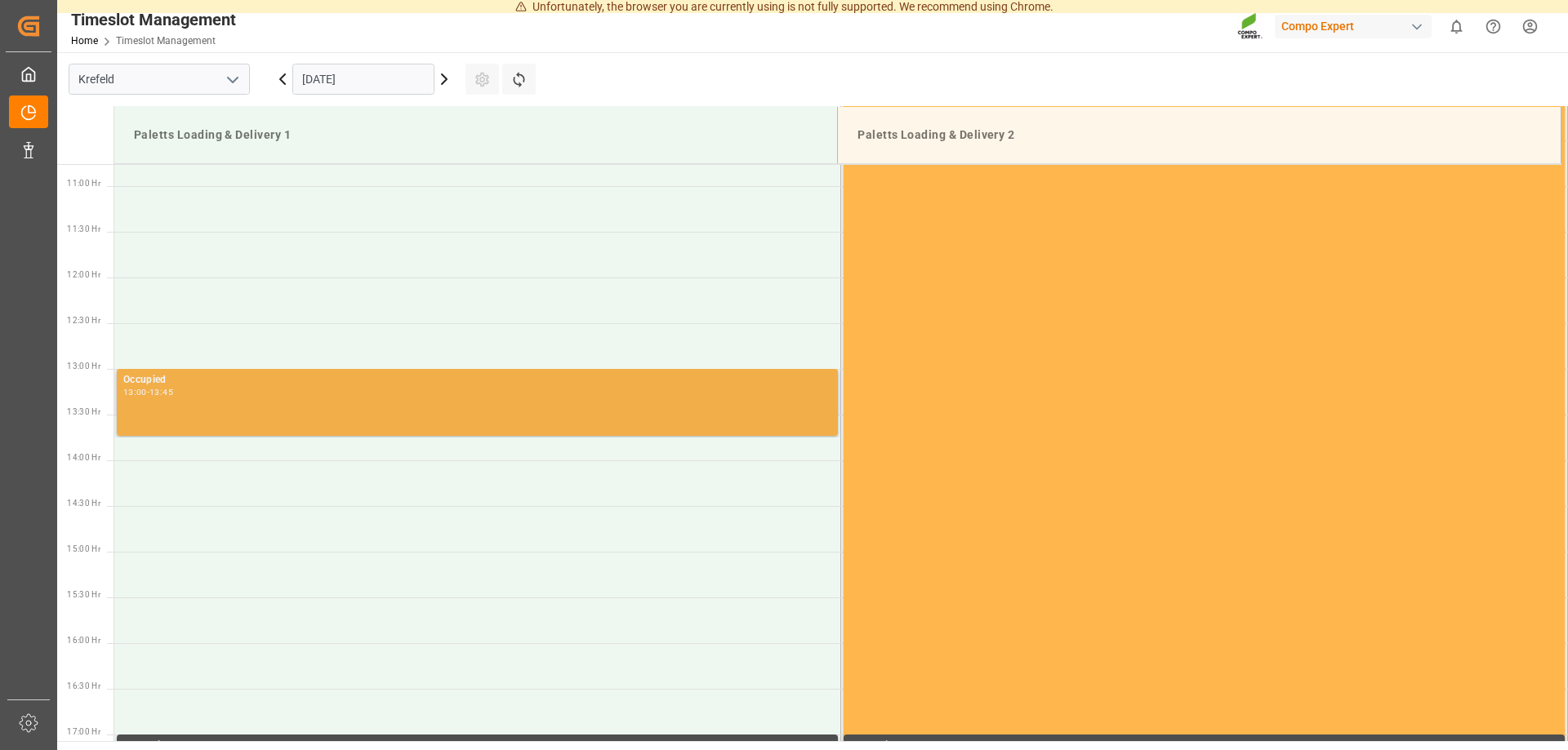
scroll to position [1057, 0]
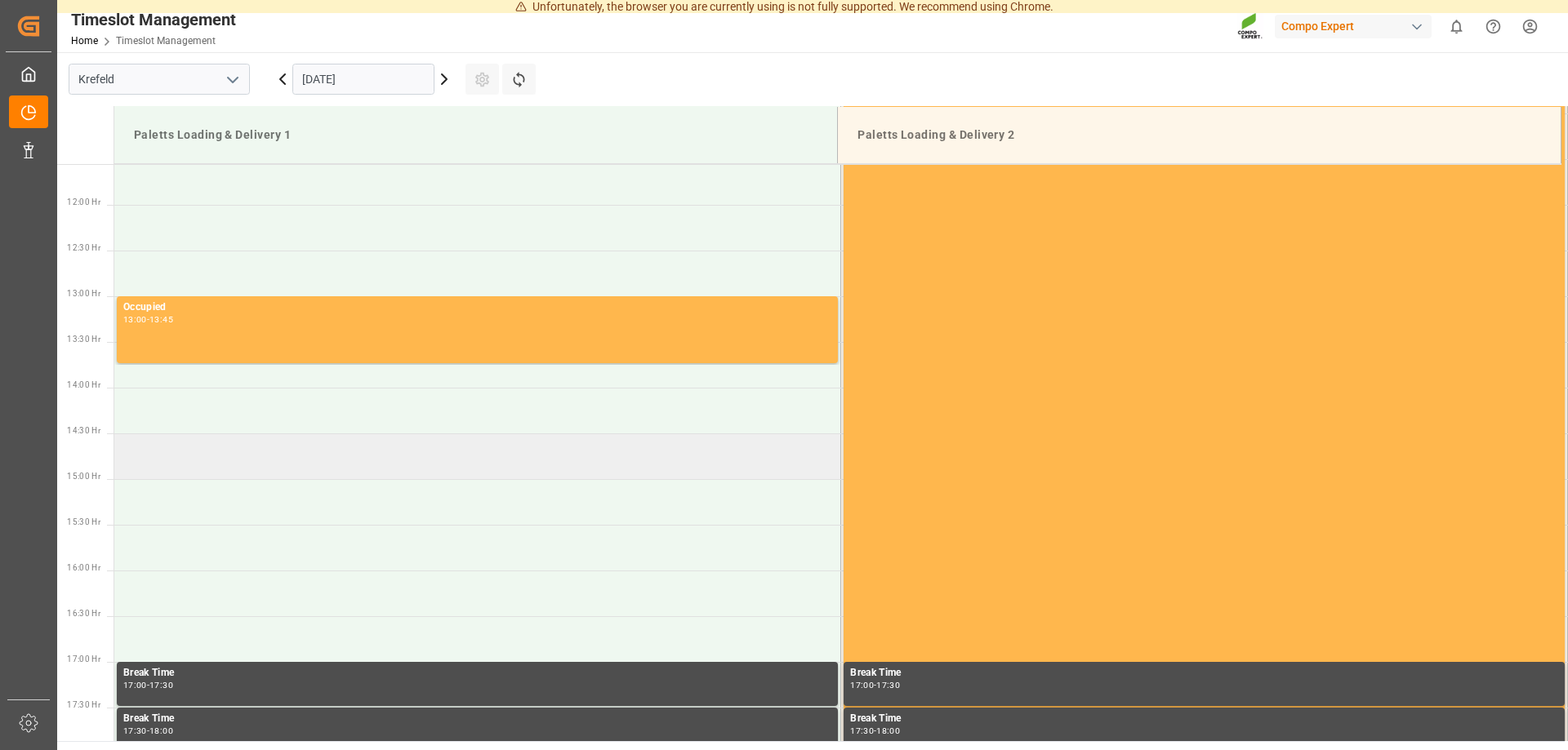
click at [220, 456] on td at bounding box center [477, 457] width 727 height 46
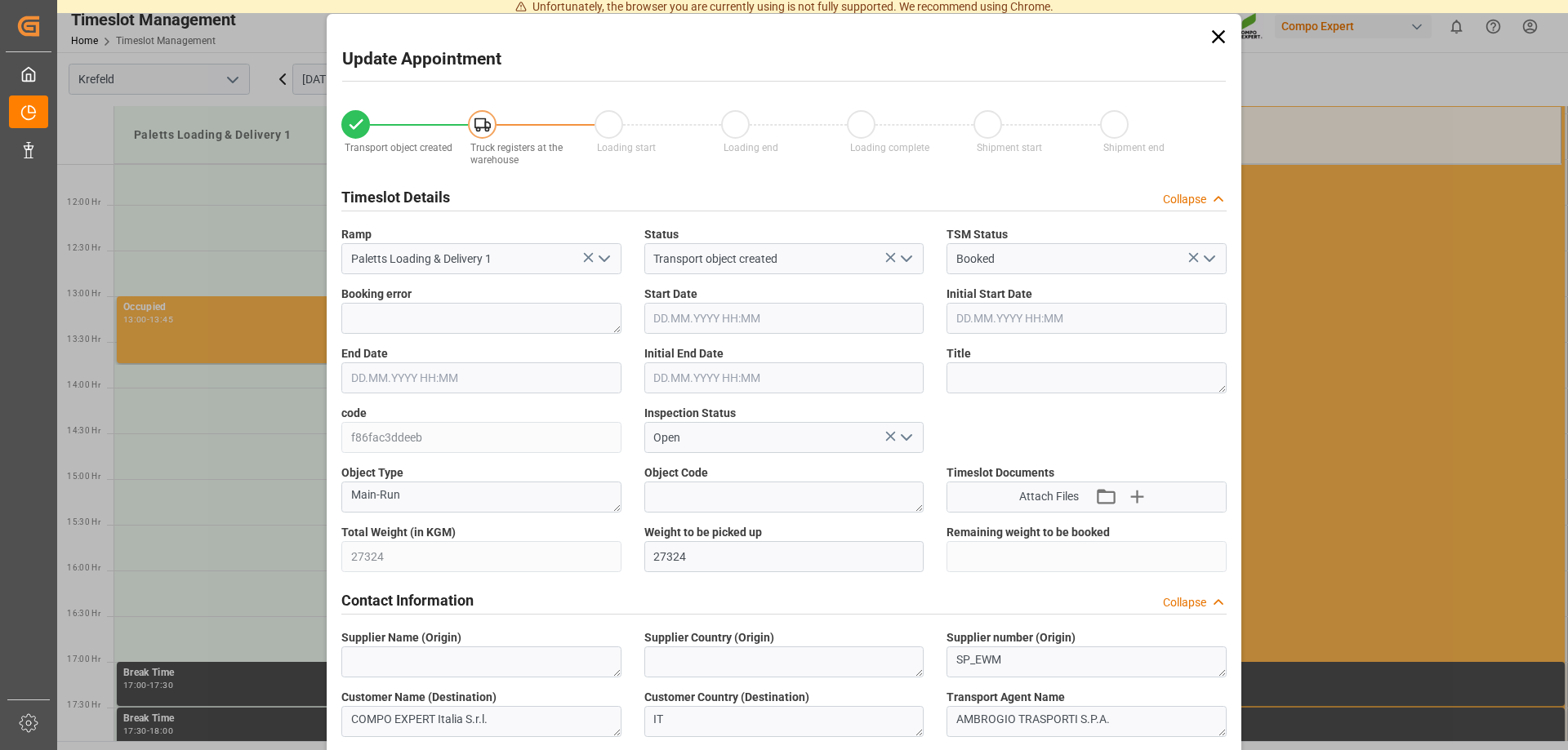
type input "Paletts Loading & Delivery 1"
type input "Transport object created"
type input "Booked"
type input "[DATE] 14:30"
type input "[DATE] 15:00"
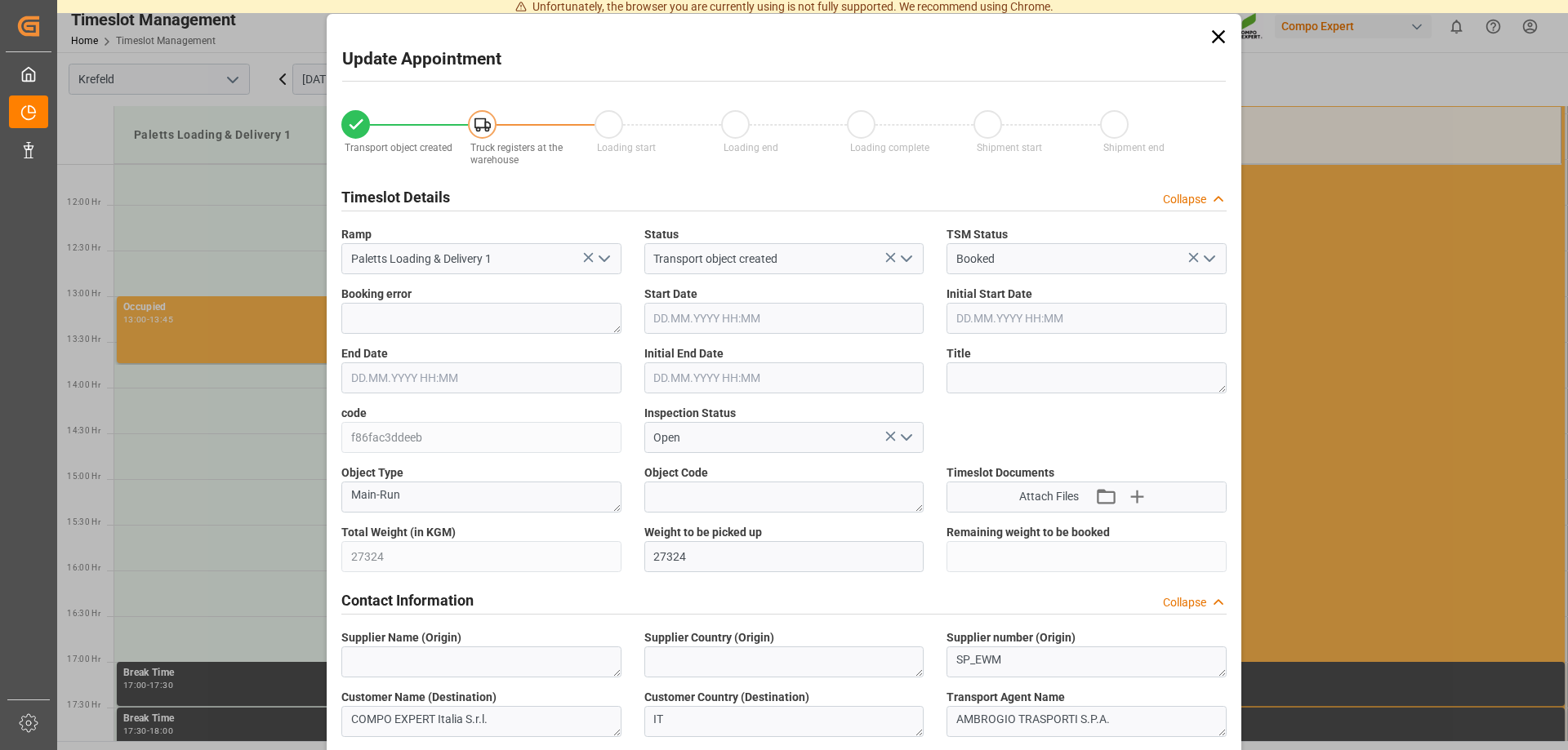
type input "f86fac3ddeeb"
type input "Open"
type textarea "Main-Run"
type input "27324"
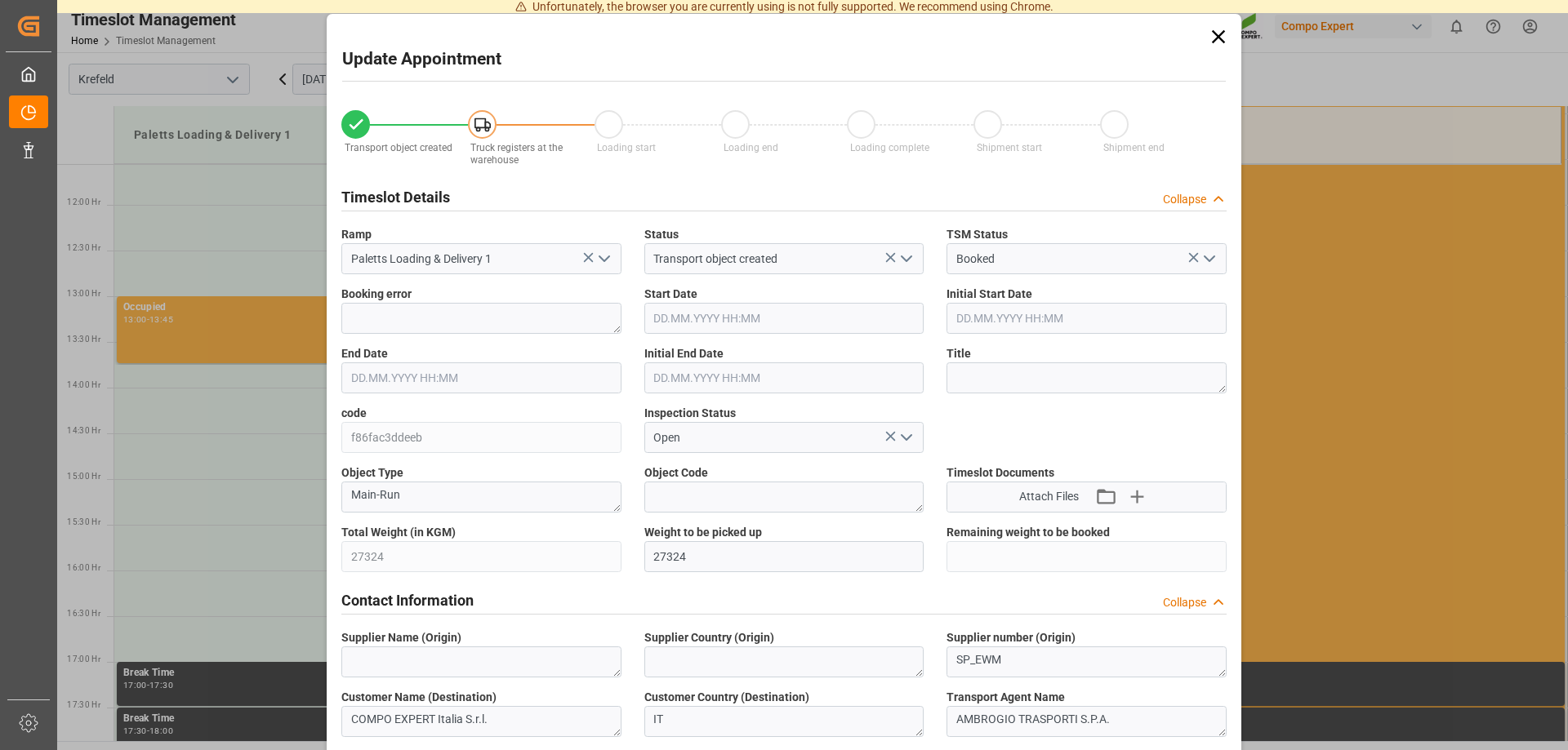
type textarea "SP_EWM"
type textarea "COMPO EXPERT Italia S.r.l."
type textarea "IT"
type textarea "AMBROGIO TRASPORTI S.P.A."
type textarea "6606935"
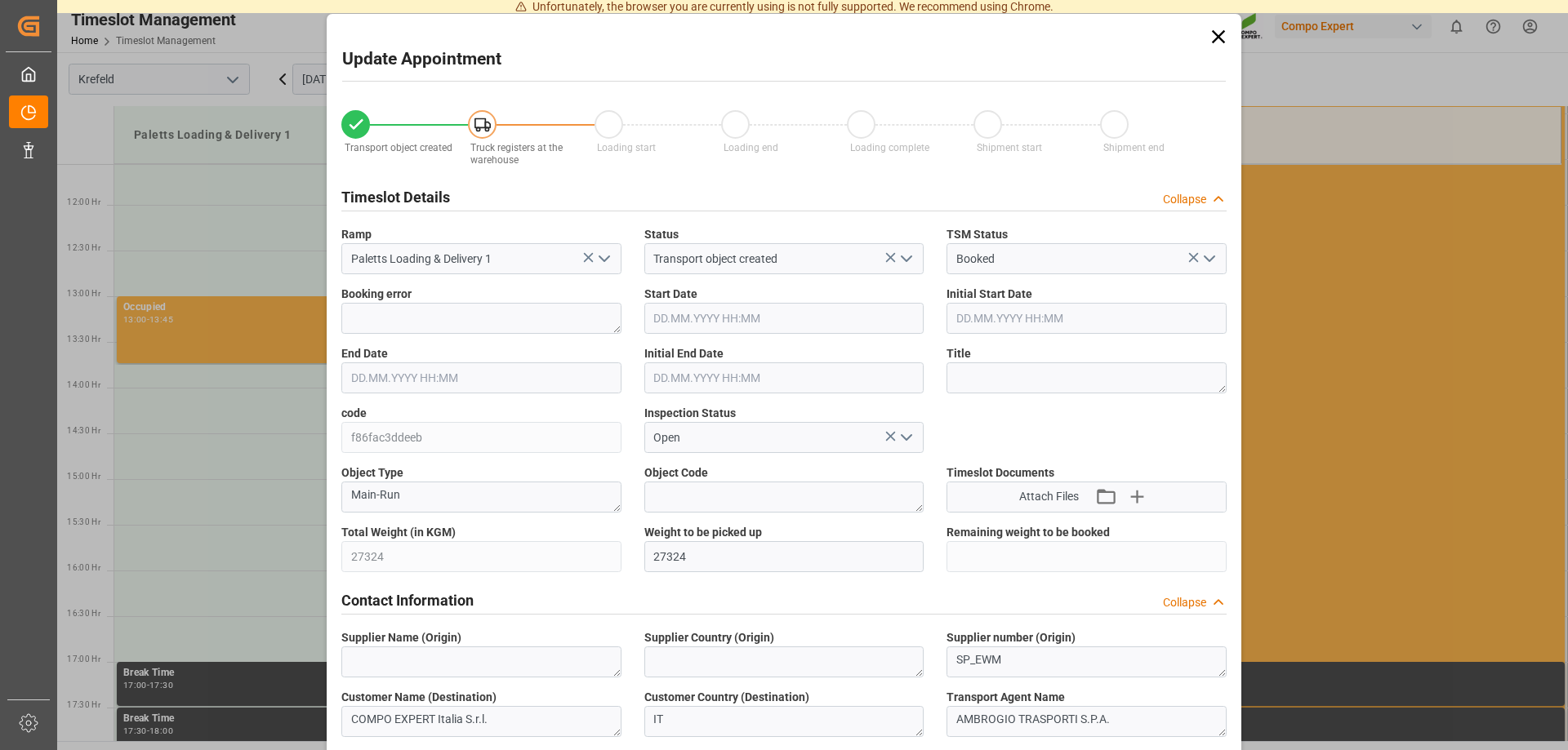
type textarea "Logistics Service Provider"
type input "[PERSON_NAME][EMAIL_ADDRESS][DOMAIN_NAME]"
type textarea "6100002489"
type textarea "2000001273"
type textarea "4100004400"
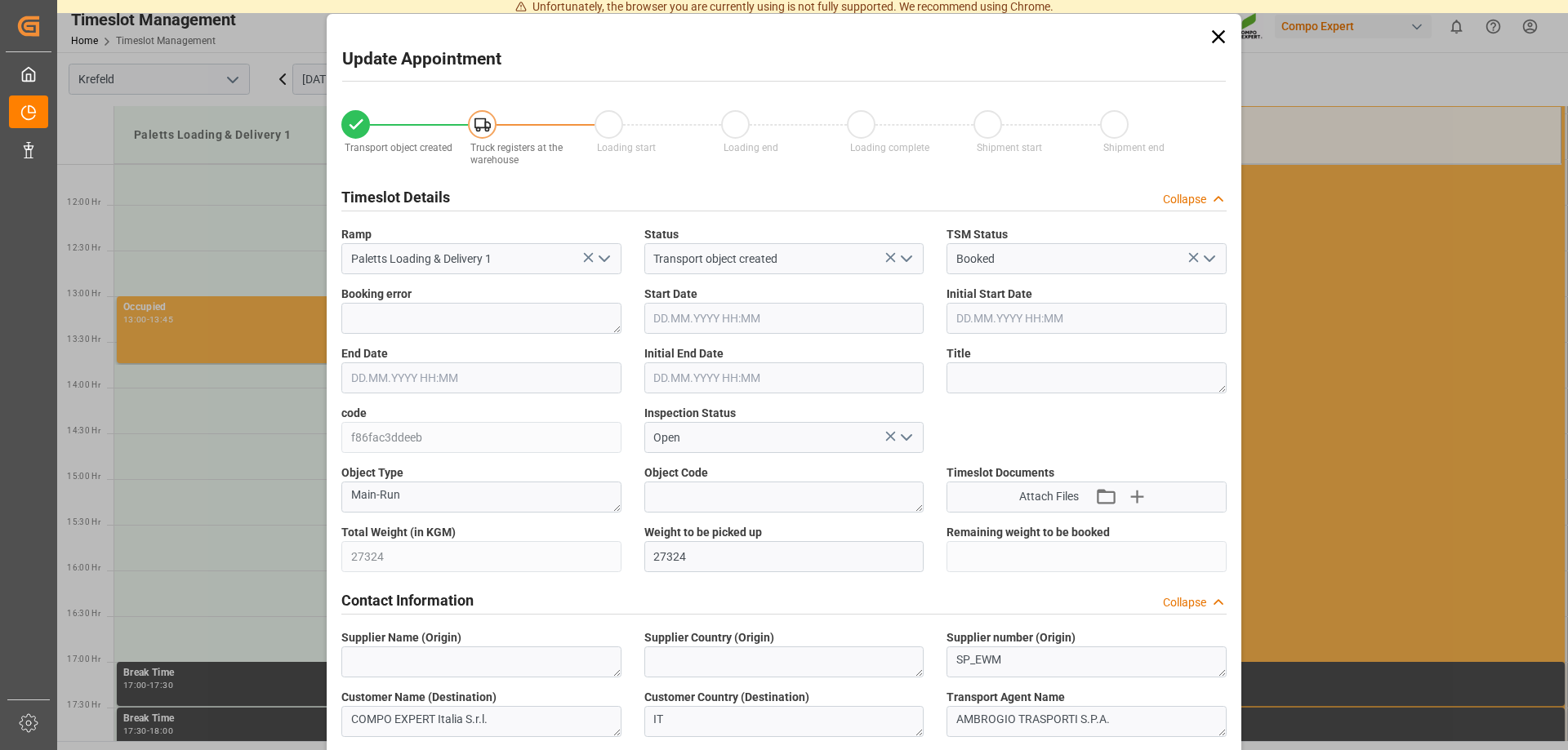
type textarea "NPK O GOLD KR [DATE] 25kg (x60) IT"
type textarea "4414002899"
type input "0"
type input "[DATE] 15:49"
type textarea "Z100"
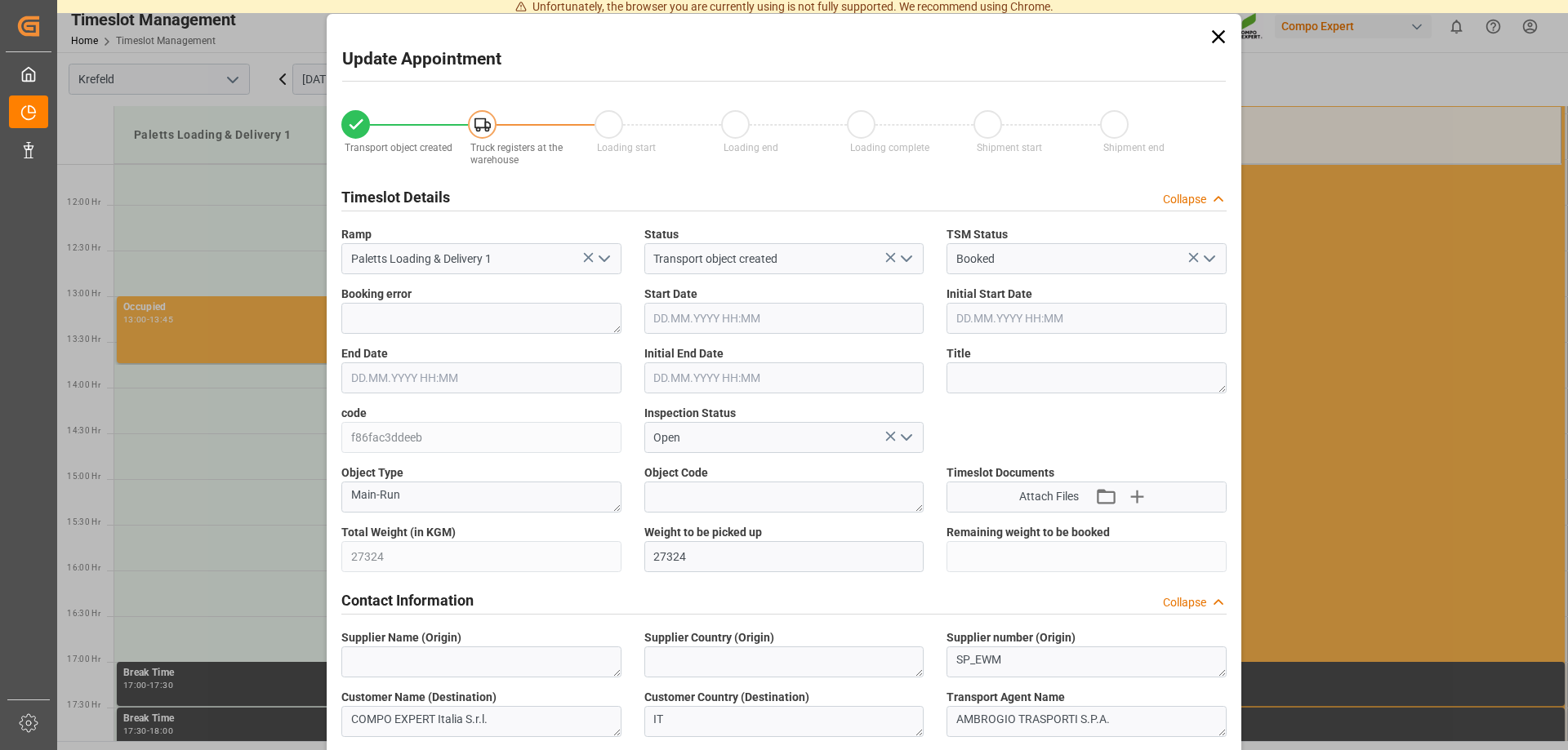
type textarea "3200"
type input "6100002489"
type input "[DATE] 08:07"
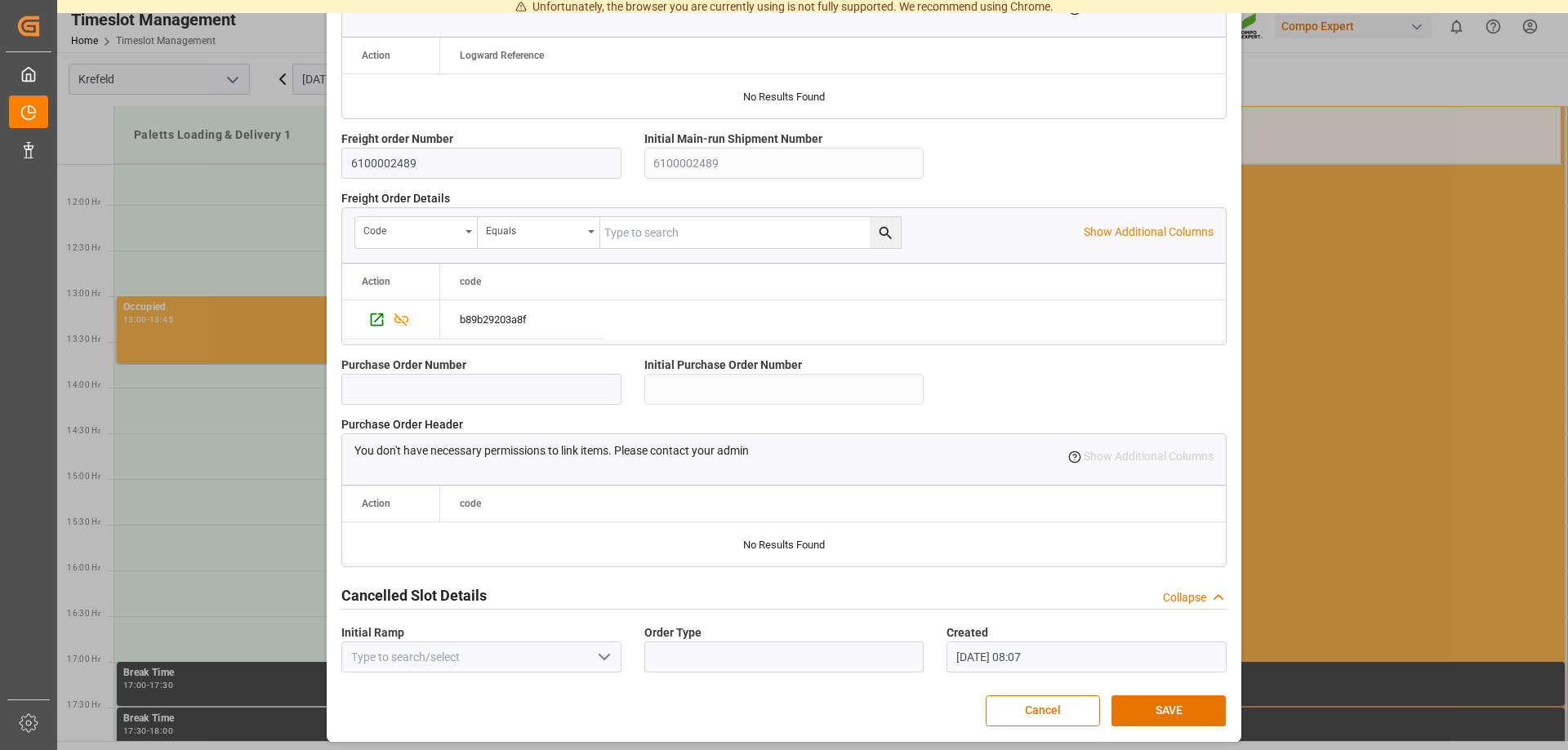
scroll to position [1399, 0]
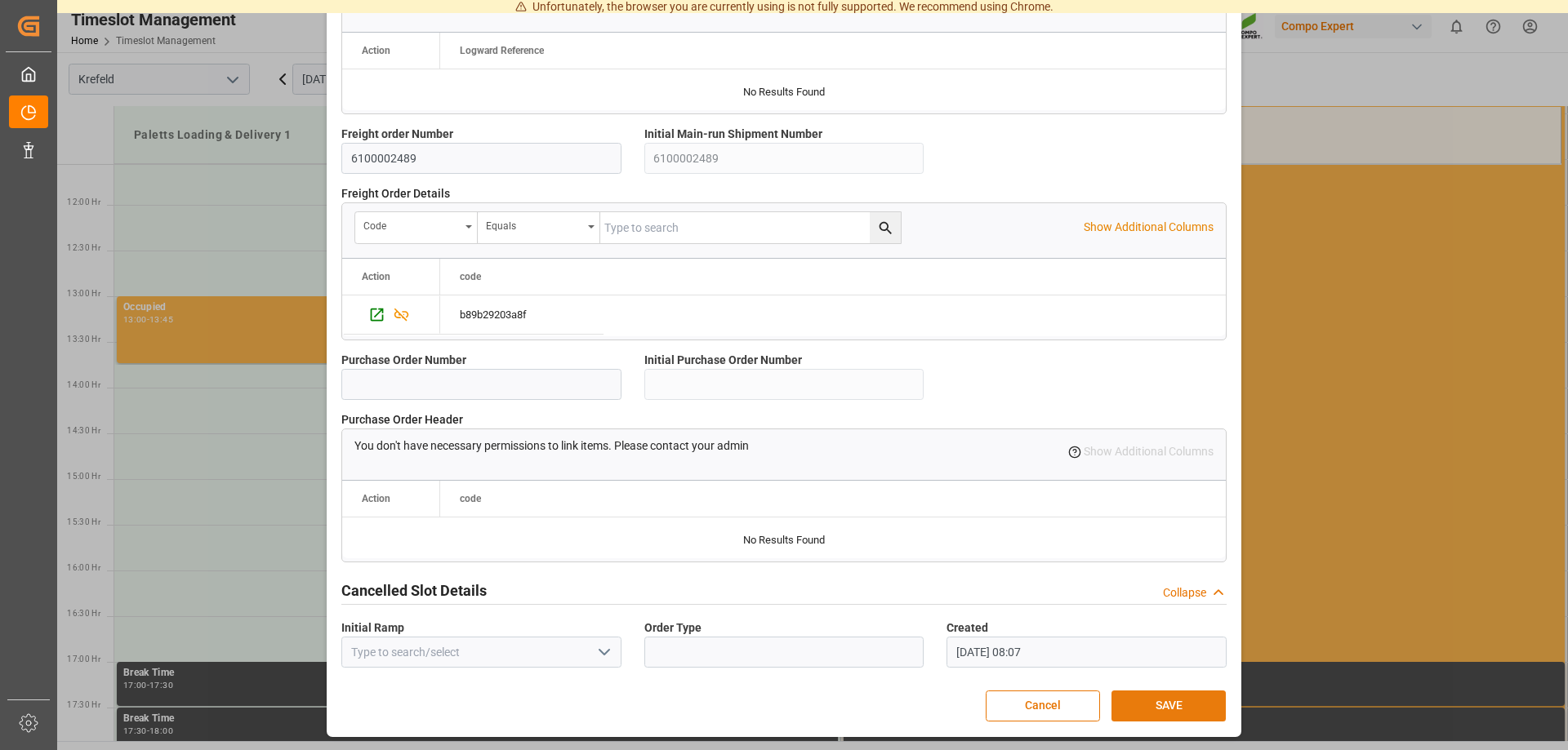
click at [1132, 702] on button "SAVE" at bounding box center [1168, 706] width 114 height 31
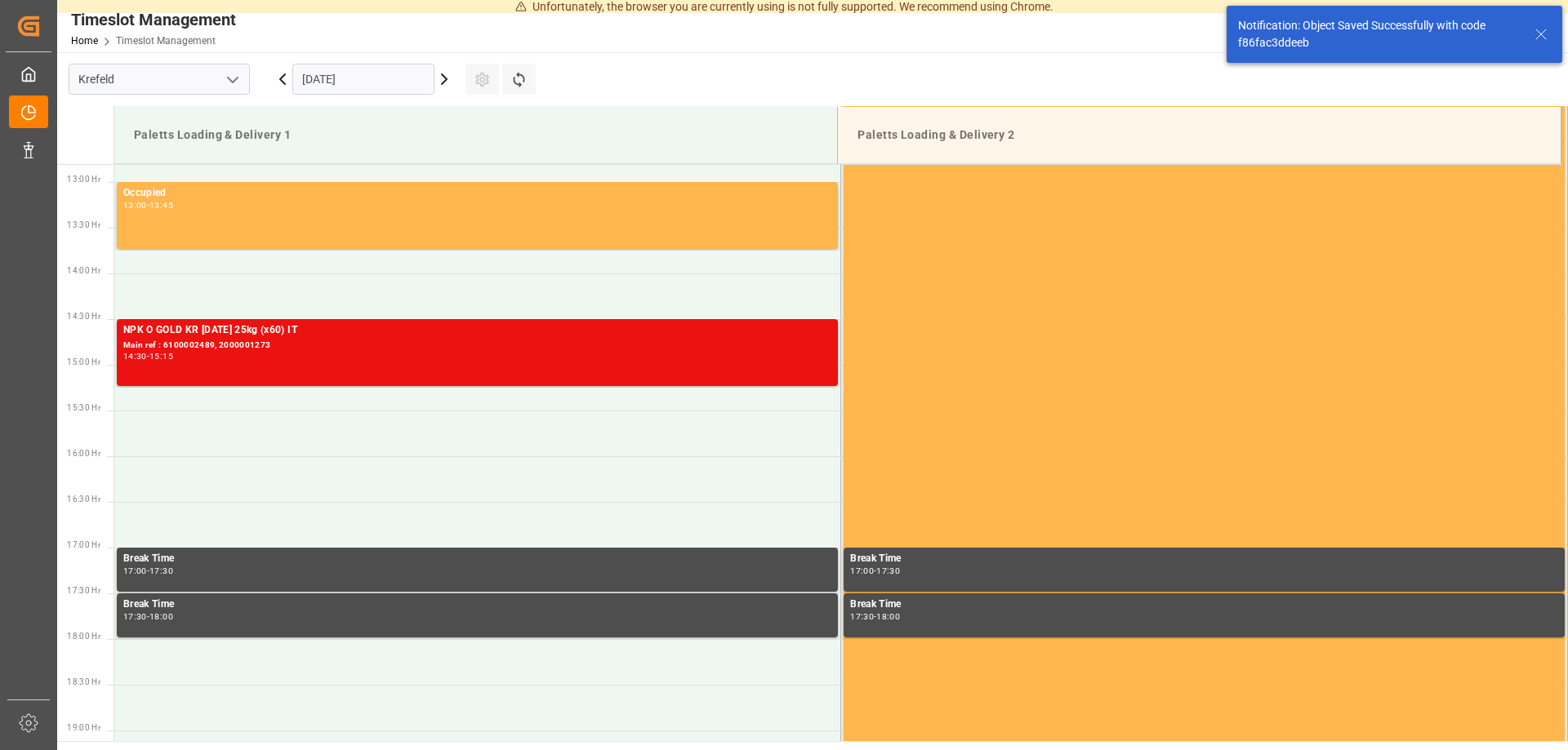
scroll to position [1178, 0]
